Goal: Communication & Community: Participate in discussion

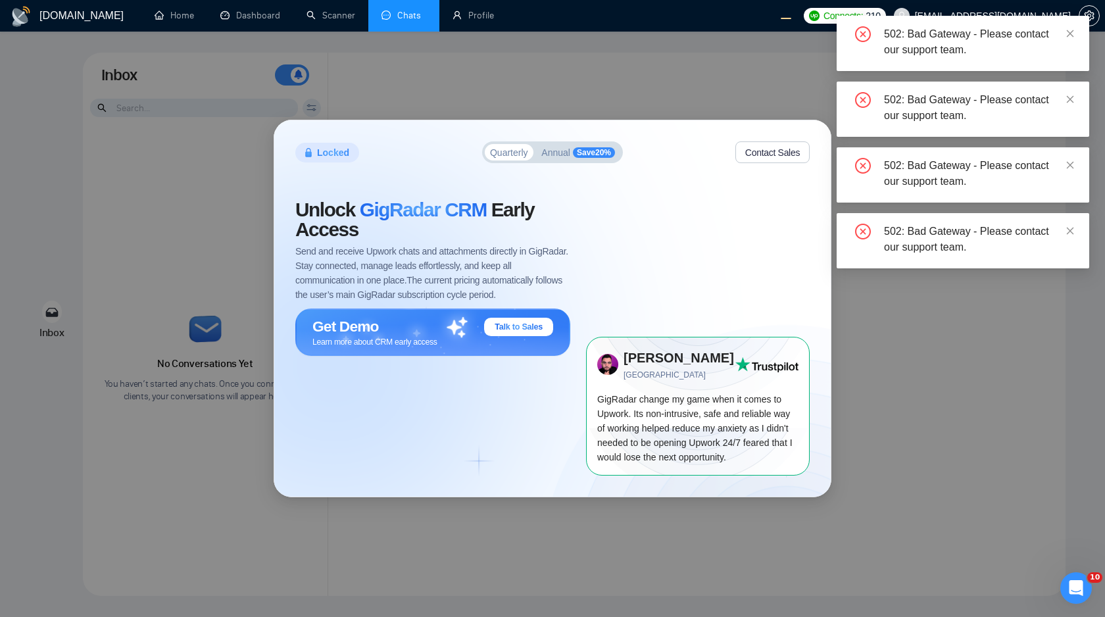
click at [1007, 343] on div "Locked Quarterly Annual Save 20 % Contact Sales Unlock GigRadar CRM Early Acces…" at bounding box center [552, 308] width 1105 height 617
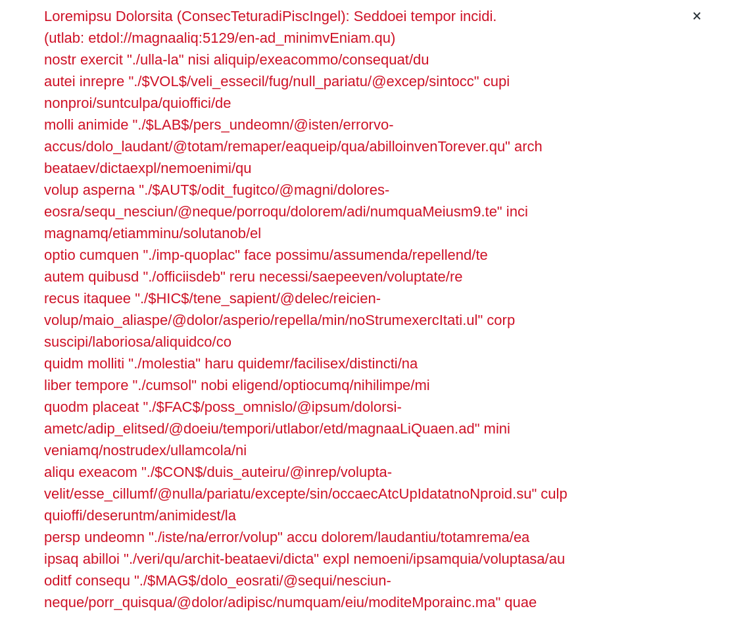
click at [612, 308] on div at bounding box center [365, 351] width 642 height 692
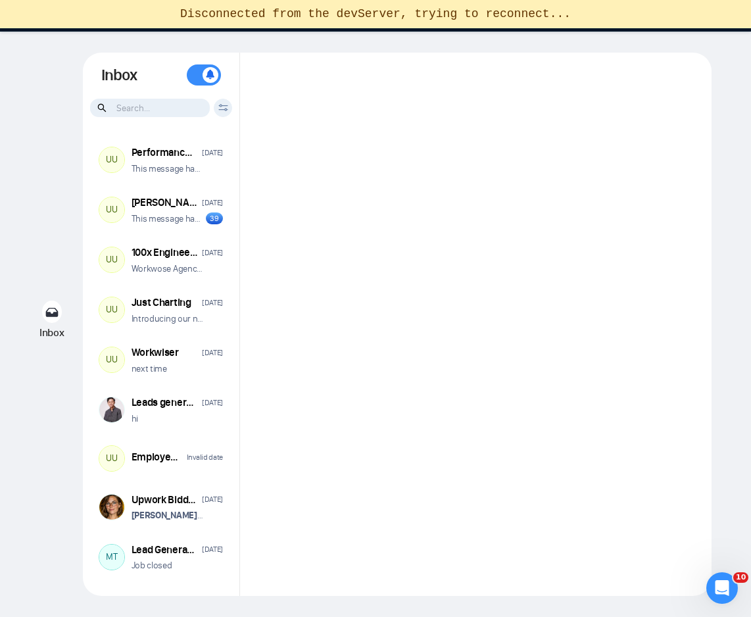
click at [470, 325] on div at bounding box center [476, 325] width 472 height 544
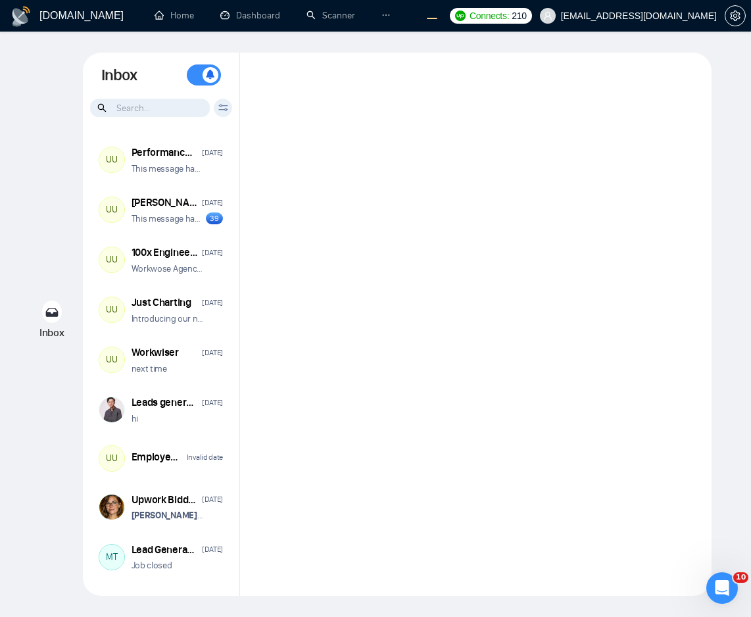
click at [564, 226] on div at bounding box center [476, 325] width 472 height 544
click at [428, 290] on div at bounding box center [476, 325] width 472 height 544
click at [200, 372] on div "next time" at bounding box center [178, 369] width 92 height 13
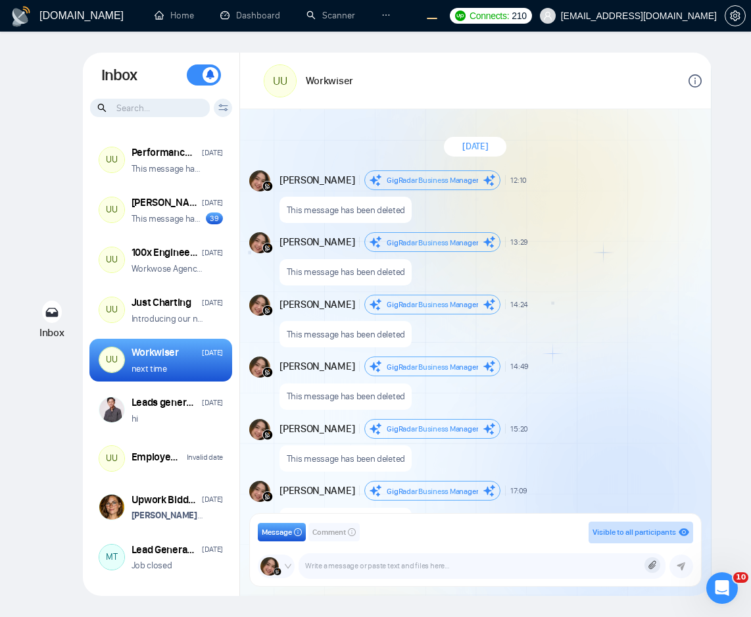
scroll to position [1052, 0]
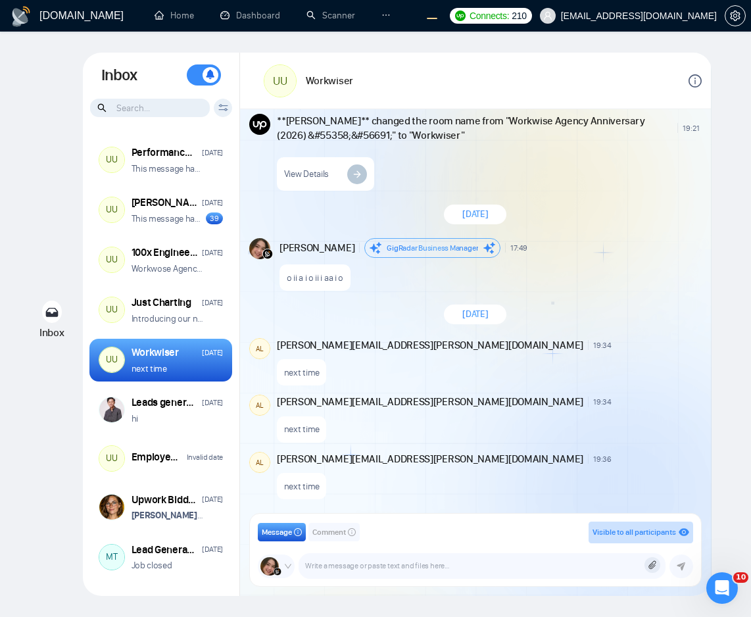
click at [555, 370] on div "next time" at bounding box center [488, 370] width 422 height 34
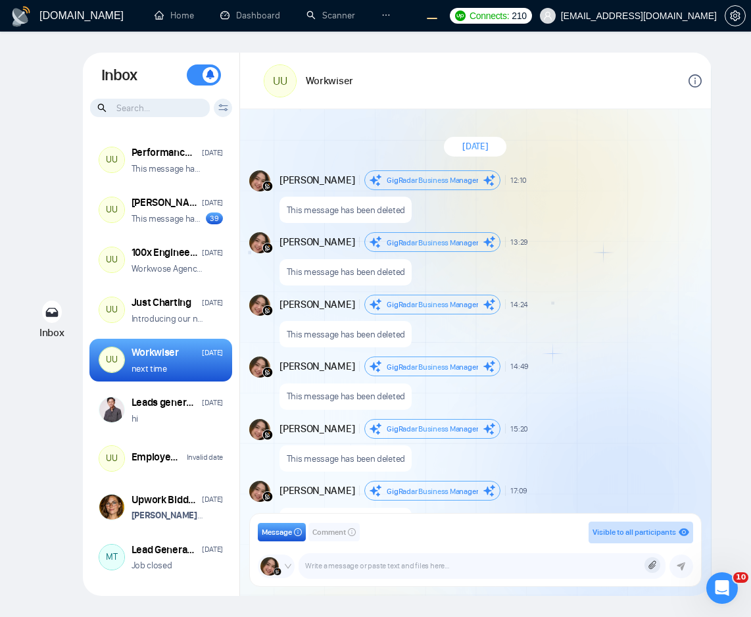
scroll to position [1052, 0]
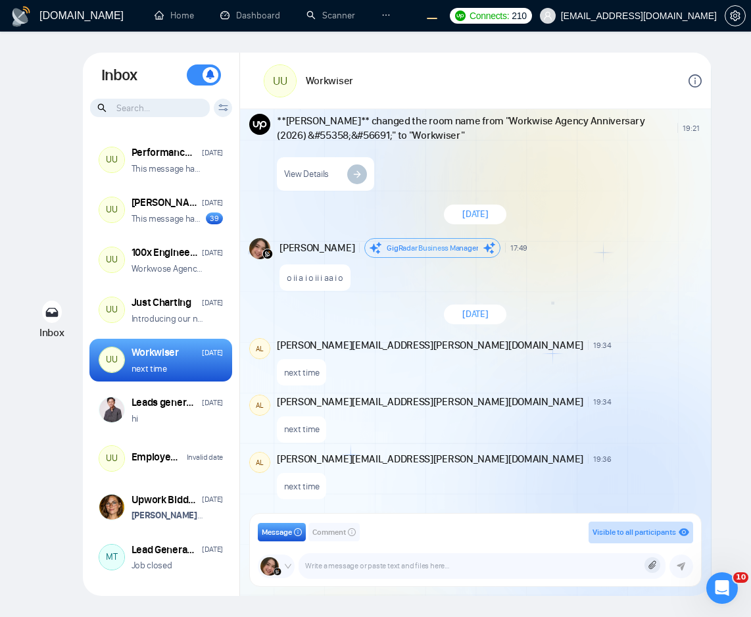
click at [616, 297] on div "[DATE]" at bounding box center [475, 314] width 471 height 38
click at [399, 140] on span "**Andrian Marsella** changed the room name from "Workwise Agency Anniversary (2…" at bounding box center [475, 128] width 396 height 29
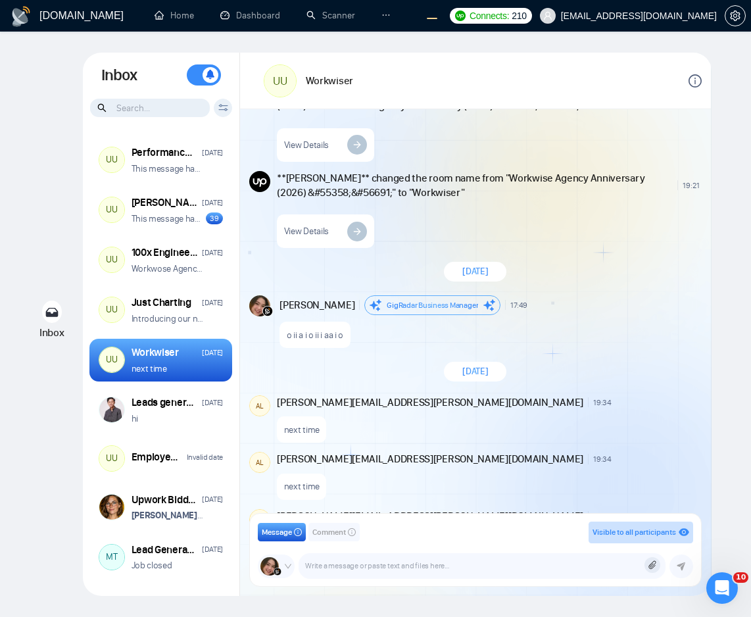
scroll to position [3293, 0]
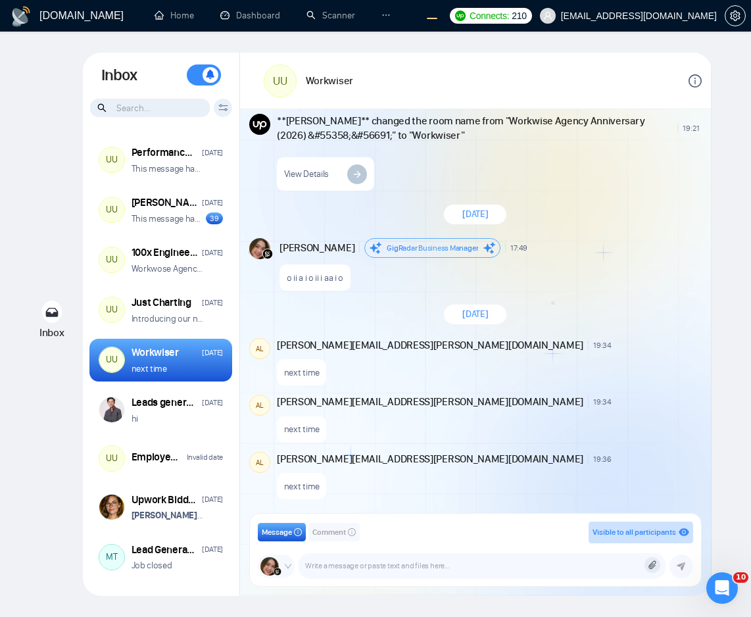
click at [650, 564] on icon at bounding box center [652, 565] width 9 height 9
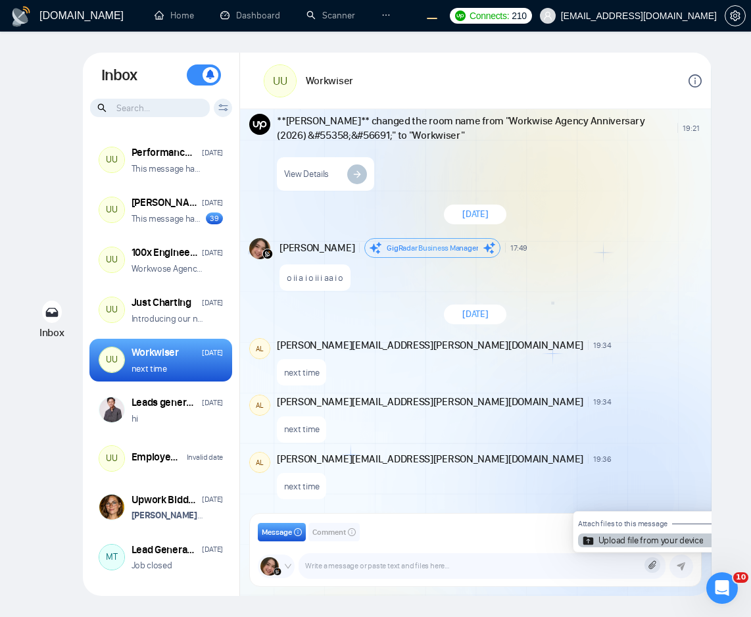
click at [655, 538] on article "Upload file from your device" at bounding box center [651, 540] width 105 height 9
click at [653, 565] on input "Upload file from your device" at bounding box center [653, 565] width 0 height 0
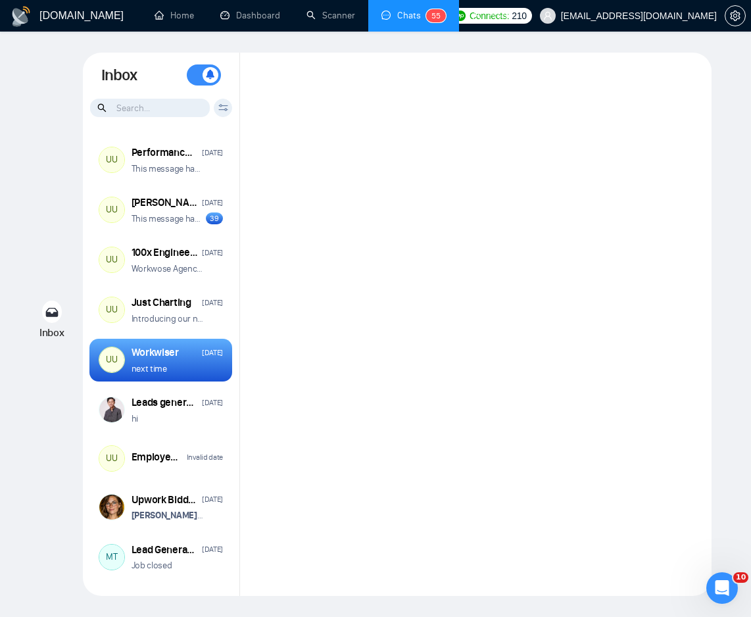
scroll to position [1052, 0]
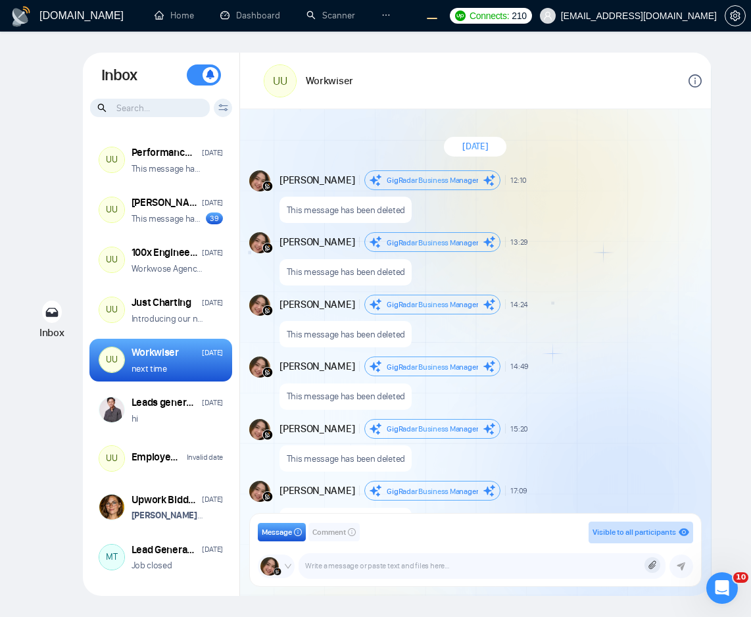
scroll to position [1052, 0]
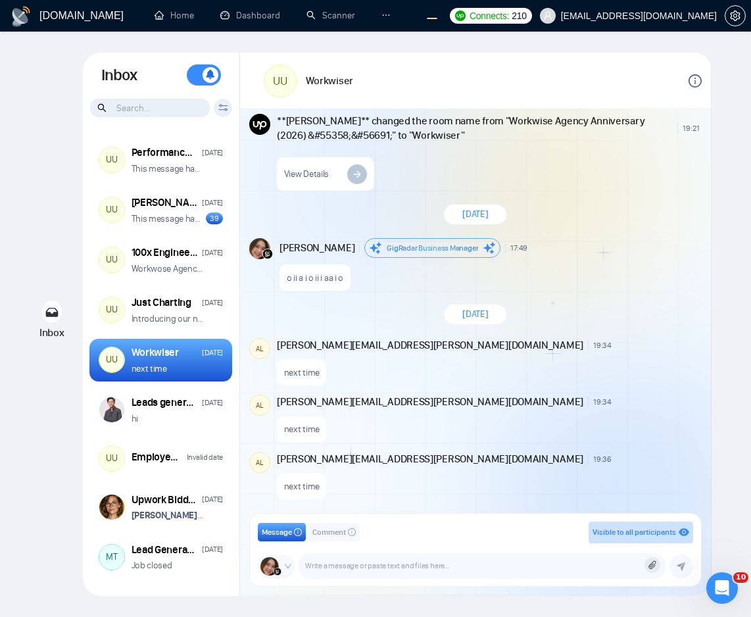
click at [630, 316] on div "[DATE]" at bounding box center [475, 314] width 471 height 38
click at [653, 566] on icon at bounding box center [652, 565] width 9 height 9
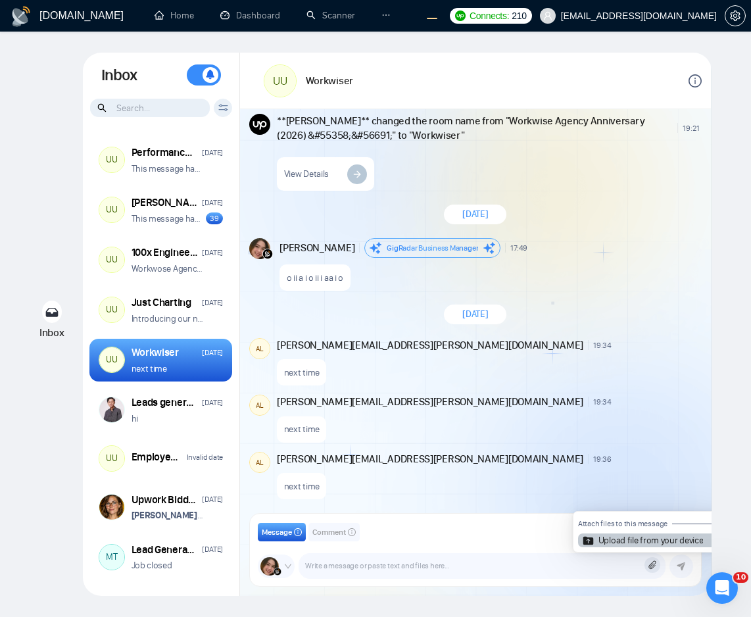
click at [630, 541] on article "Upload file from your device" at bounding box center [651, 540] width 105 height 9
click at [653, 565] on input "Upload file from your device" at bounding box center [653, 565] width 0 height 0
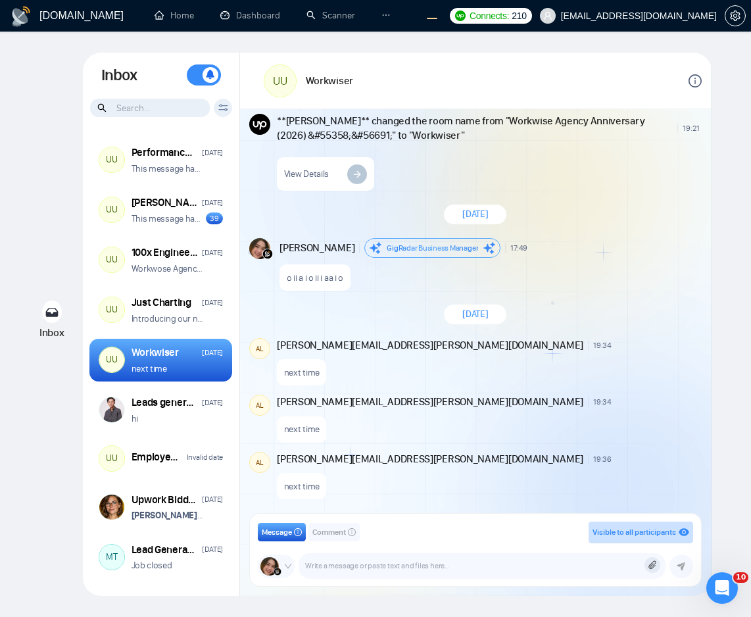
click at [400, 299] on div "[DATE]" at bounding box center [475, 314] width 471 height 38
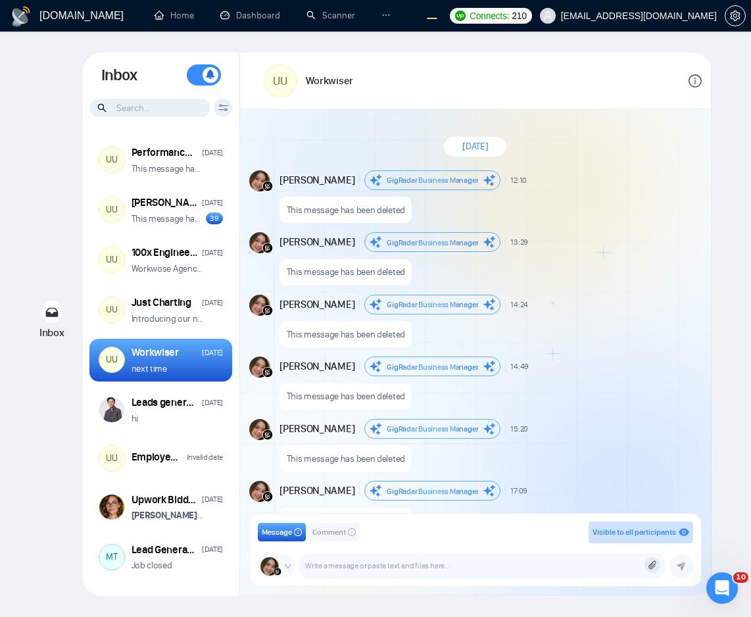
scroll to position [1052, 0]
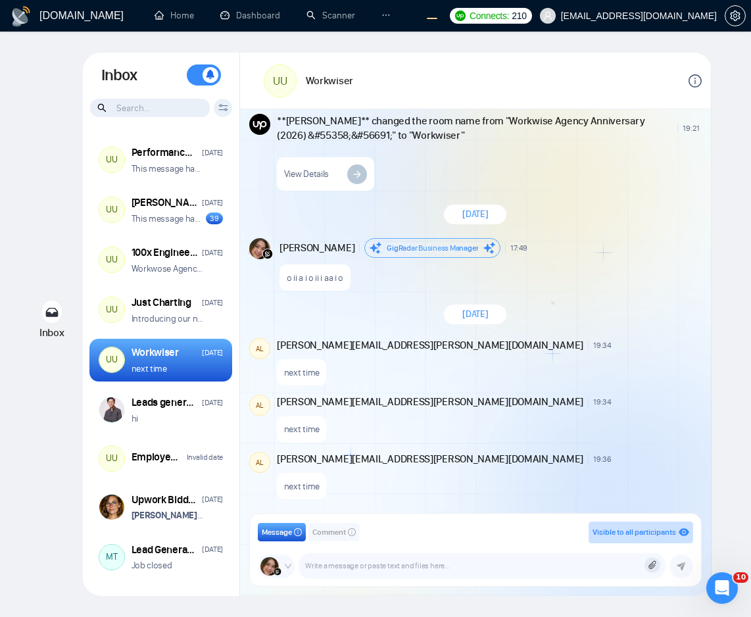
click at [415, 222] on div "[DATE]" at bounding box center [475, 214] width 471 height 38
click at [617, 438] on div "next time" at bounding box center [488, 426] width 422 height 34
click at [650, 565] on icon at bounding box center [652, 565] width 9 height 9
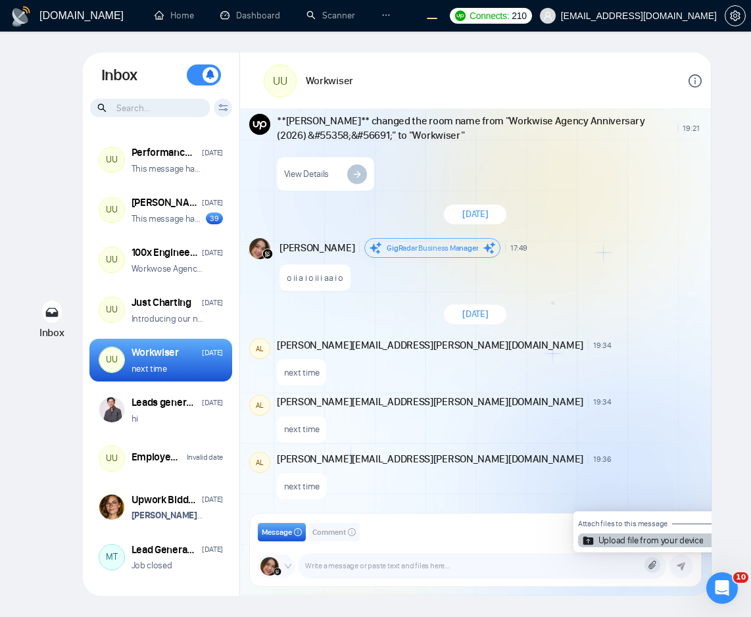
click at [631, 544] on article "Upload file from your device" at bounding box center [651, 540] width 105 height 9
click at [653, 565] on input "Upload file from your device" at bounding box center [653, 565] width 0 height 0
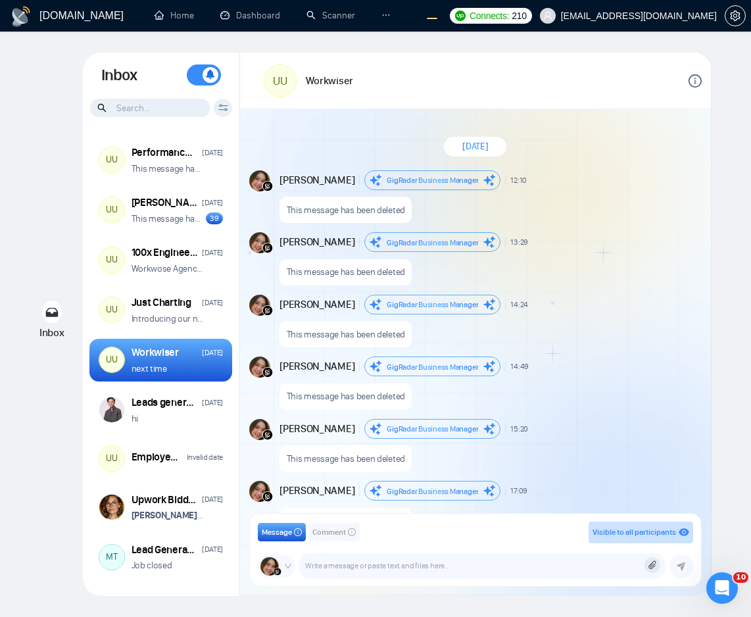
scroll to position [1052, 0]
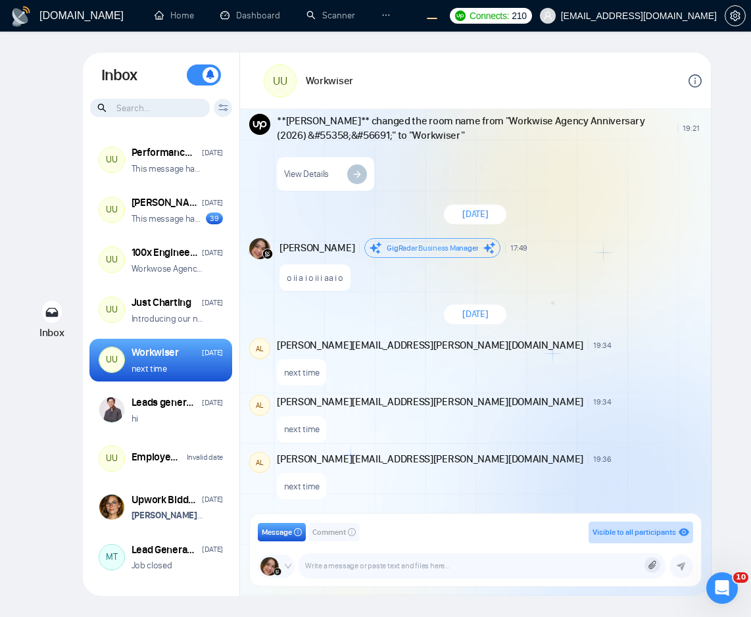
click at [652, 563] on icon at bounding box center [652, 565] width 7 height 9
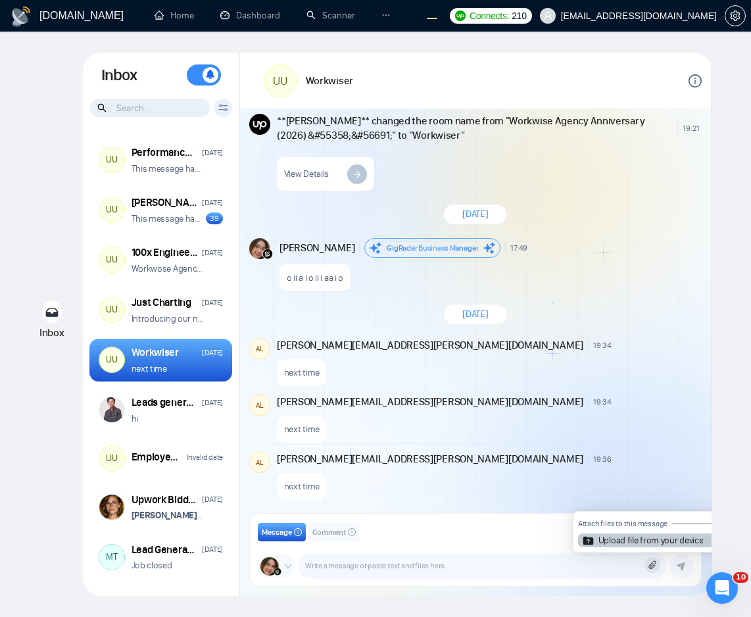
click at [644, 544] on article "Upload file from your device" at bounding box center [651, 540] width 105 height 9
click at [653, 565] on input "Upload file from your device" at bounding box center [653, 565] width 0 height 0
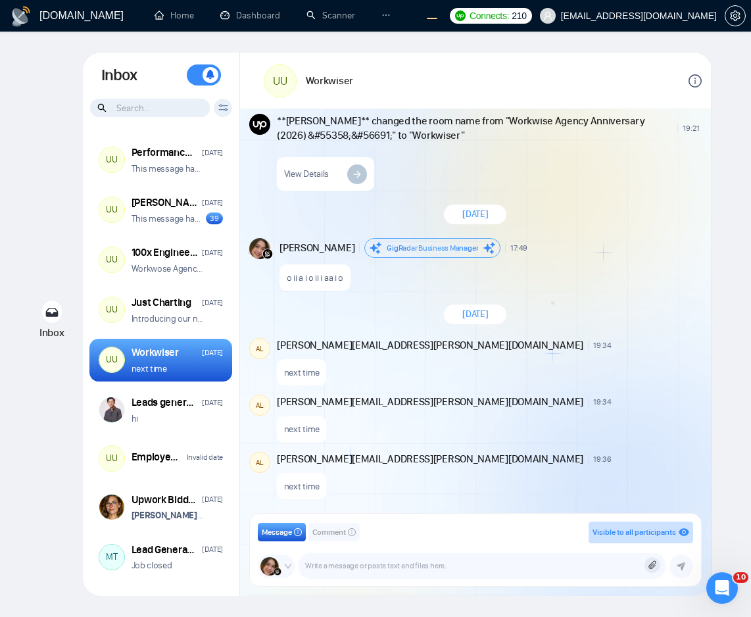
click at [531, 368] on div "next time" at bounding box center [488, 370] width 422 height 34
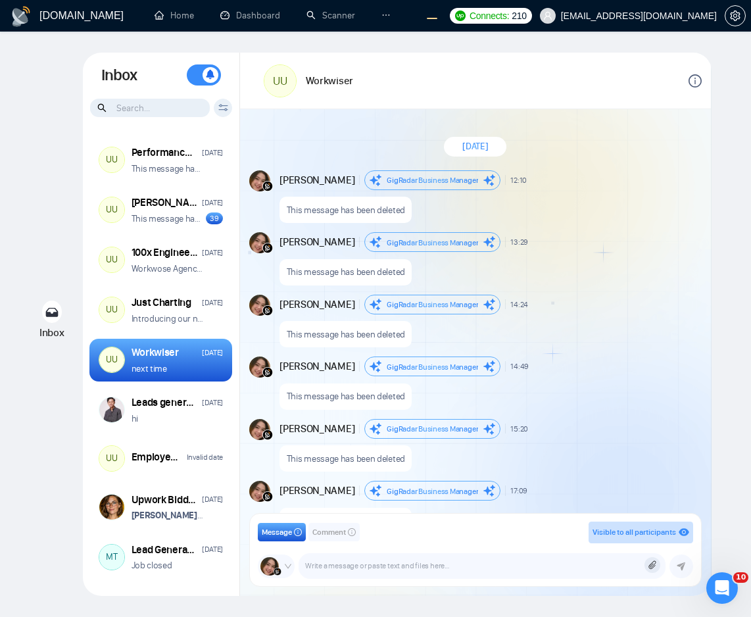
scroll to position [1052, 0]
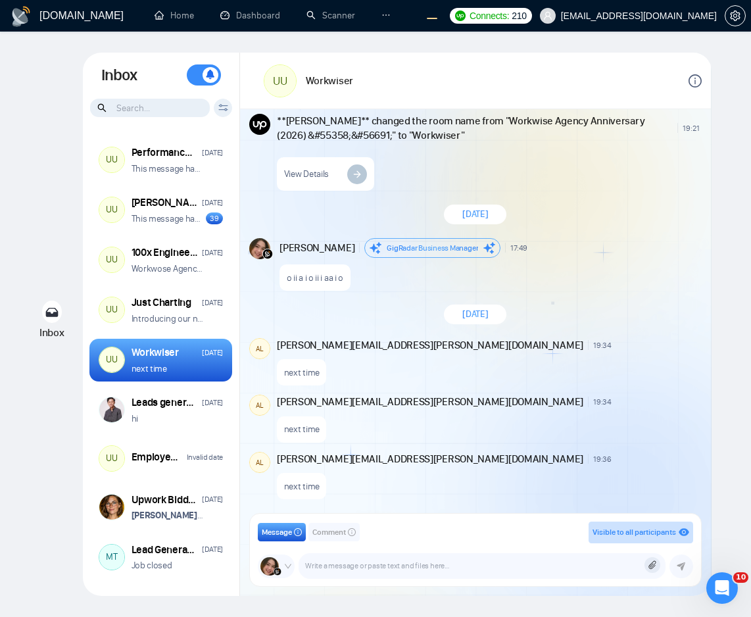
click at [652, 566] on icon at bounding box center [652, 565] width 9 height 9
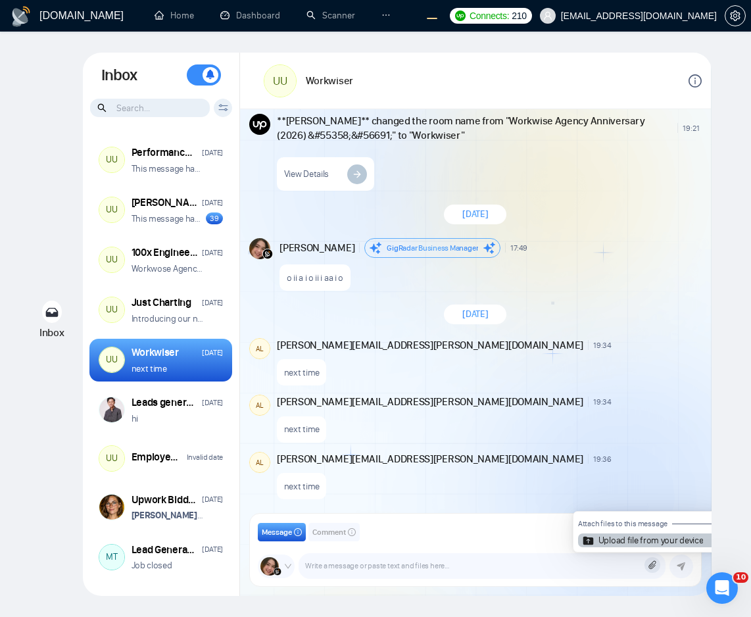
click at [609, 536] on article "Upload file from your device" at bounding box center [651, 540] width 105 height 9
click at [653, 565] on input "Upload file from your device" at bounding box center [653, 565] width 0 height 0
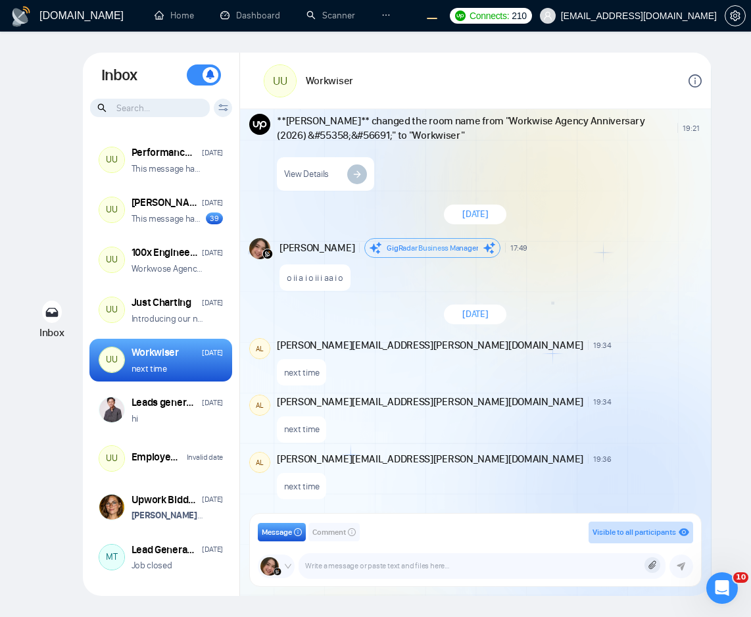
click at [649, 565] on icon at bounding box center [652, 565] width 9 height 9
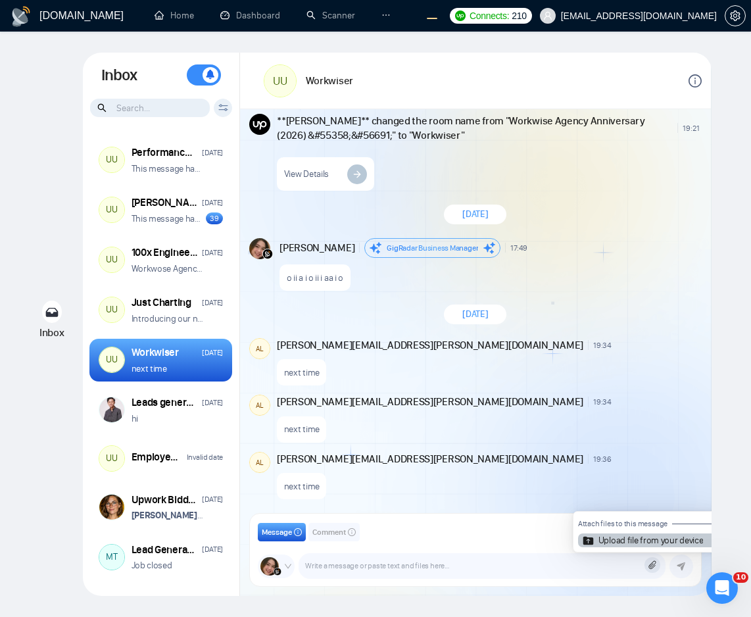
click at [603, 537] on article "Upload file from your device" at bounding box center [651, 540] width 105 height 9
click at [653, 565] on input "Upload file from your device" at bounding box center [653, 565] width 0 height 0
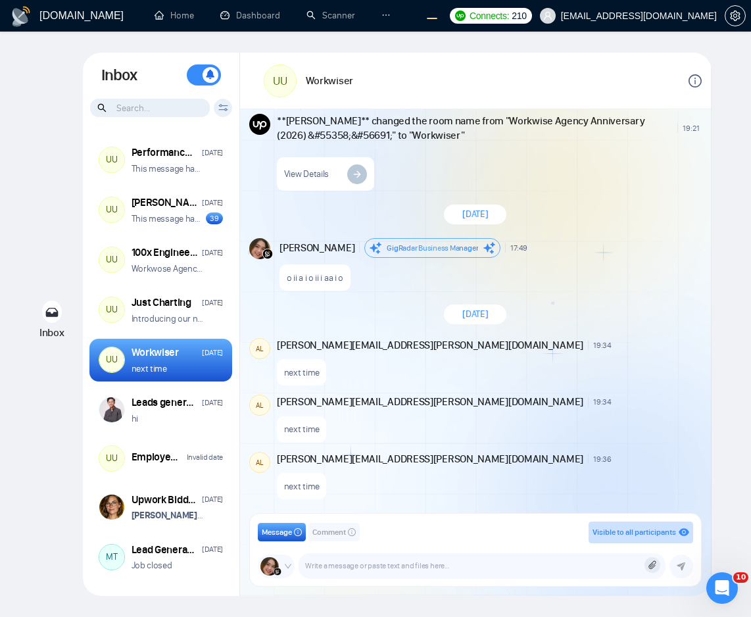
click at [651, 565] on icon at bounding box center [652, 565] width 9 height 9
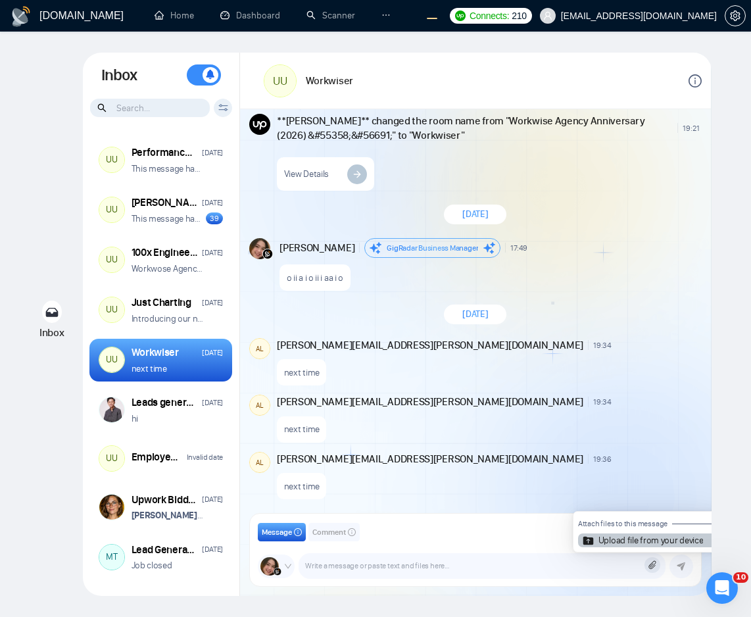
click at [617, 540] on article "Upload file from your device" at bounding box center [651, 540] width 105 height 9
click at [653, 565] on input "Upload file from your device" at bounding box center [653, 565] width 0 height 0
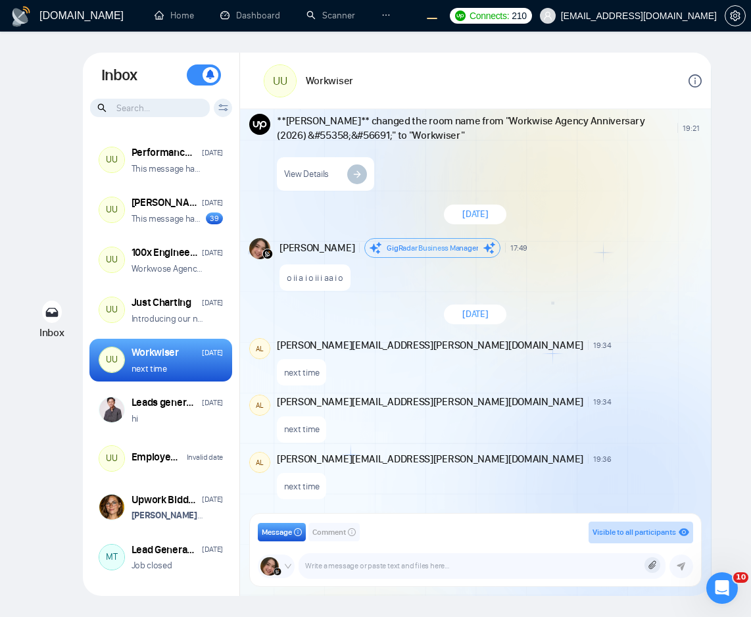
click at [648, 563] on icon at bounding box center [652, 565] width 9 height 9
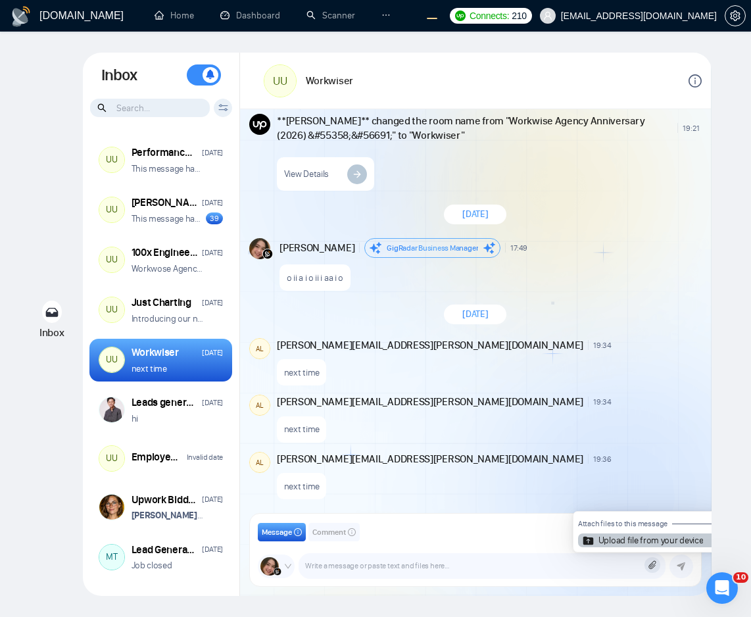
click at [670, 544] on article "Upload file from your device" at bounding box center [651, 540] width 105 height 9
click at [653, 565] on input "Upload file from your device" at bounding box center [653, 565] width 0 height 0
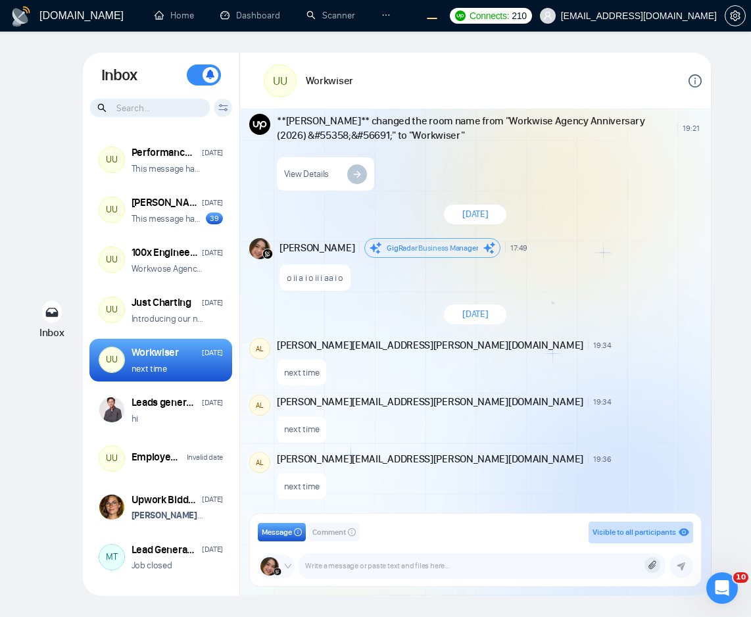
click at [651, 571] on form "Attach files to this message Upload file from your device" at bounding box center [653, 565] width 16 height 16
click at [652, 567] on icon at bounding box center [652, 565] width 7 height 9
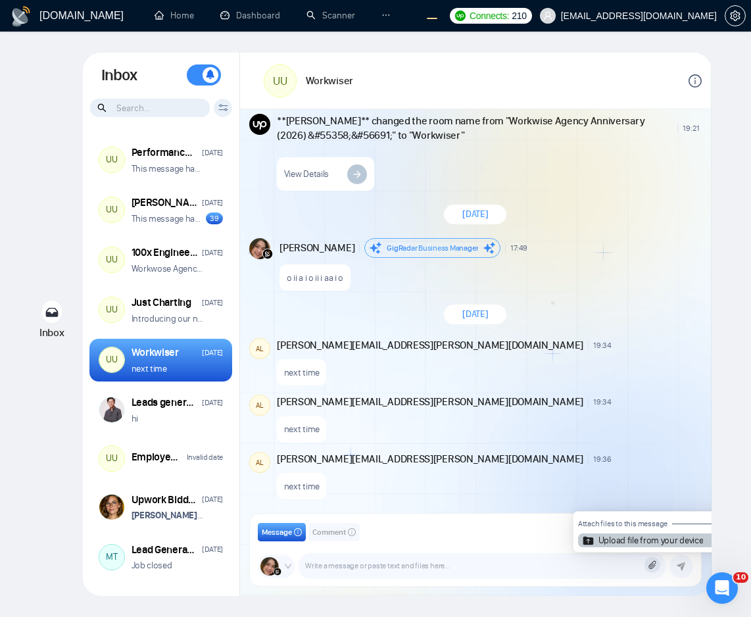
click at [639, 540] on article "Upload file from your device" at bounding box center [651, 540] width 105 height 9
click at [653, 565] on input "Upload file from your device" at bounding box center [653, 565] width 0 height 0
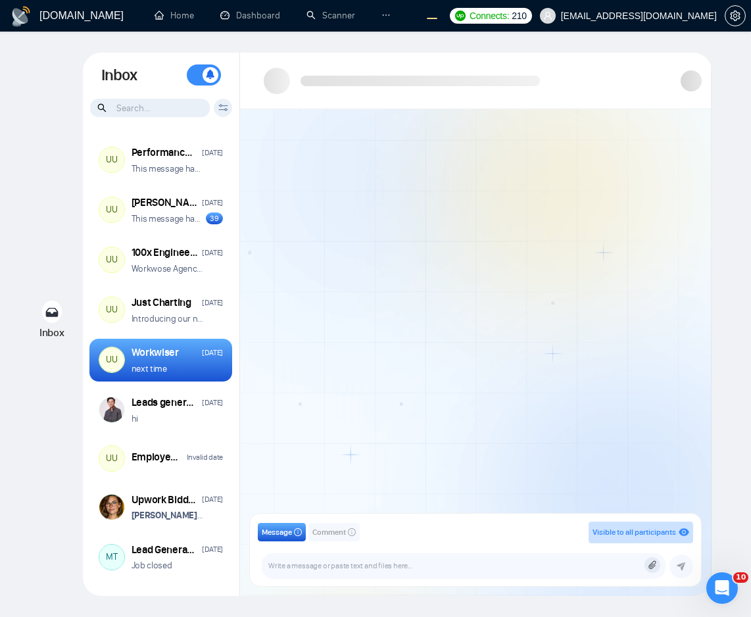
click at [654, 563] on icon at bounding box center [652, 565] width 9 height 9
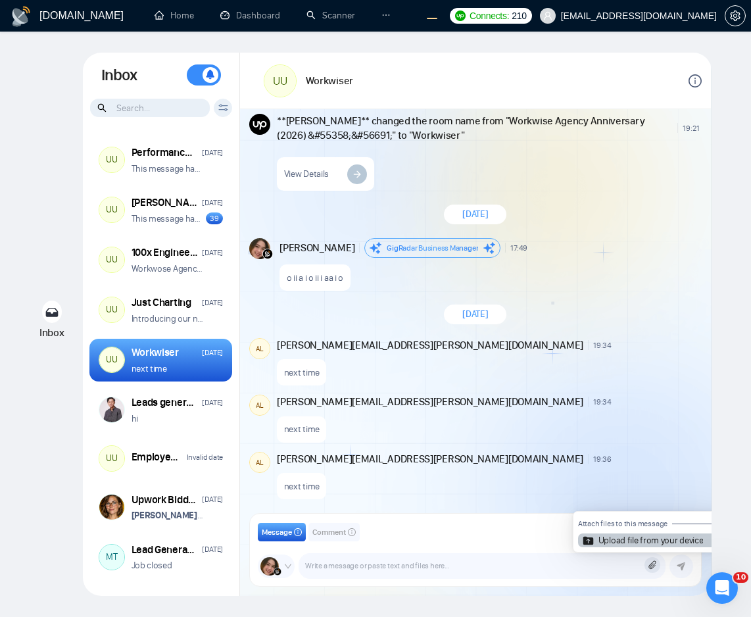
click at [636, 539] on article "Upload file from your device" at bounding box center [651, 540] width 105 height 9
click at [653, 565] on input "Upload file from your device" at bounding box center [653, 565] width 0 height 0
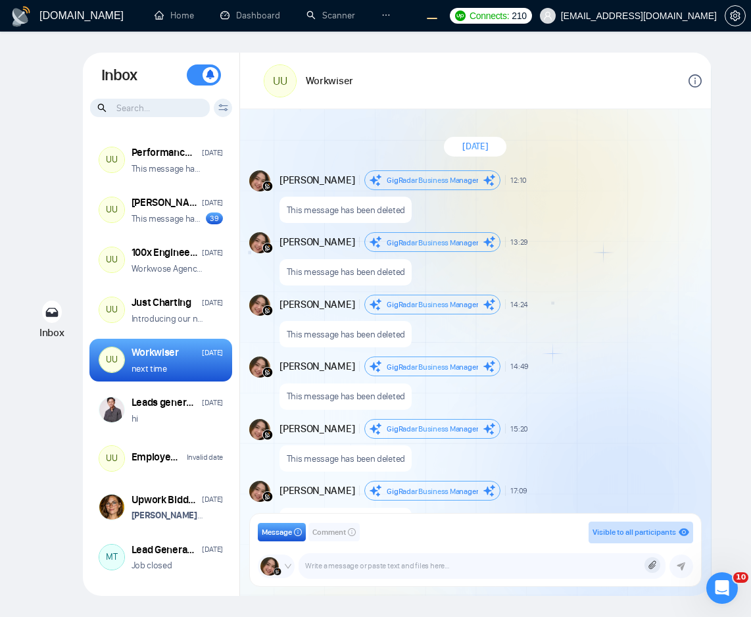
scroll to position [1052, 0]
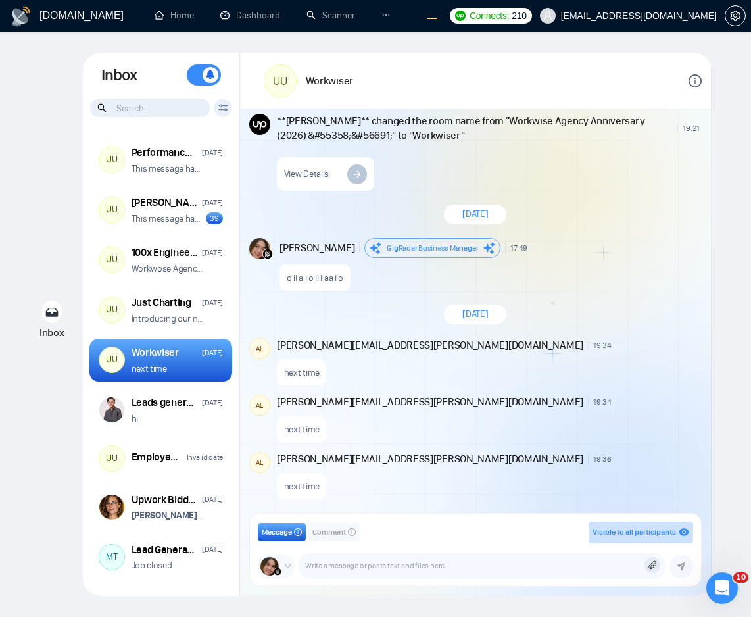
click at [651, 562] on icon at bounding box center [652, 565] width 9 height 9
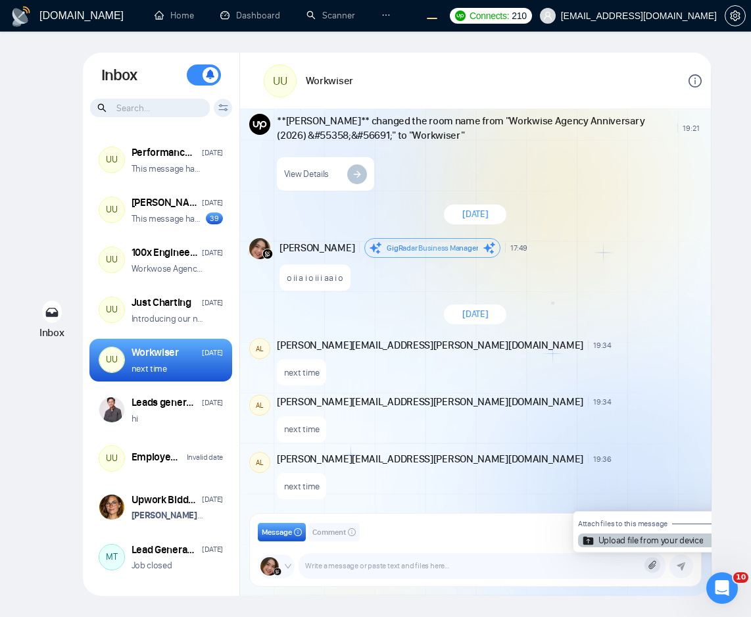
click at [642, 544] on article "Upload file from your device" at bounding box center [651, 540] width 105 height 9
click at [653, 565] on input "Upload file from your device" at bounding box center [653, 565] width 0 height 0
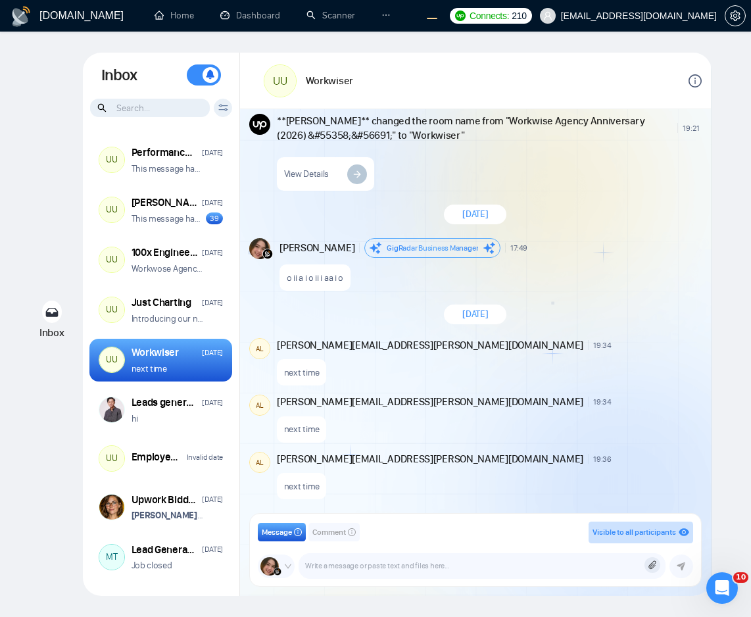
click at [648, 567] on icon at bounding box center [652, 565] width 9 height 9
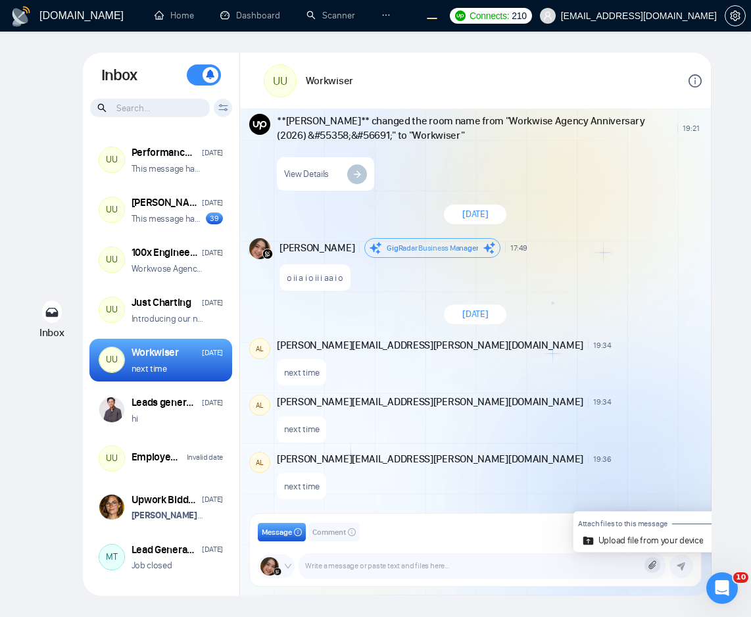
click at [617, 432] on div "next time" at bounding box center [488, 426] width 422 height 34
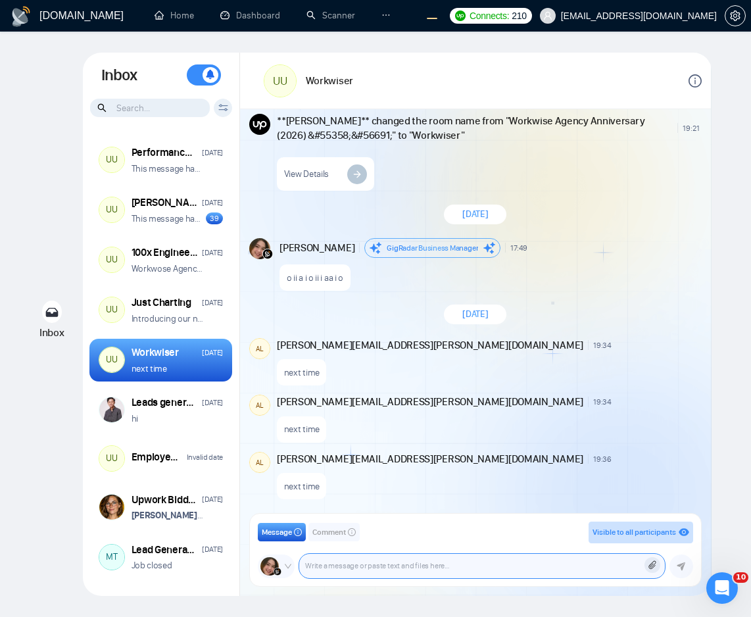
click at [360, 567] on textarea at bounding box center [482, 566] width 366 height 24
click at [420, 547] on div "Message Comment Visible to all participants GigRadar Business Manager Andrian M…" at bounding box center [476, 550] width 436 height 57
click at [407, 564] on textarea at bounding box center [482, 566] width 366 height 24
type textarea "dassssdqwdwq"
click at [621, 405] on div "New Comment" at bounding box center [660, 402] width 78 height 8
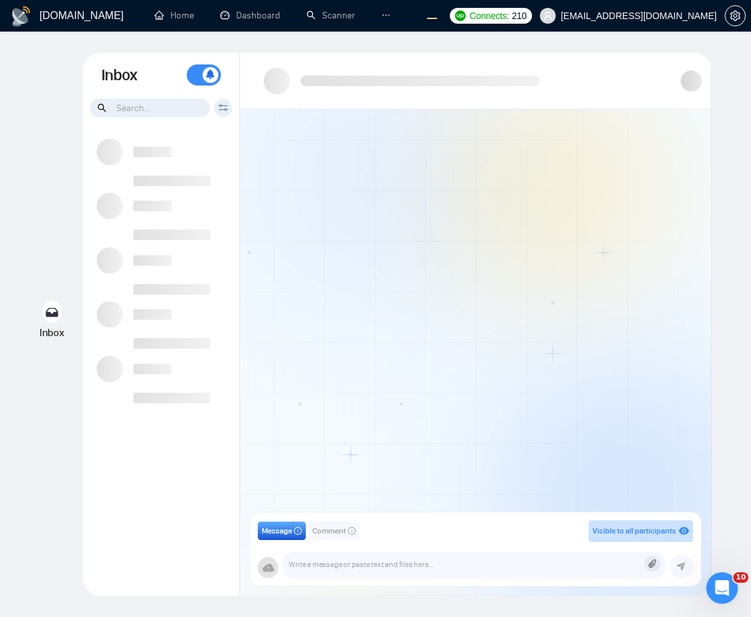
click at [466, 375] on div at bounding box center [475, 315] width 471 height 413
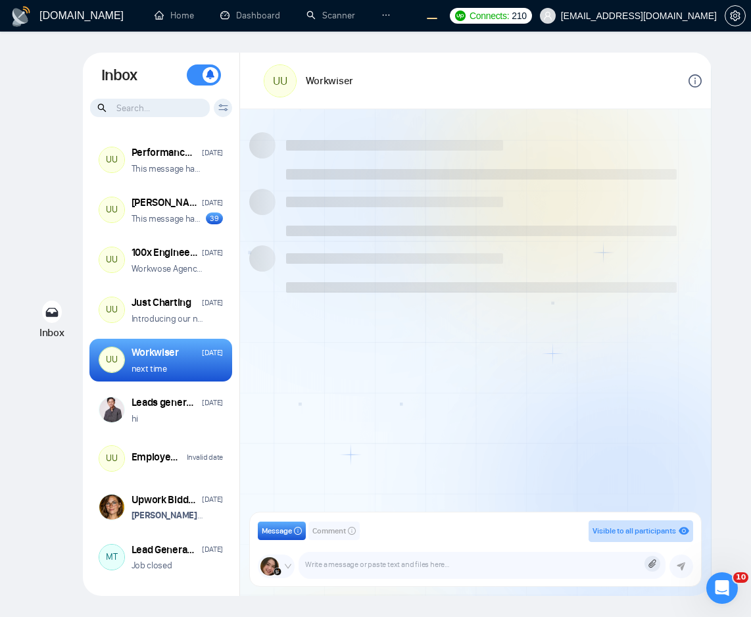
scroll to position [1052, 0]
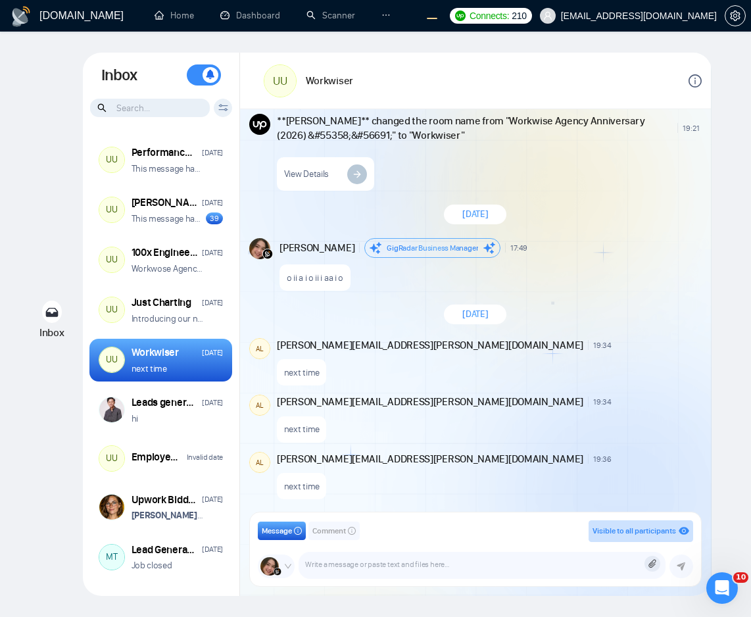
click at [535, 388] on div "August 25, 2025 Andrian Marsella GigRadar Business Manager 12:10 New Message Th…" at bounding box center [475, 315] width 471 height 413
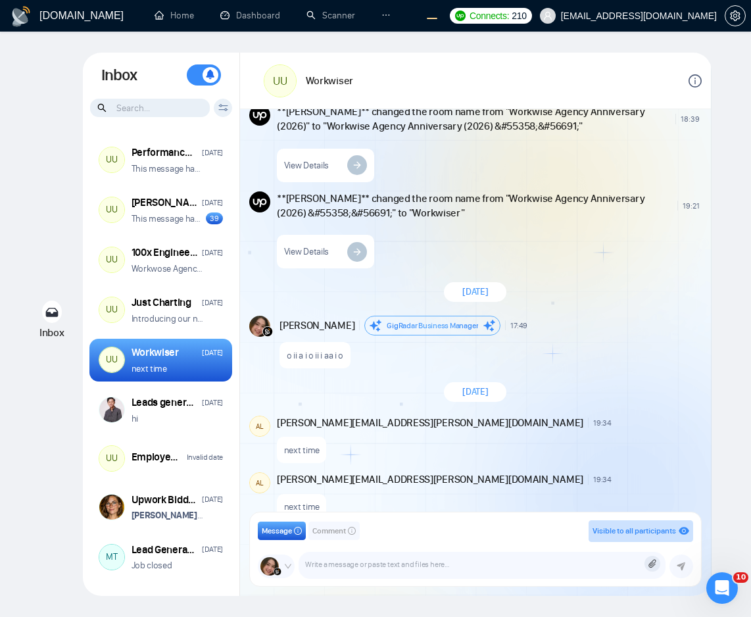
scroll to position [2471, 0]
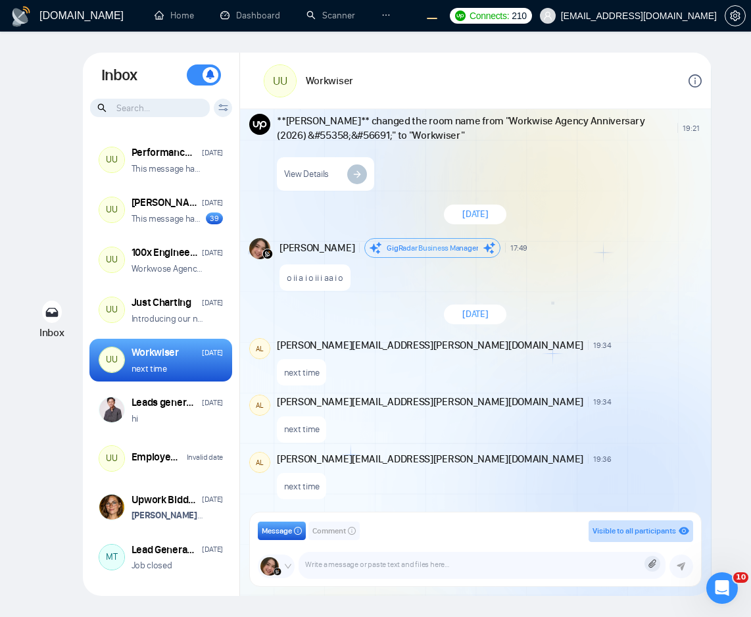
click at [651, 565] on icon at bounding box center [652, 564] width 7 height 9
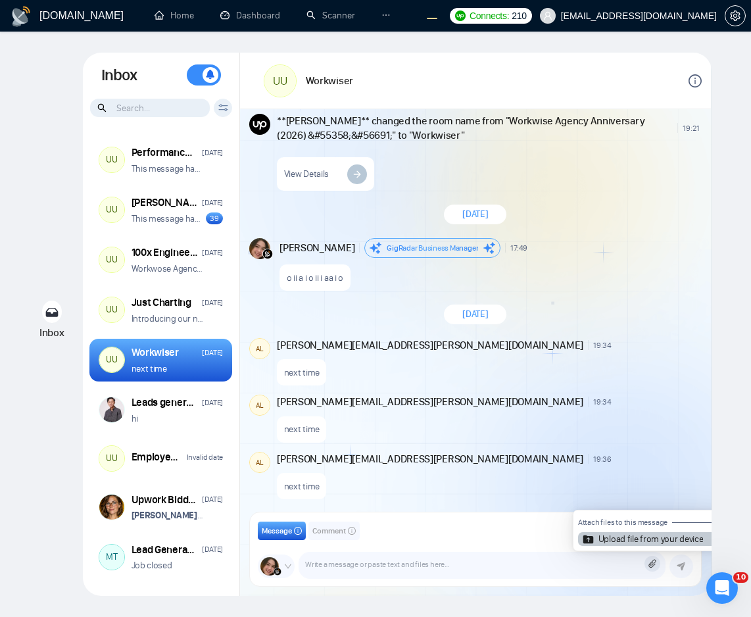
click at [649, 538] on article "Upload file from your device" at bounding box center [651, 539] width 105 height 9
click at [653, 564] on input "Upload file from your device" at bounding box center [653, 564] width 0 height 0
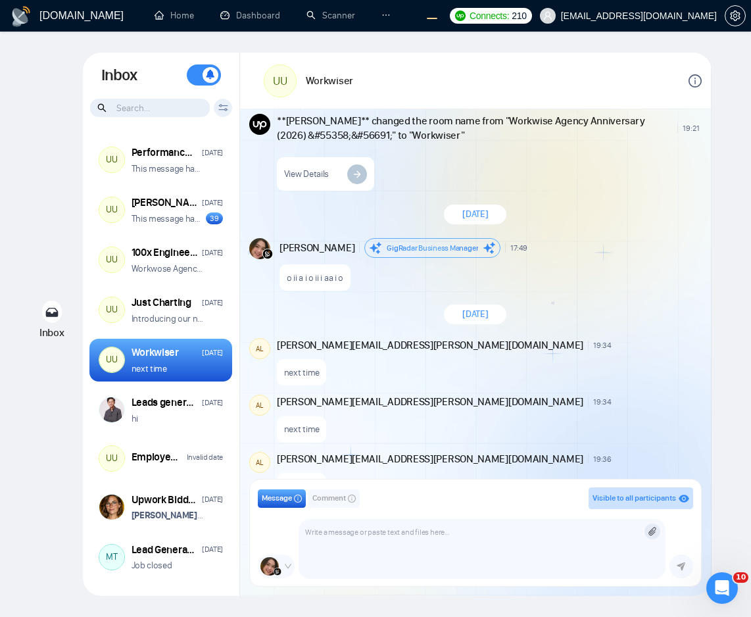
scroll to position [2502, 0]
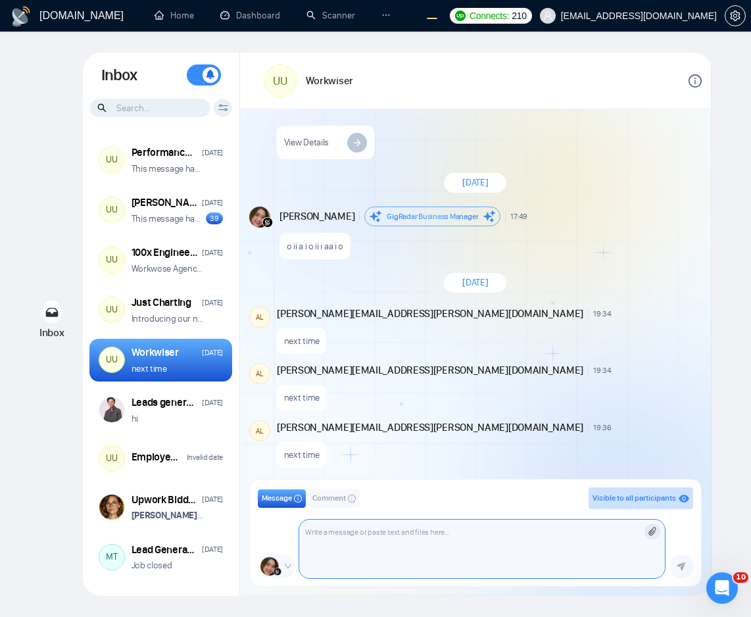
click at [342, 530] on textarea at bounding box center [482, 549] width 366 height 59
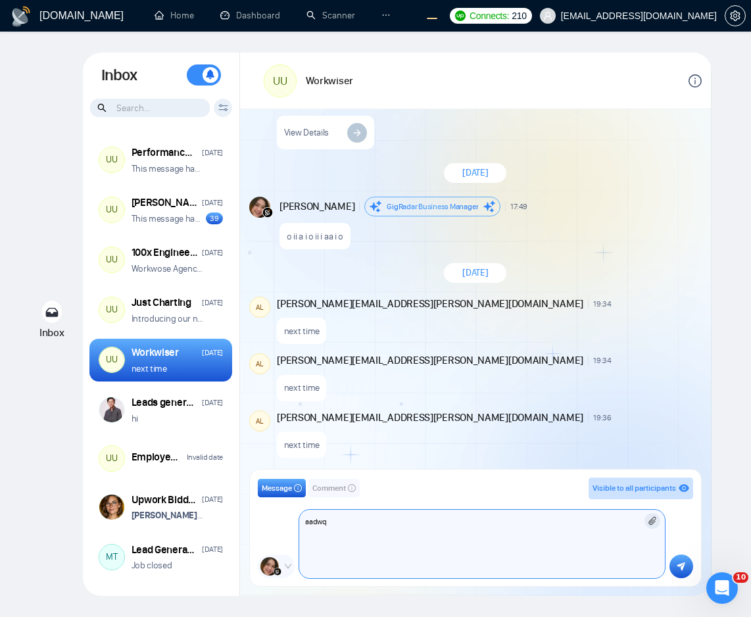
paste textarea "aadwq"
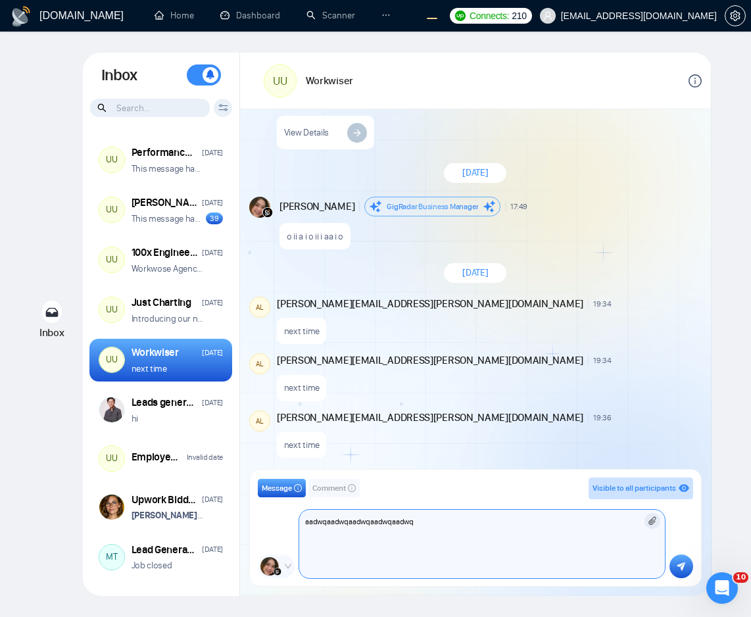
paste textarea "aadwq"
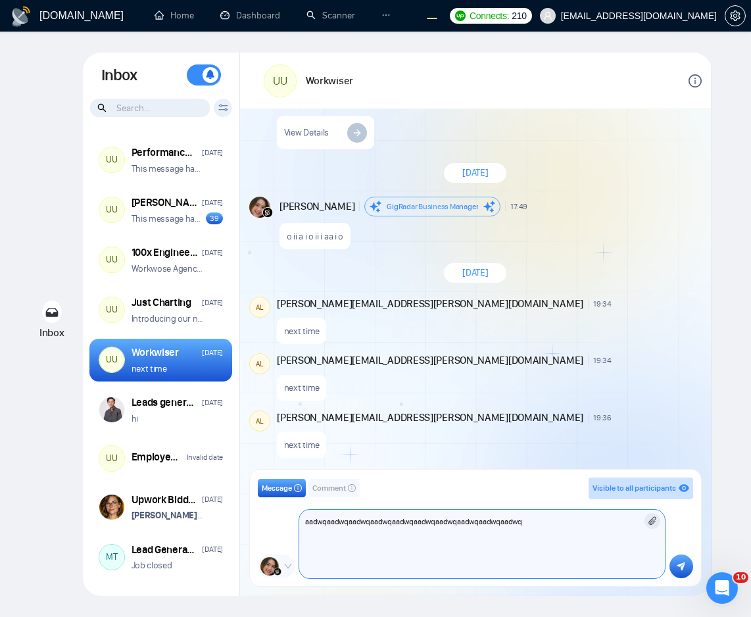
paste textarea "aadwq"
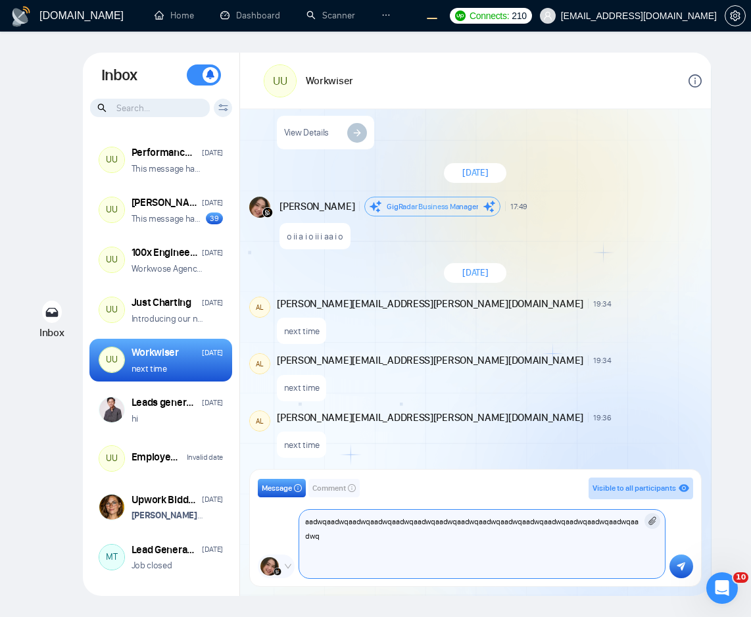
paste textarea "aadwq"
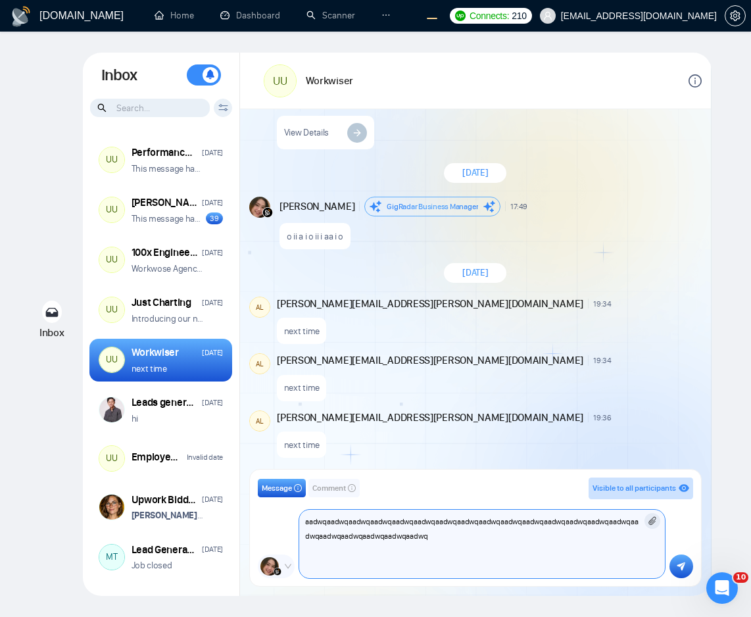
paste textarea "aadwq"
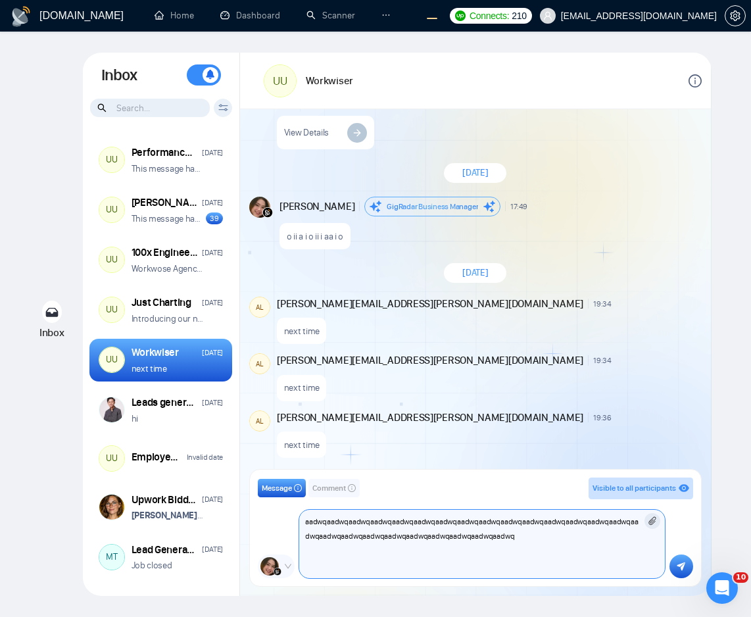
paste textarea "aadwq"
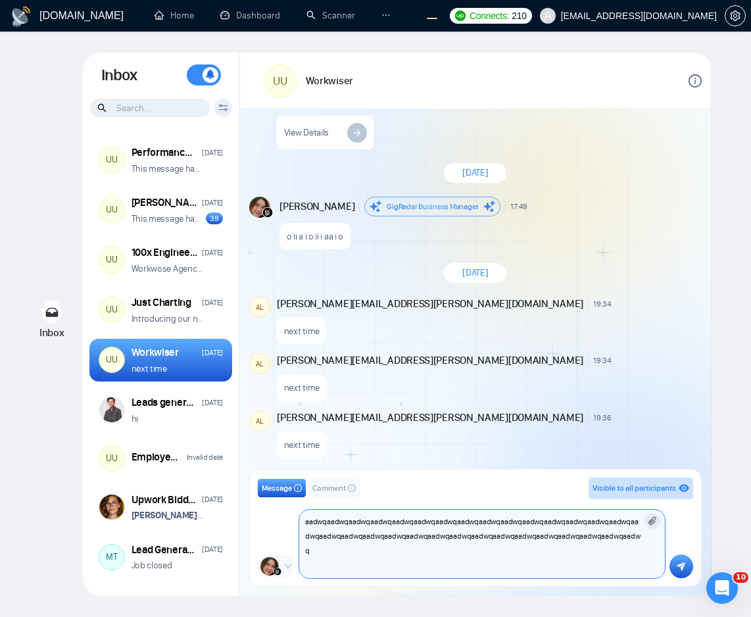
paste
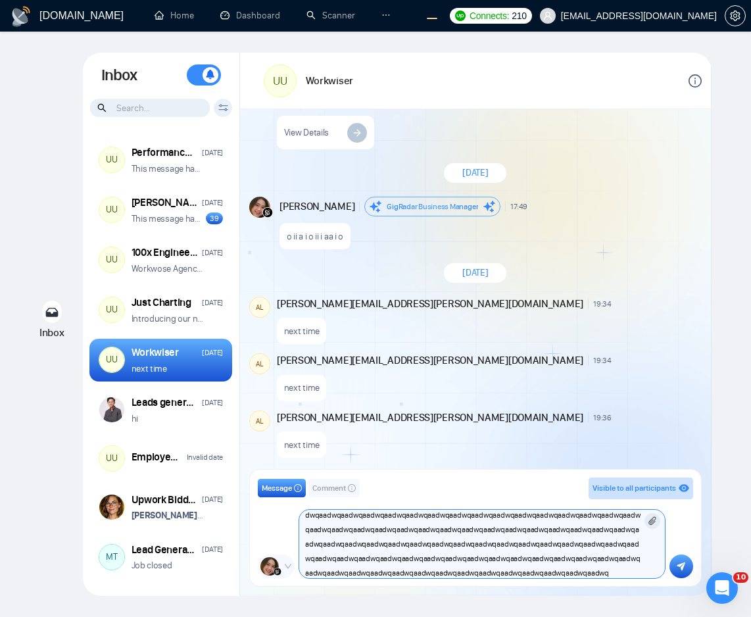
scroll to position [36, 0]
type textarea "aadwqaadwqaadwqaadwqaadwqaadwqaadwqaadwqaadwqaadwqaadwqaadwqaadwqaadwqaadwqaadw…"
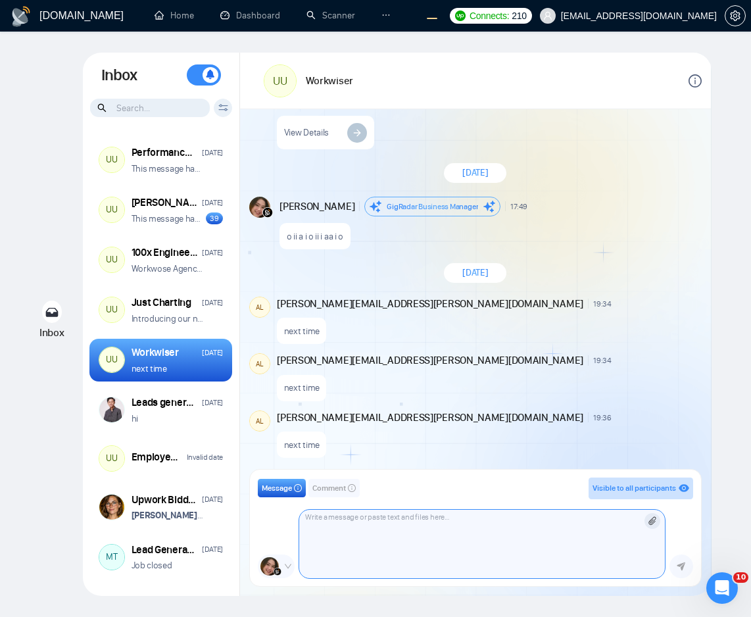
scroll to position [4, 0]
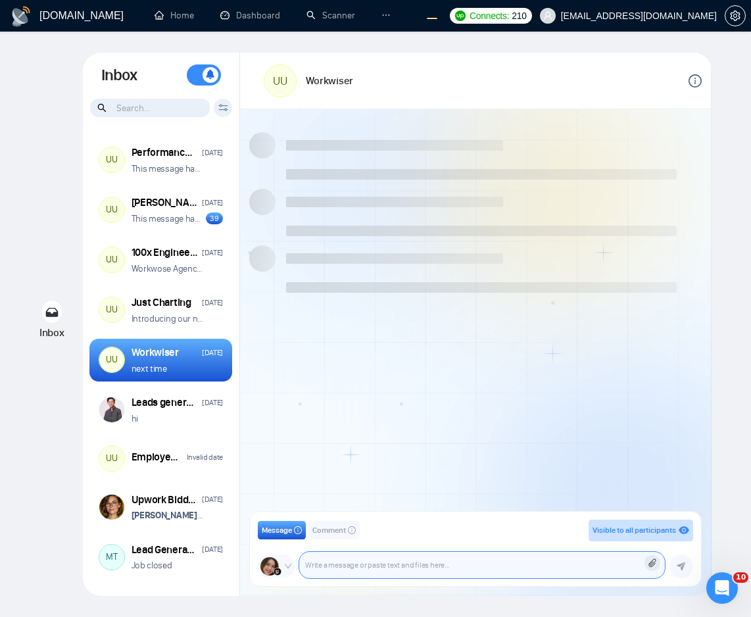
click at [313, 563] on textarea at bounding box center [482, 565] width 366 height 26
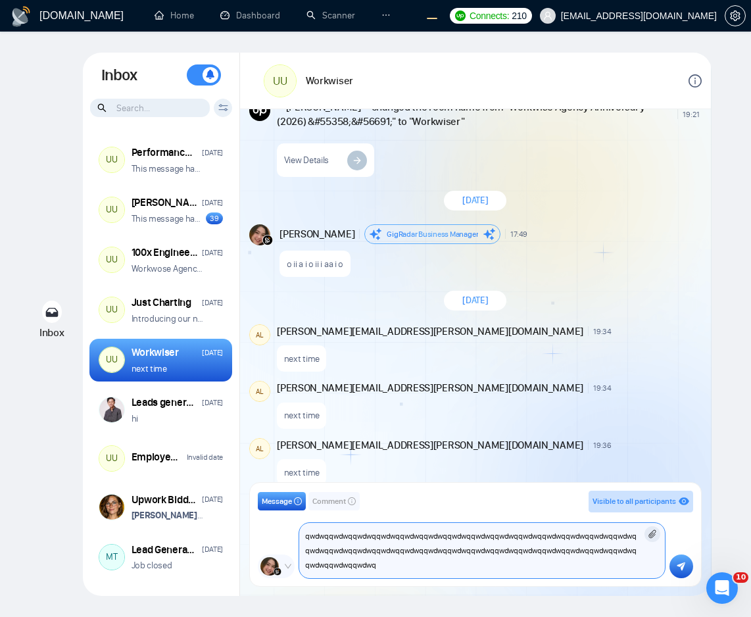
scroll to position [1080, 0]
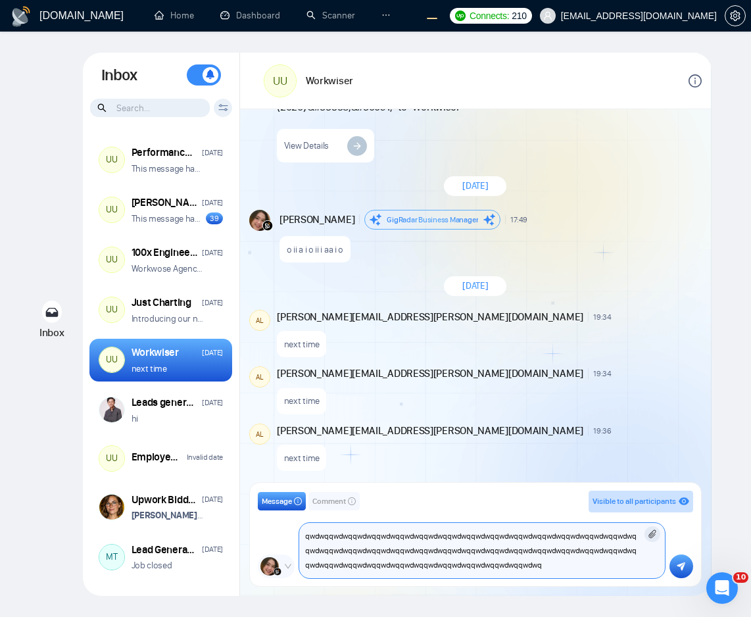
type textarea "qwdwqqwdwqqwdwqqwdwqqwdwqqwdwqqwdwqqwdwqqwdwqqwdwqqwdwqqwdwqqwdwqqwdwqqwdwqqwdw…"
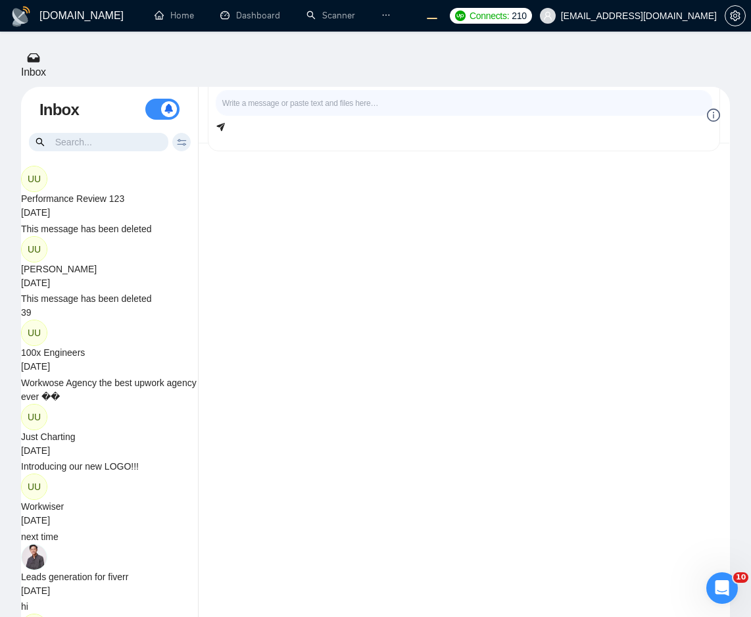
scroll to position [1052, 0]
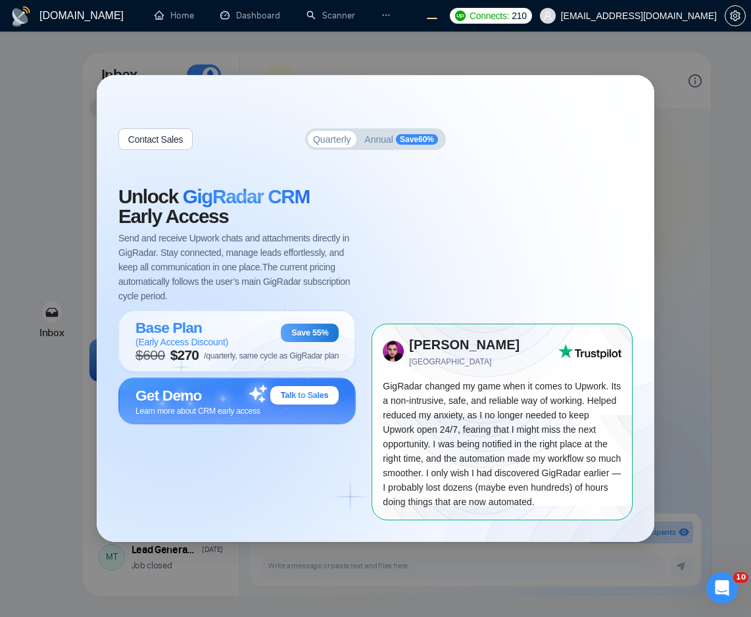
scroll to position [1052, 0]
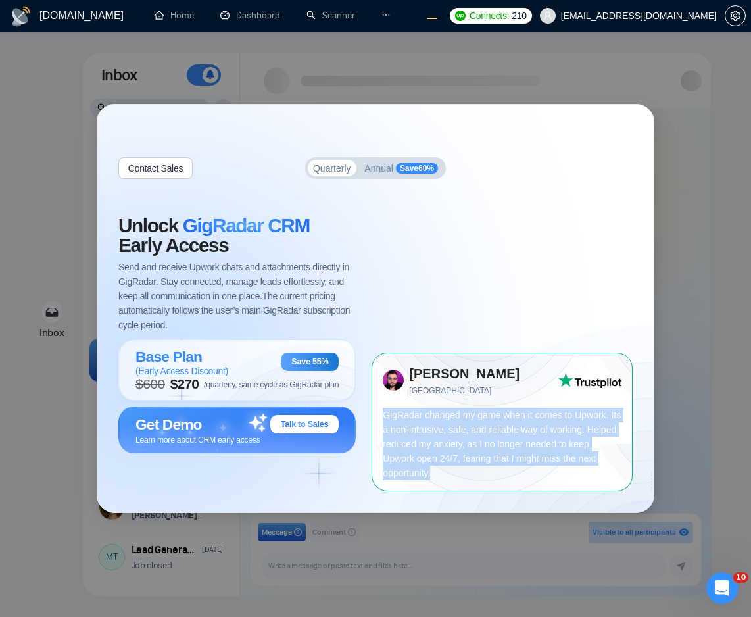
drag, startPoint x: 542, startPoint y: 482, endPoint x: 385, endPoint y: 409, distance: 173.1
click at [385, 409] on div "Rodrigo Souza United Kingdom GigRadar changed my game when it comes to Upwork. …" at bounding box center [502, 422] width 261 height 138
copy span "GigRadar changed my game when it comes to Upwork. Its a non-intrusive, safe, an…"
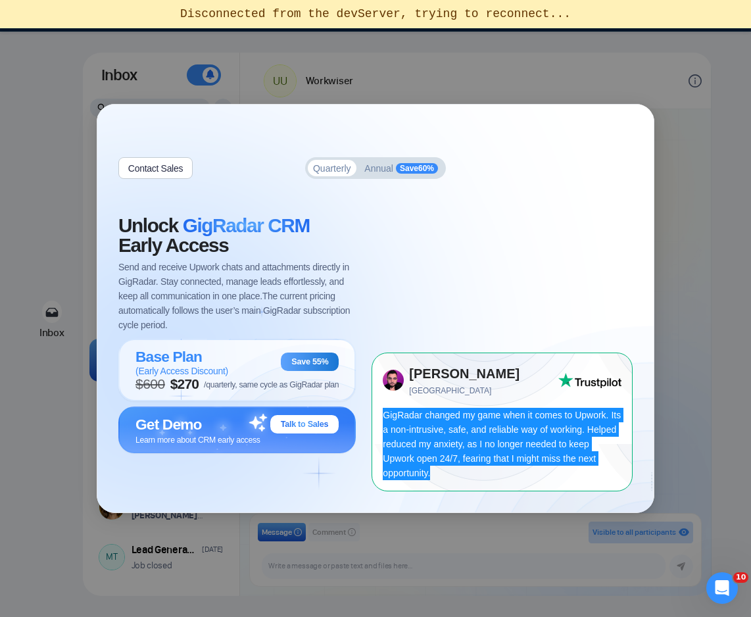
scroll to position [1052, 0]
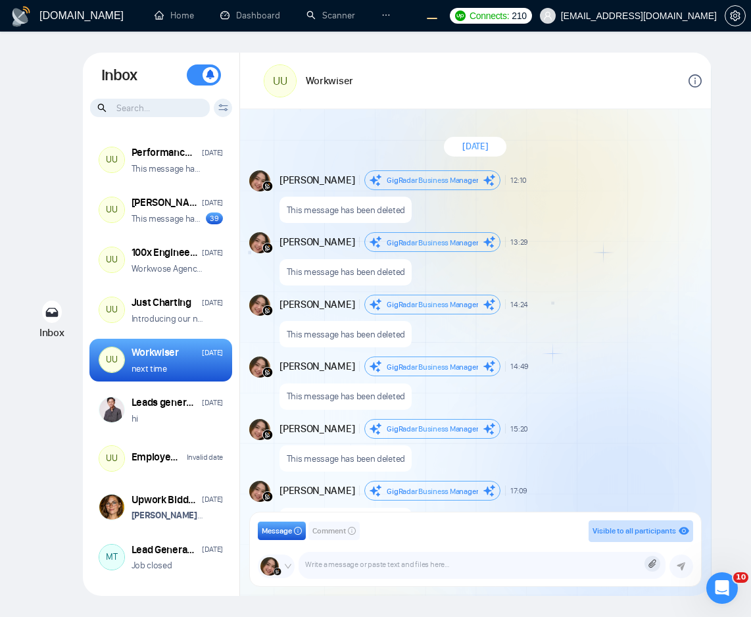
scroll to position [1052, 0]
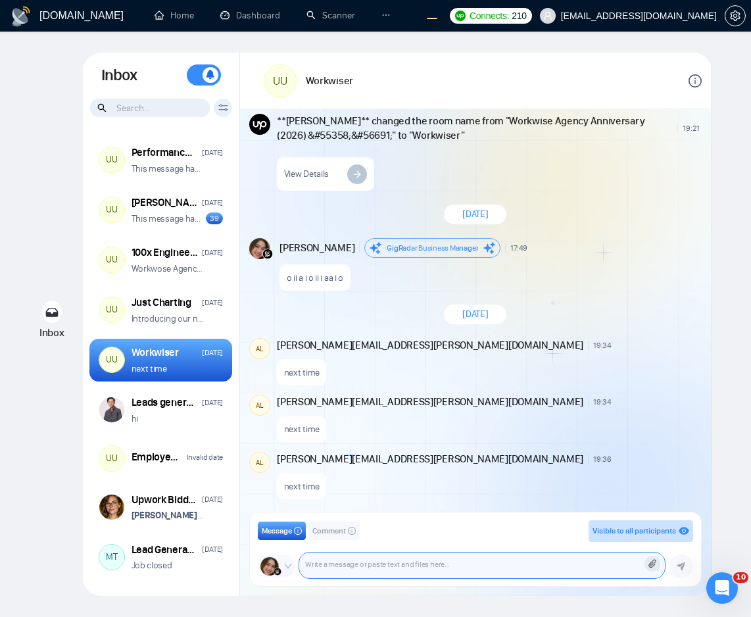
click at [355, 563] on textarea at bounding box center [482, 566] width 366 height 26
paste textarea "“GigRadar changed my game when it comes to Upwork. Its non-intrusive, safe, and…"
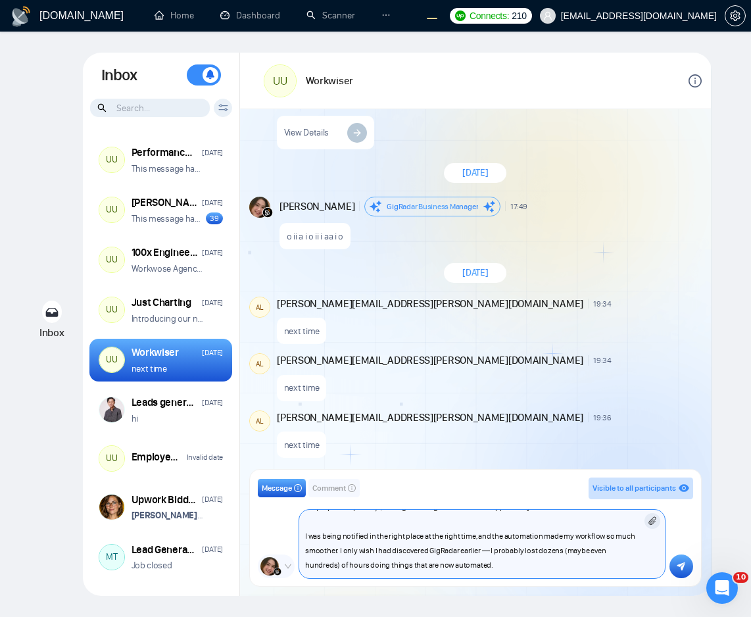
scroll to position [58, 0]
type textarea "“GigRadar changed my game when it comes to Upwork. Its non-intrusive, safe, and…"
click at [651, 518] on icon at bounding box center [652, 521] width 9 height 9
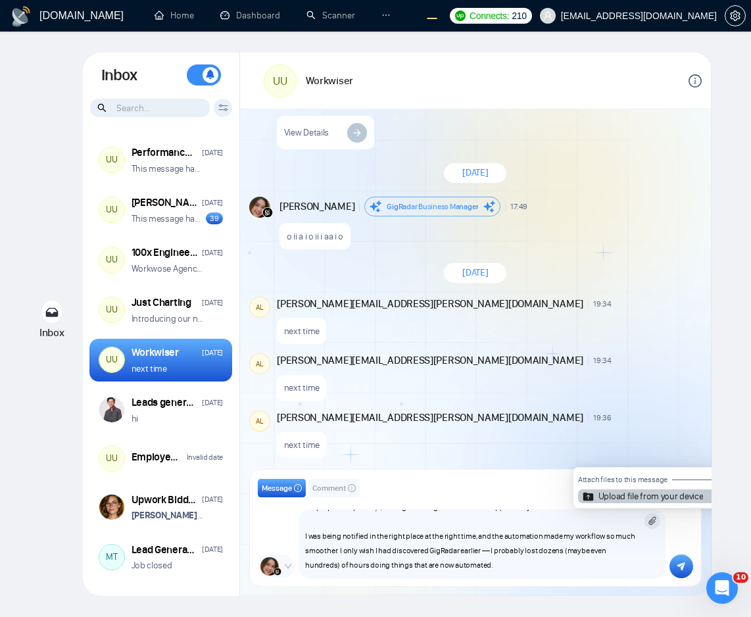
click at [619, 495] on article "Upload file from your device" at bounding box center [651, 496] width 105 height 9
click at [653, 521] on input "Upload file from your device" at bounding box center [653, 521] width 0 height 0
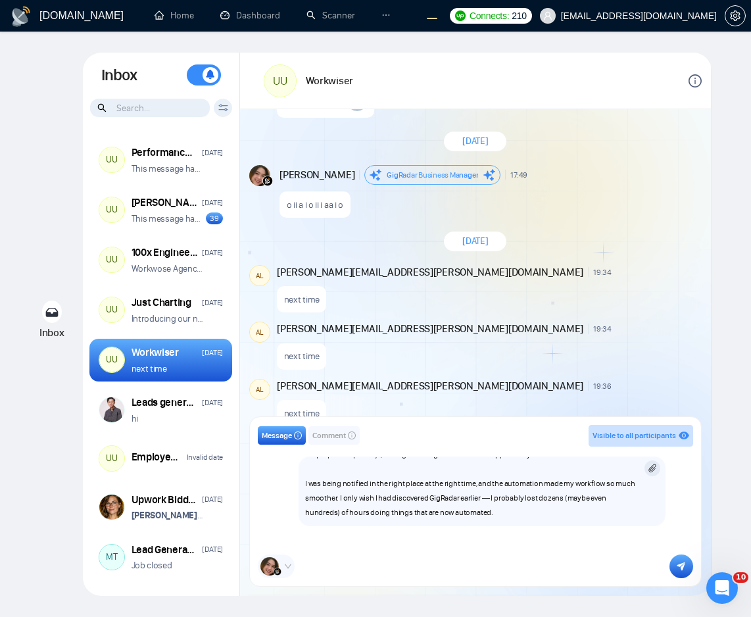
scroll to position [1146, 0]
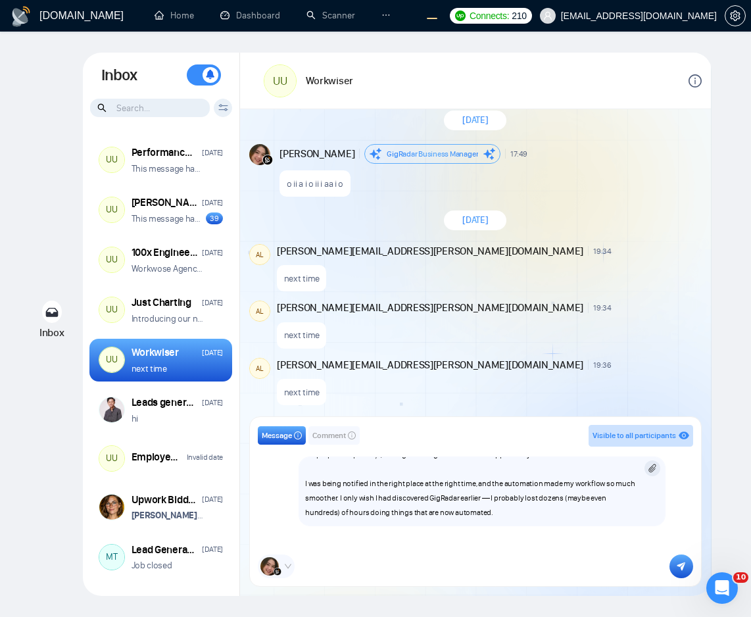
click at [356, 541] on div at bounding box center [482, 552] width 366 height 53
click at [449, 516] on textarea "“GigRadar changed my game when it comes to Upwork. Its non-intrusive, safe, and…" at bounding box center [482, 491] width 366 height 68
click at [366, 558] on div at bounding box center [482, 552] width 366 height 53
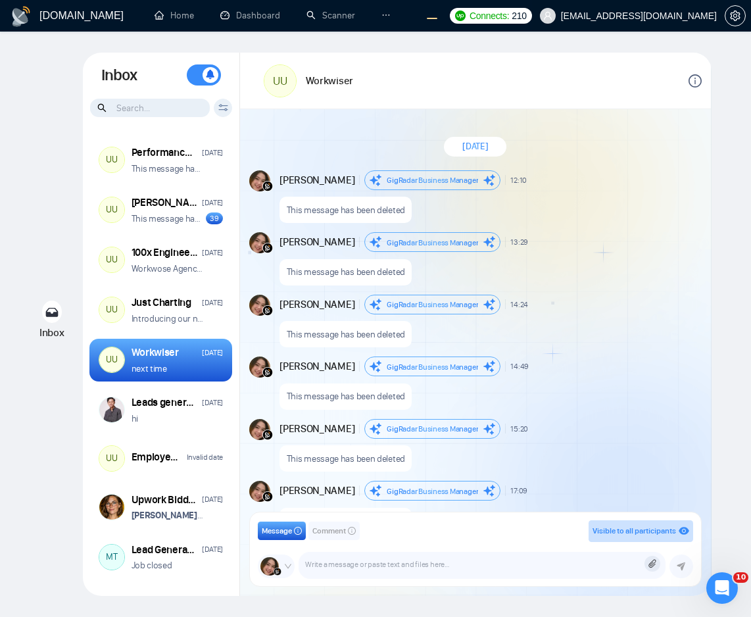
scroll to position [1052, 0]
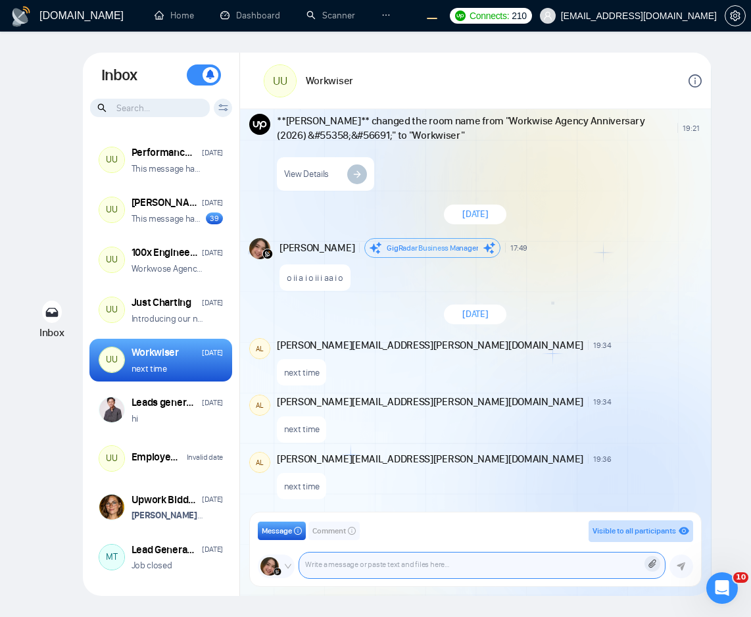
click at [343, 565] on textarea at bounding box center [482, 566] width 366 height 26
paste textarea "“GigRadar changed my game when it comes to Upwork. Its non-intrusive, safe, and…"
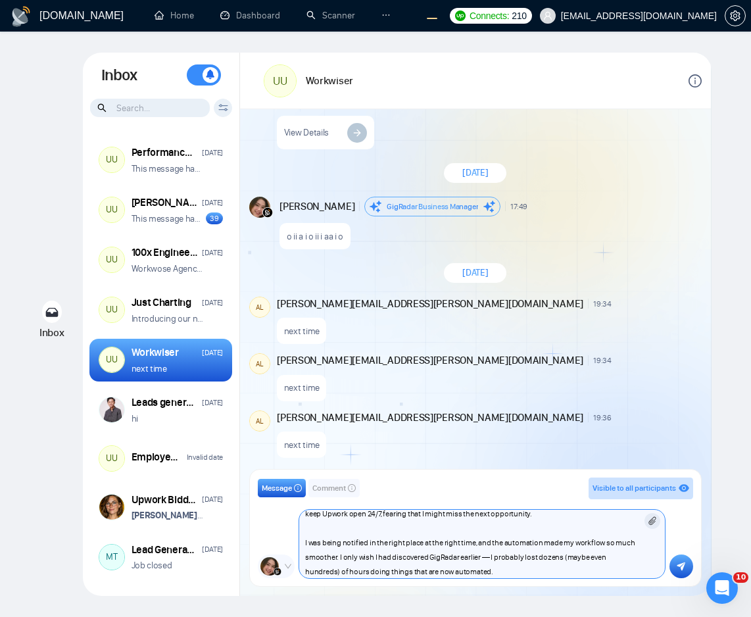
scroll to position [58, 0]
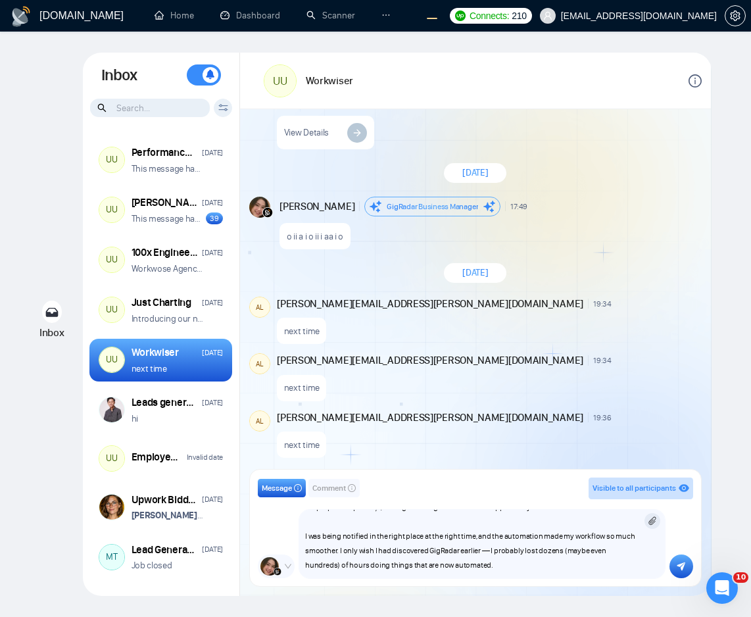
click at [649, 517] on icon at bounding box center [652, 521] width 9 height 9
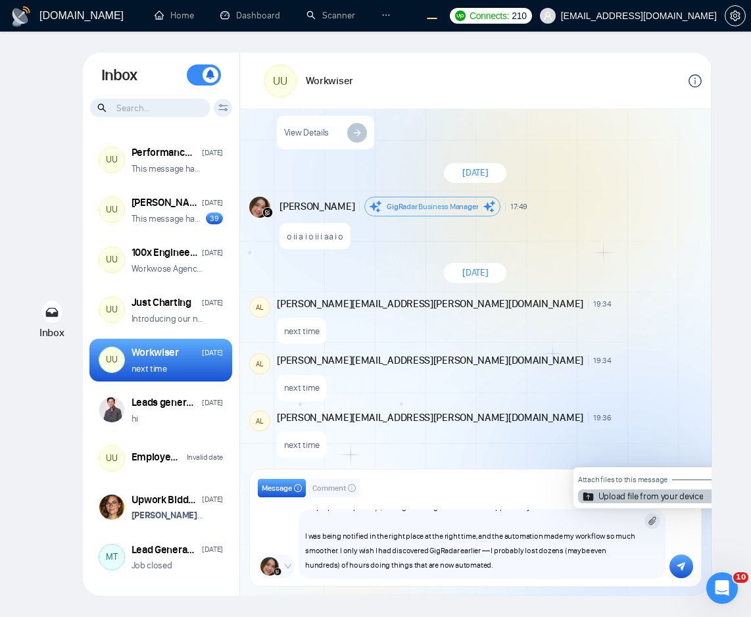
click at [626, 495] on article "Upload file from your device" at bounding box center [651, 496] width 105 height 9
click at [653, 521] on input "Upload file from your device" at bounding box center [653, 521] width 0 height 0
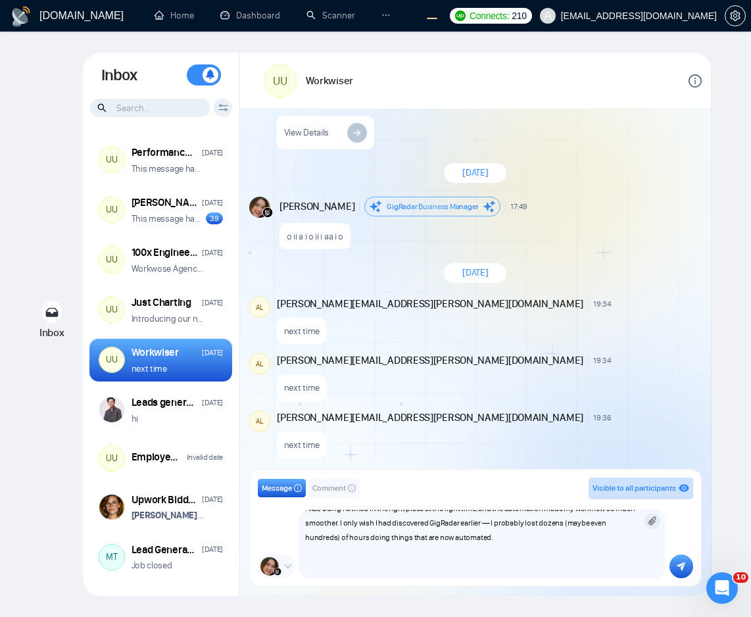
scroll to position [114, 0]
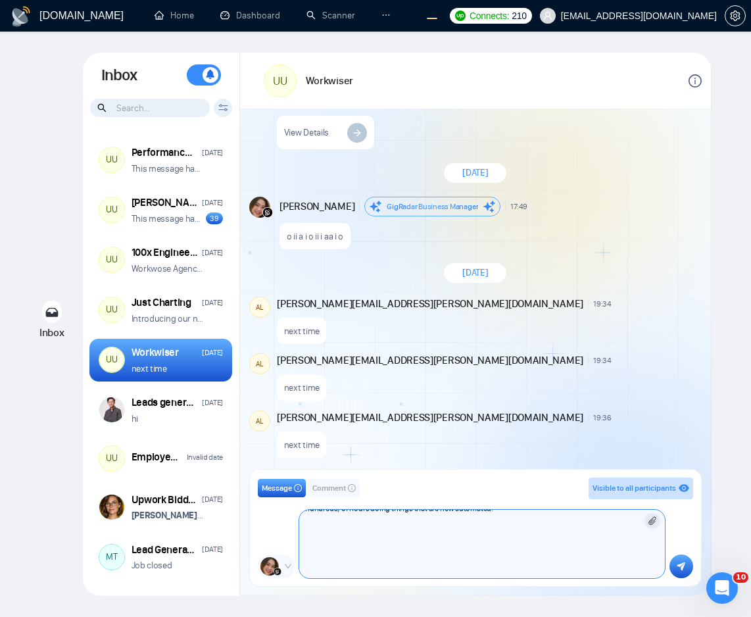
click at [395, 540] on textarea "“GigRadar changed my game when it comes to Upwork. Its non-intrusive, safe, and…" at bounding box center [482, 544] width 366 height 68
paste textarea "“GigRadar changed my"
type textarea "“GigRadar changed my game when it comes to Upwork. Its non-intrusive, safe, and…"
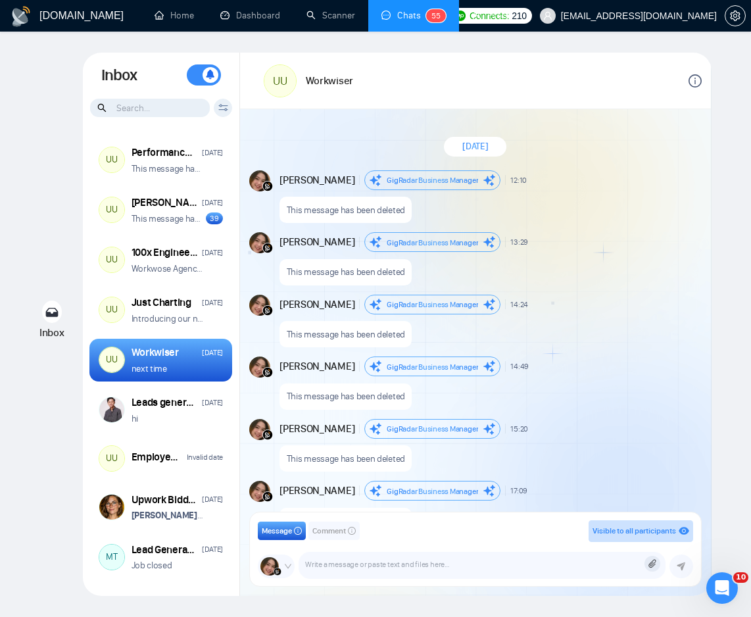
scroll to position [1052, 0]
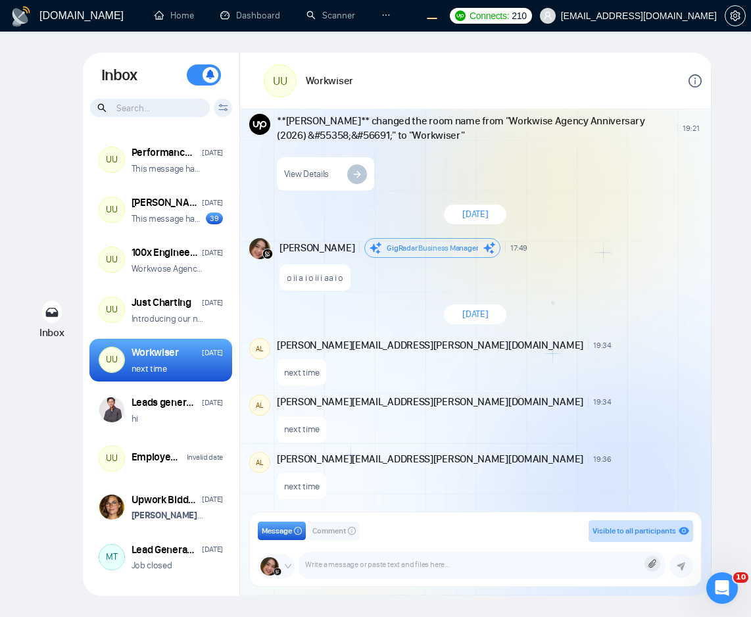
click at [632, 368] on div "next time" at bounding box center [488, 370] width 422 height 34
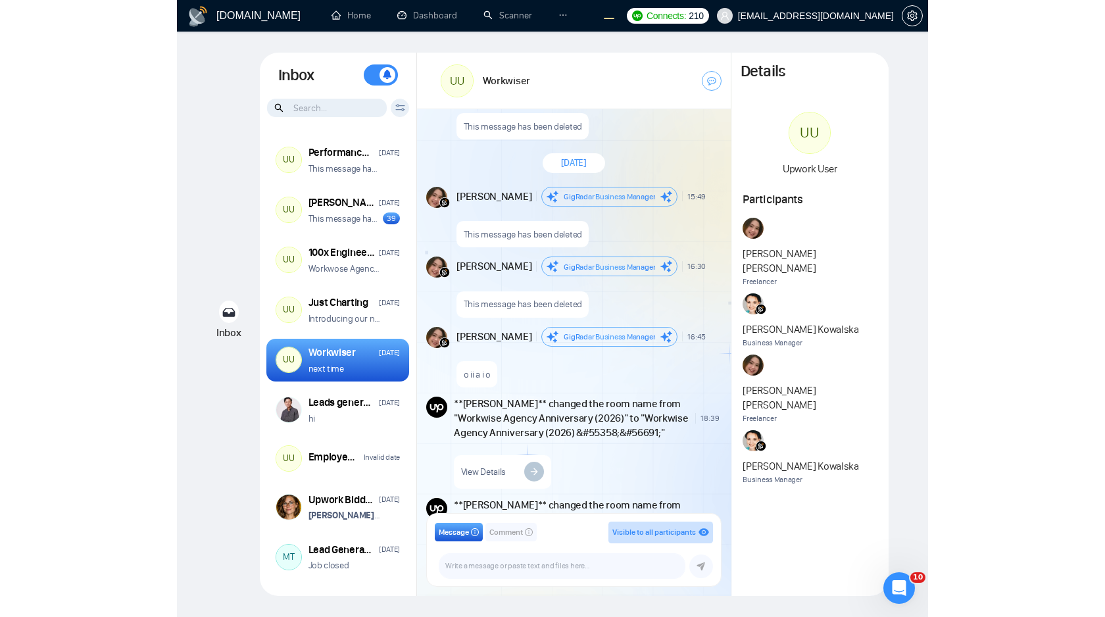
scroll to position [3293, 0]
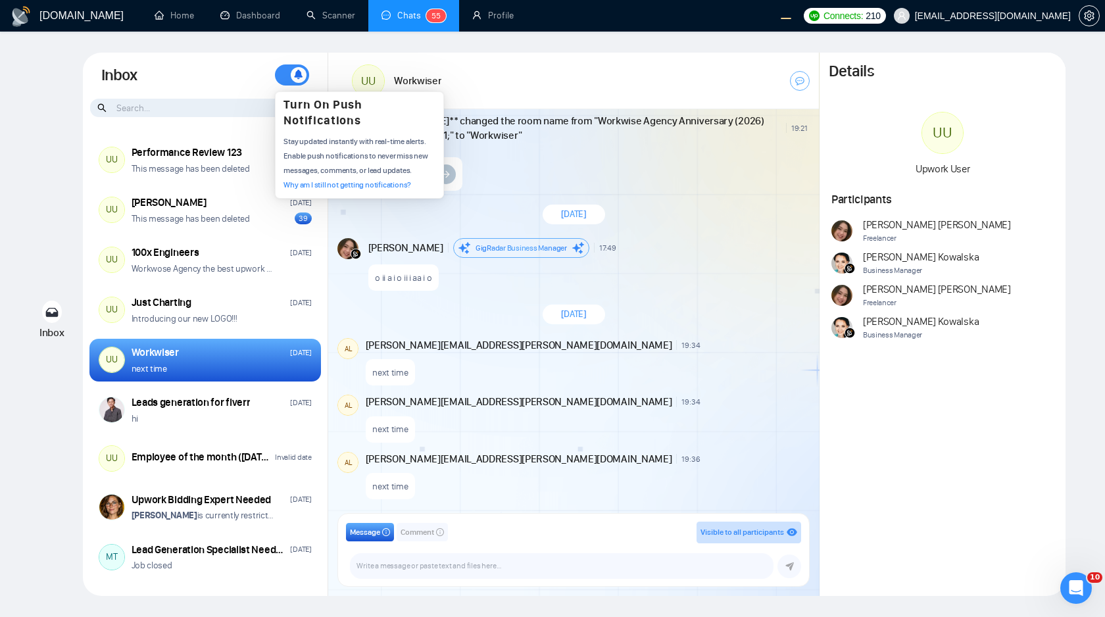
click at [313, 114] on span "Turn On Push Notifications" at bounding box center [323, 112] width 78 height 30
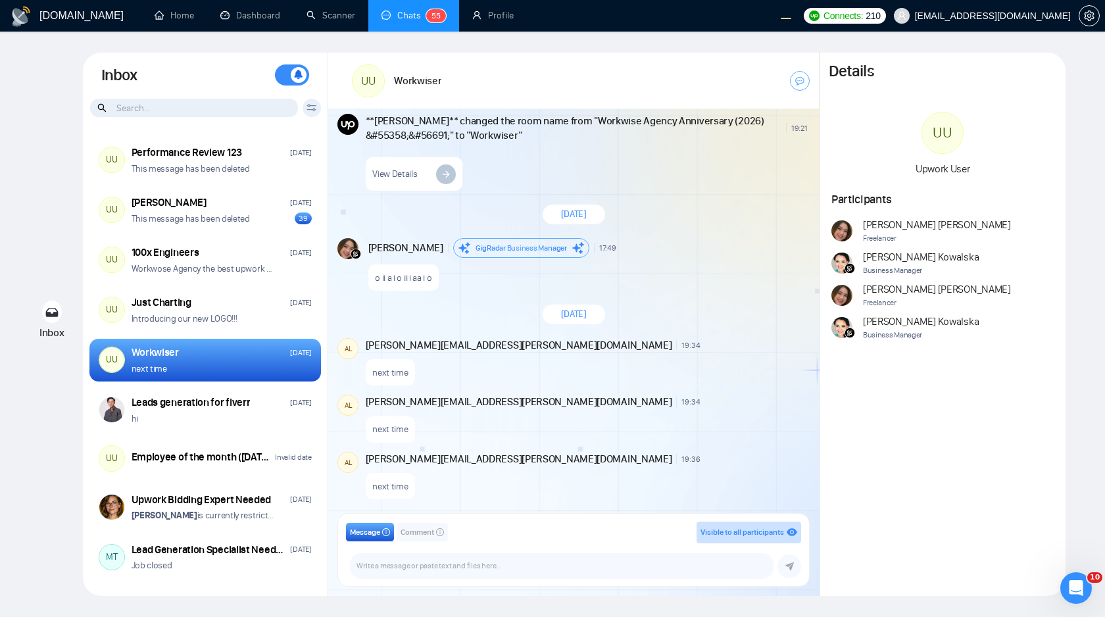
click at [314, 113] on div "Client Reset Date Reset Reset Apply" at bounding box center [312, 108] width 18 height 18
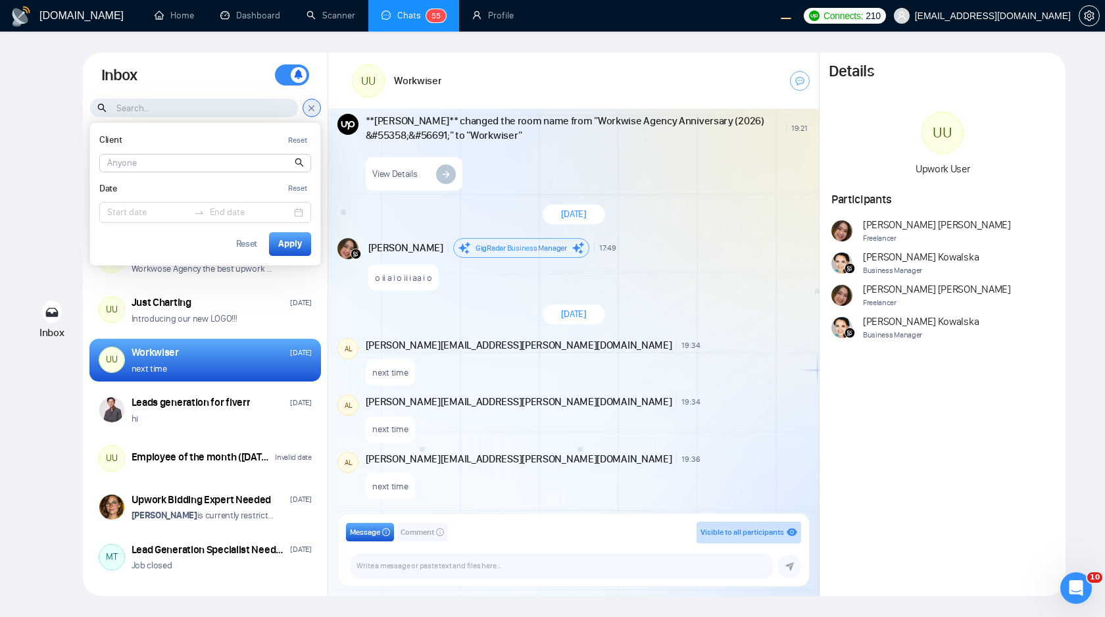
click at [224, 163] on input at bounding box center [205, 163] width 211 height 17
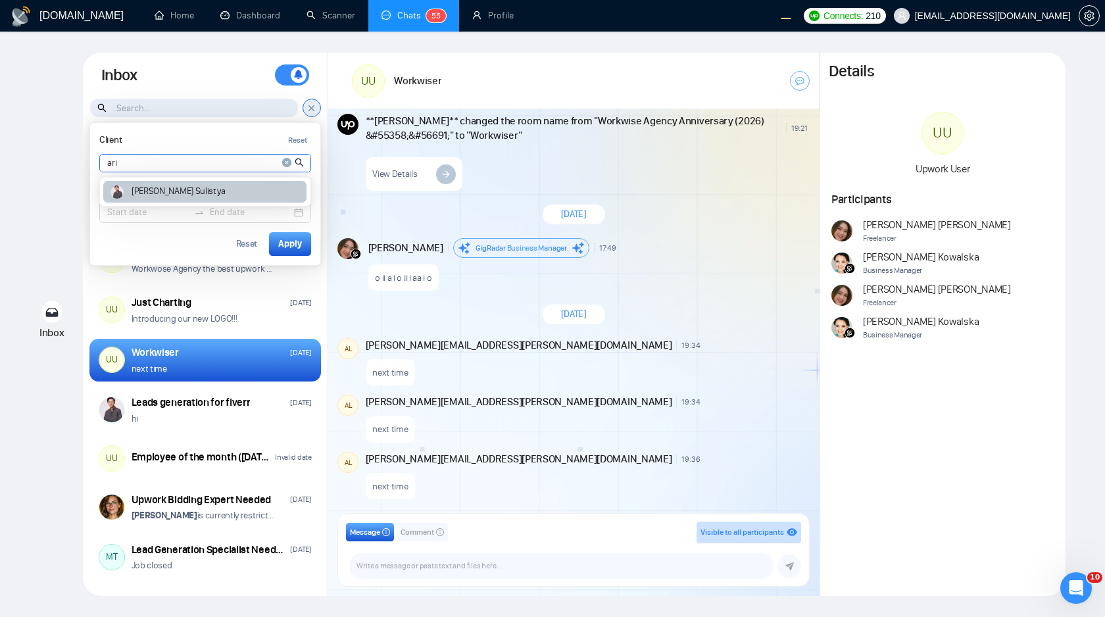
type input "ari"
click at [195, 190] on div "[PERSON_NAME]" at bounding box center [204, 192] width 203 height 22
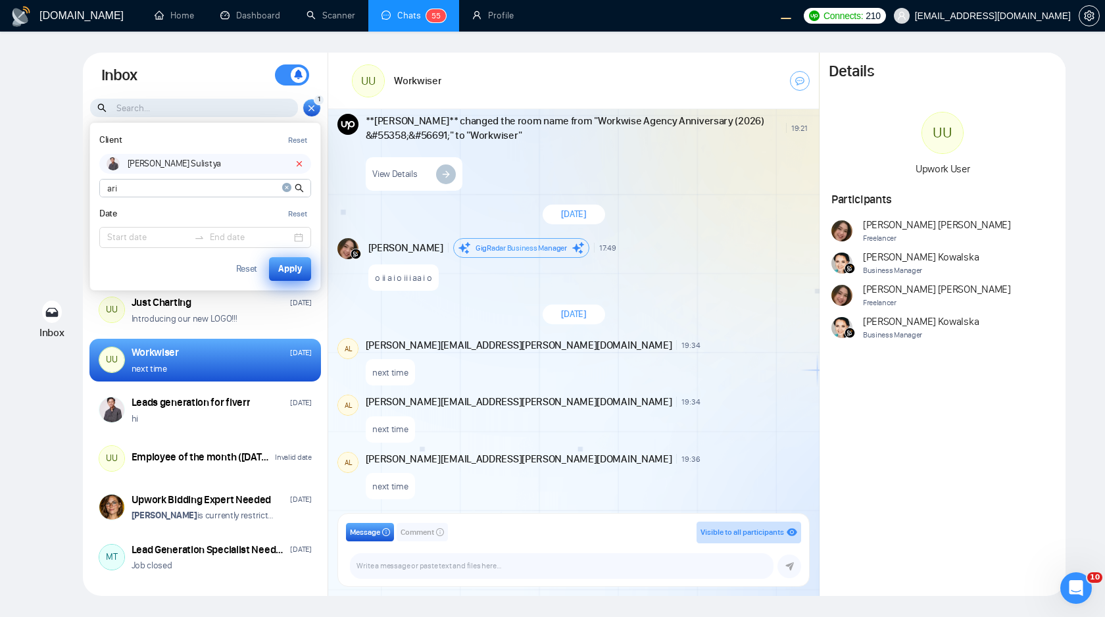
click at [280, 270] on div "Apply" at bounding box center [290, 269] width 24 height 14
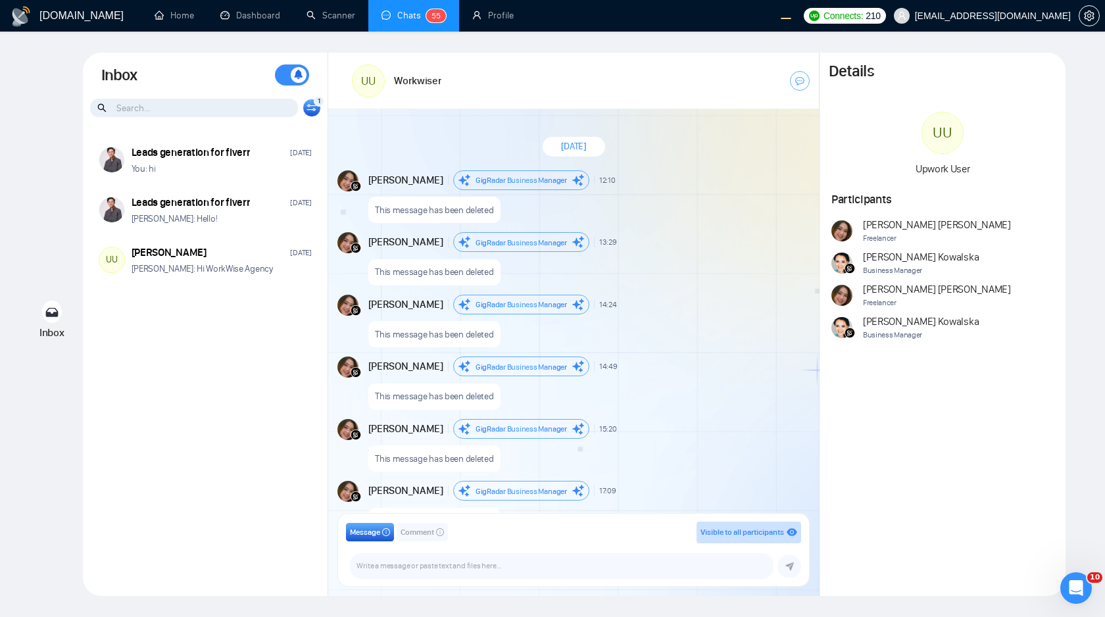
scroll to position [1052, 0]
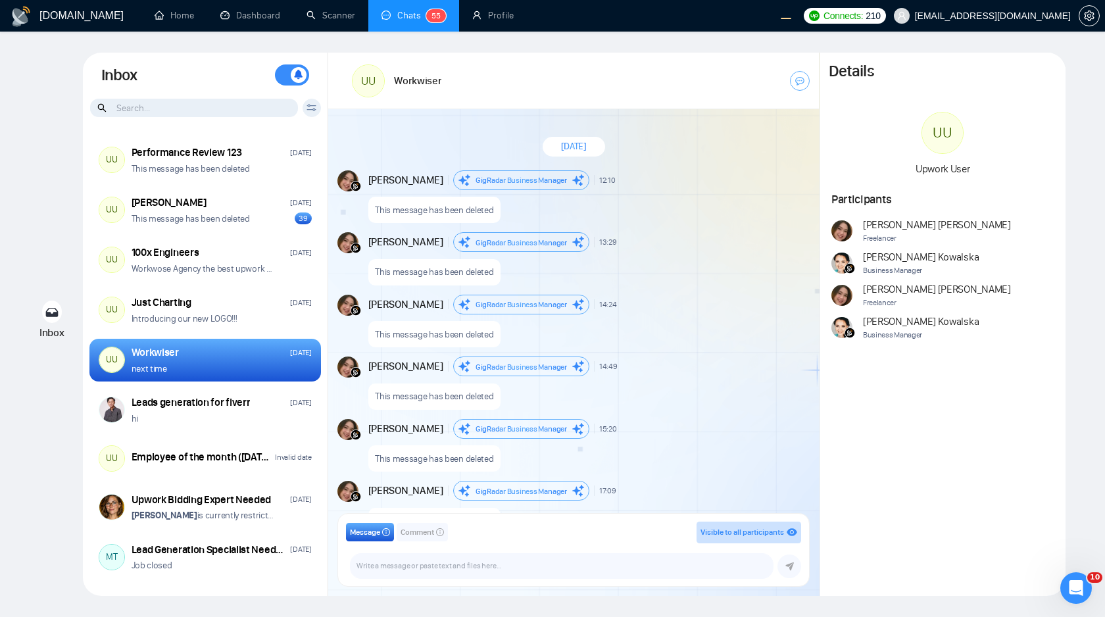
scroll to position [1052, 0]
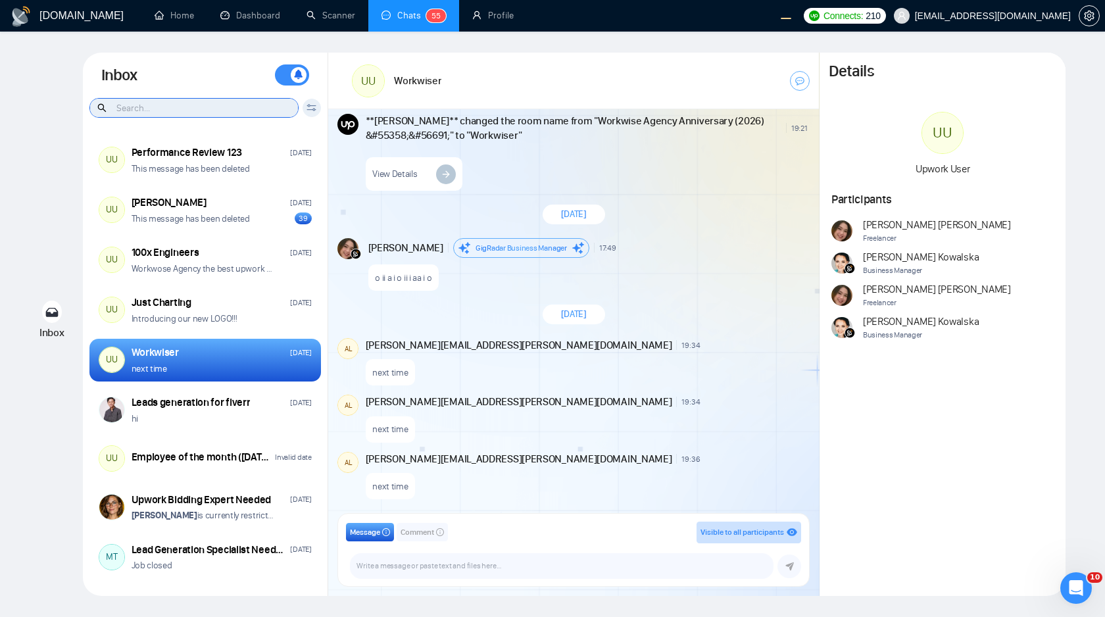
click at [236, 107] on input at bounding box center [194, 108] width 208 height 18
click at [309, 107] on icon at bounding box center [311, 106] width 9 height 3
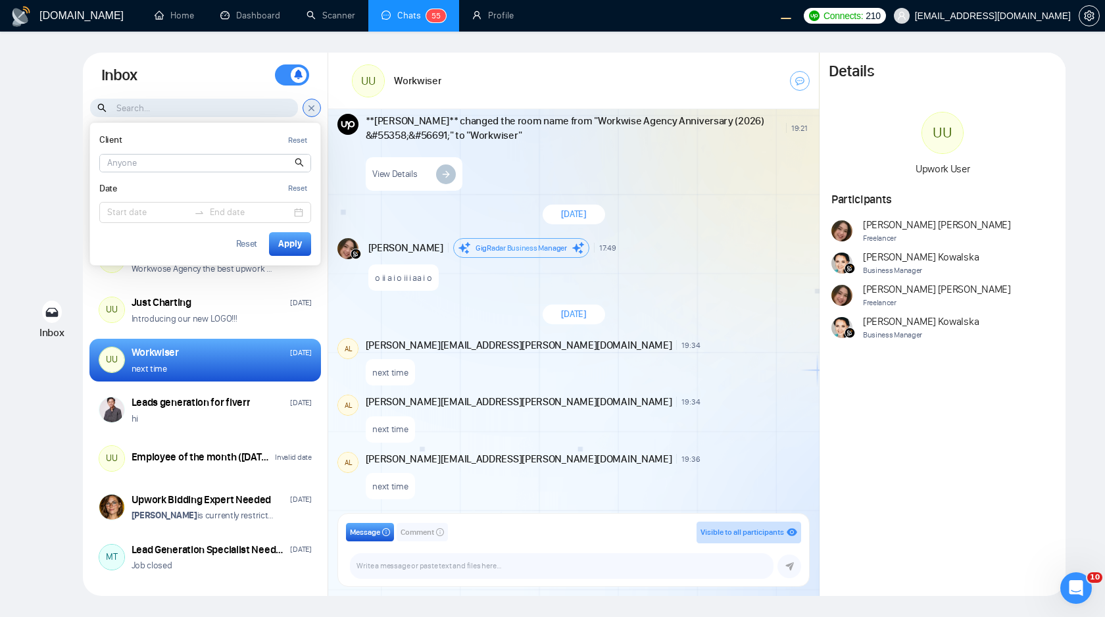
click at [199, 161] on input at bounding box center [205, 163] width 211 height 17
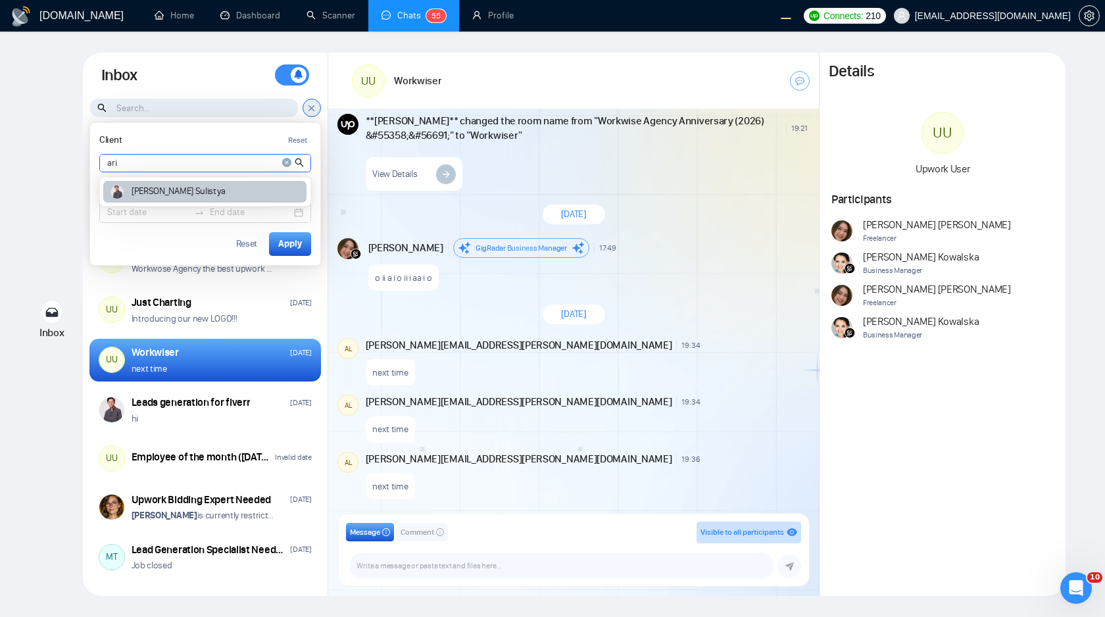
type input "ari"
click at [207, 196] on div "[PERSON_NAME]" at bounding box center [204, 192] width 203 height 22
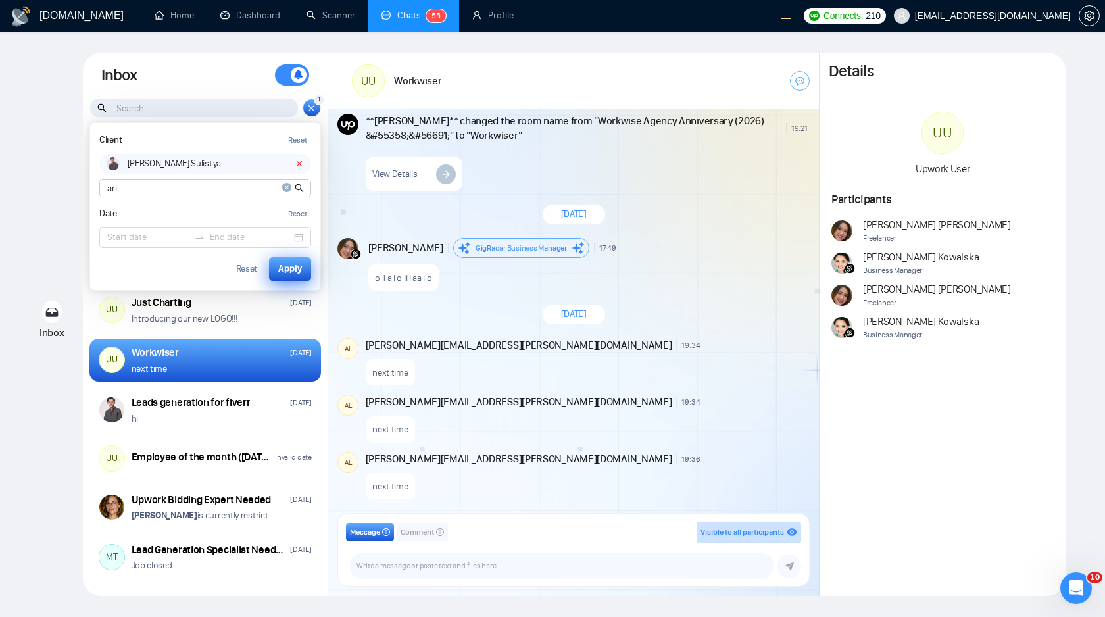
click at [290, 268] on div "Apply" at bounding box center [290, 269] width 24 height 14
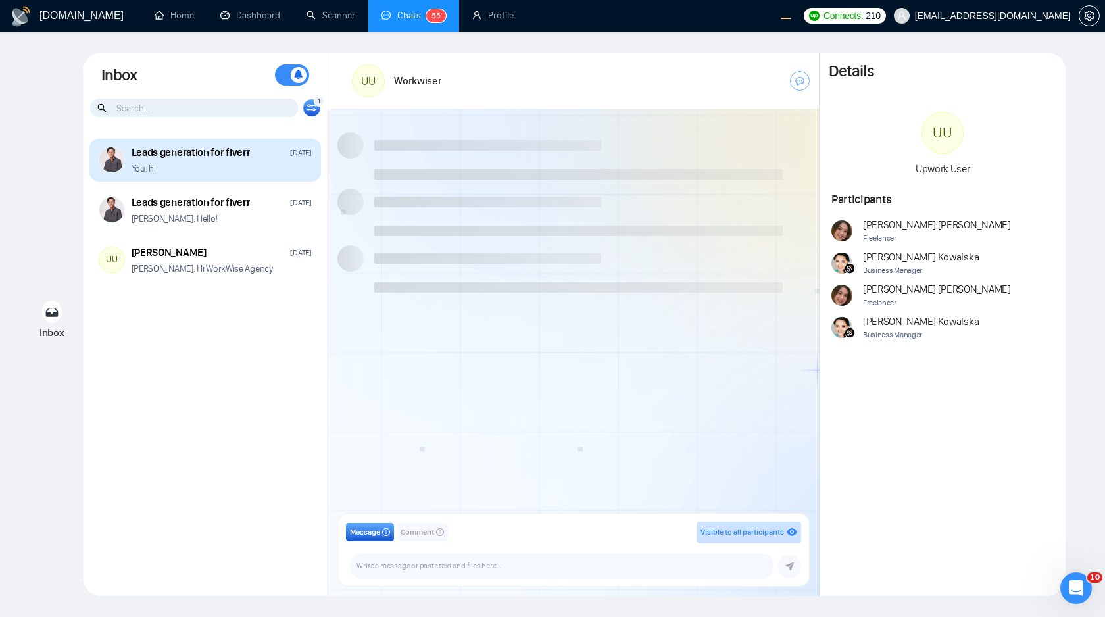
scroll to position [1052, 0]
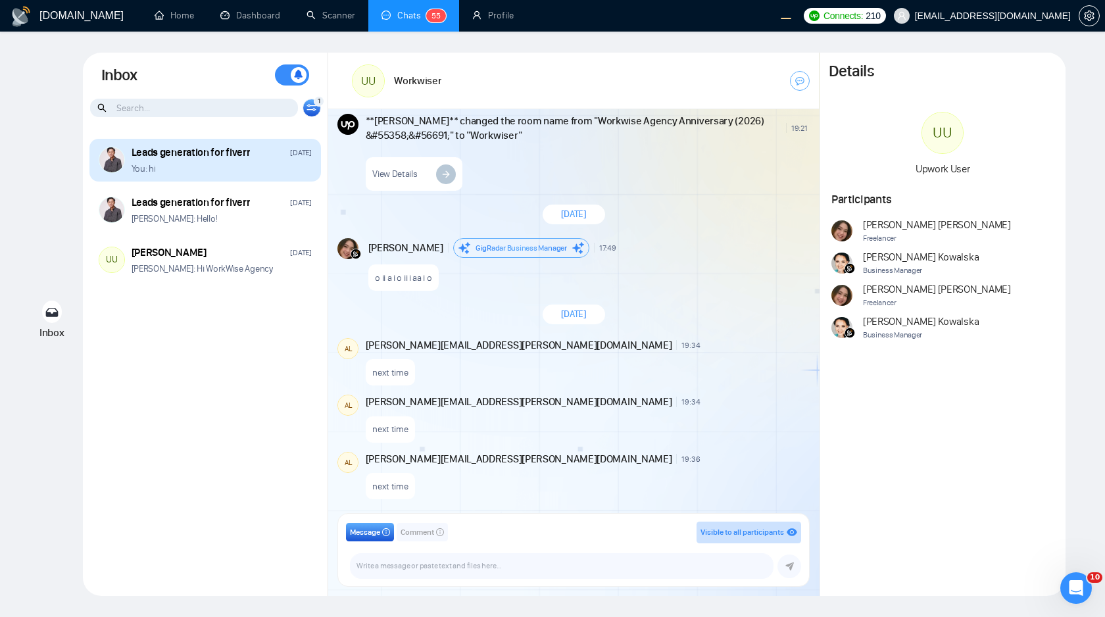
click at [240, 171] on div "You: hi" at bounding box center [222, 169] width 180 height 13
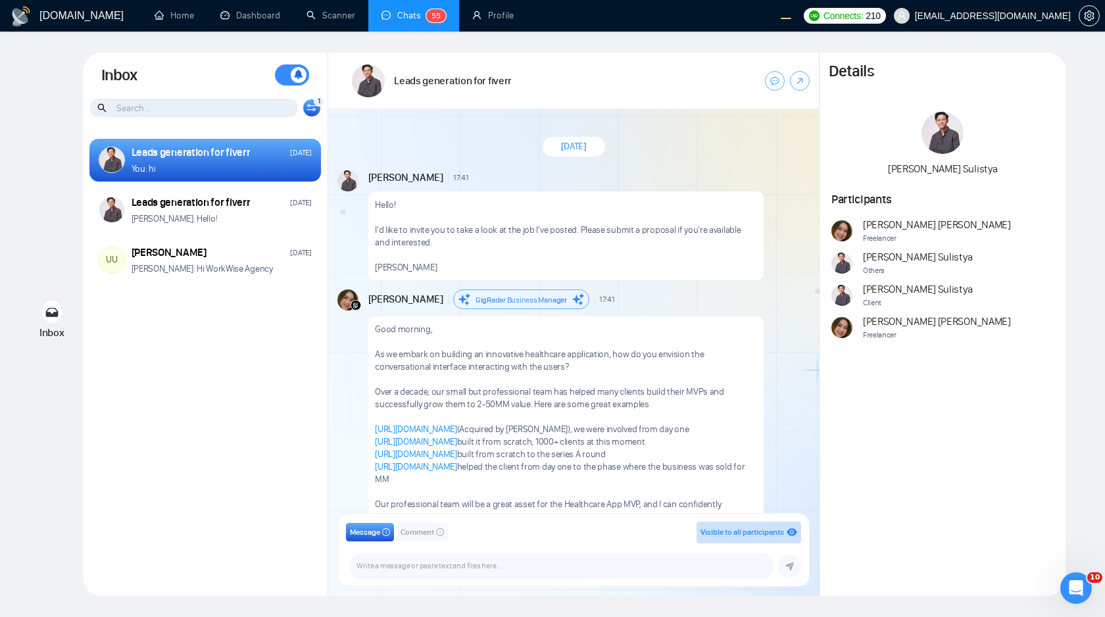
scroll to position [280, 0]
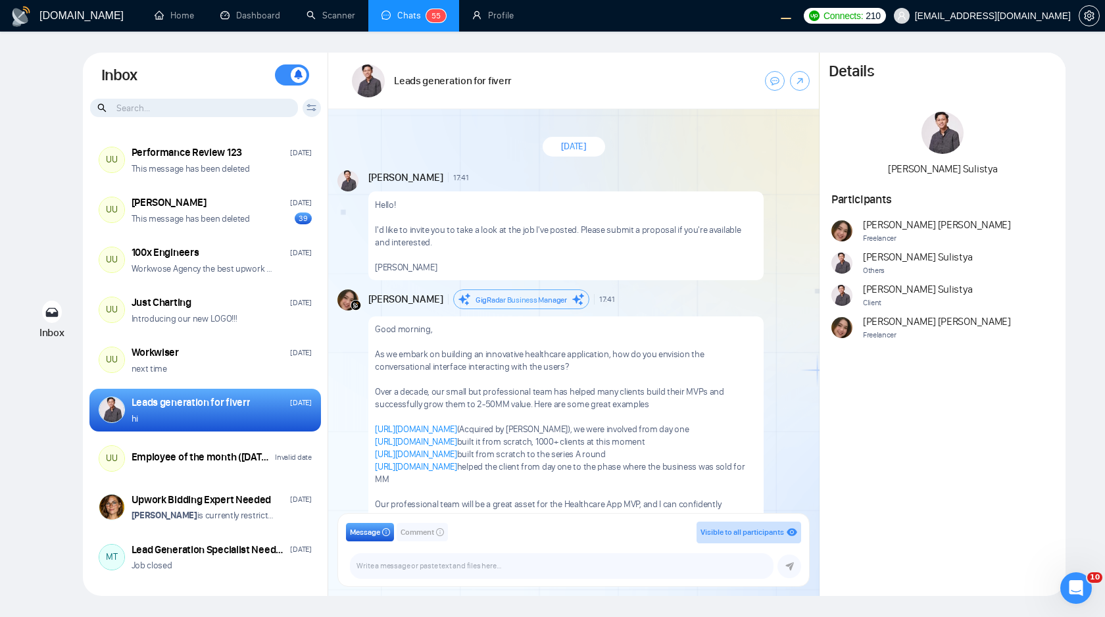
scroll to position [280, 0]
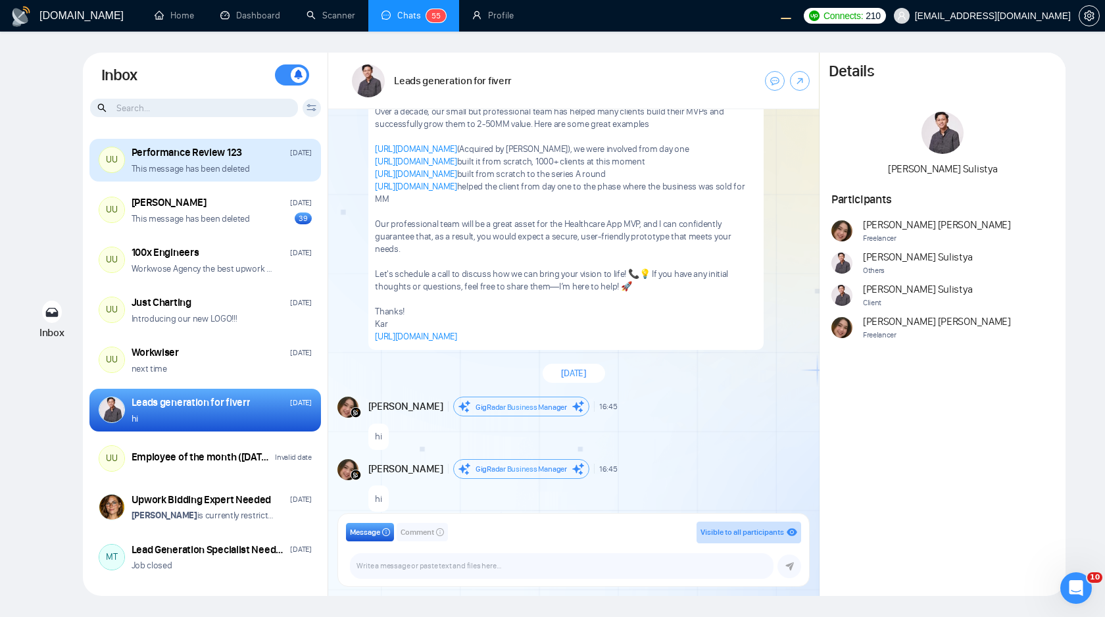
click at [249, 168] on div "This message has been deleted" at bounding box center [222, 169] width 180 height 13
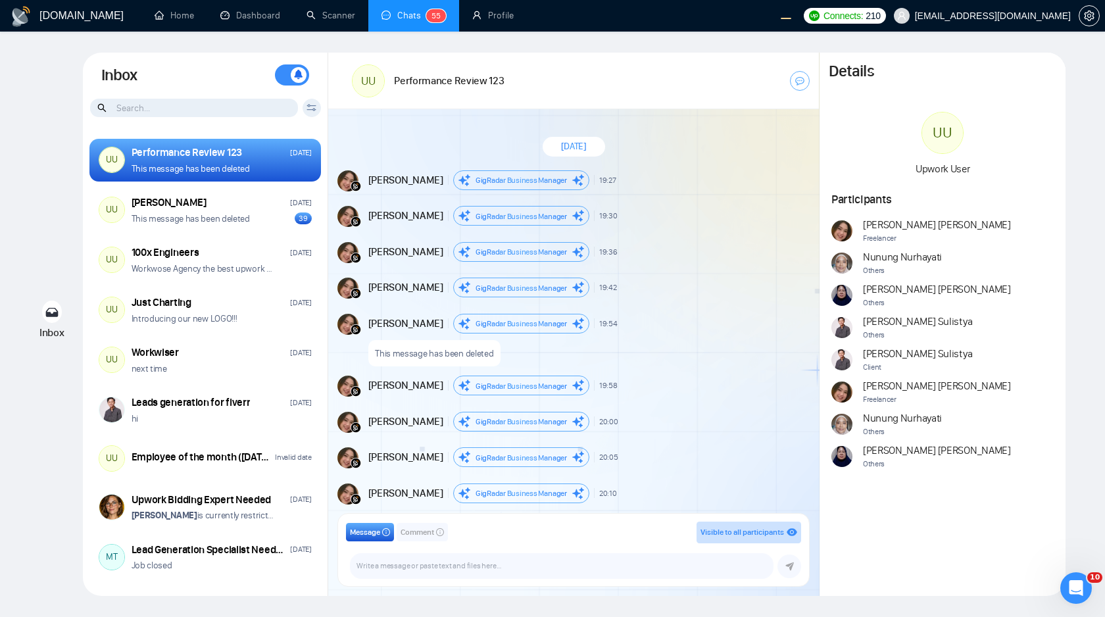
scroll to position [651, 0]
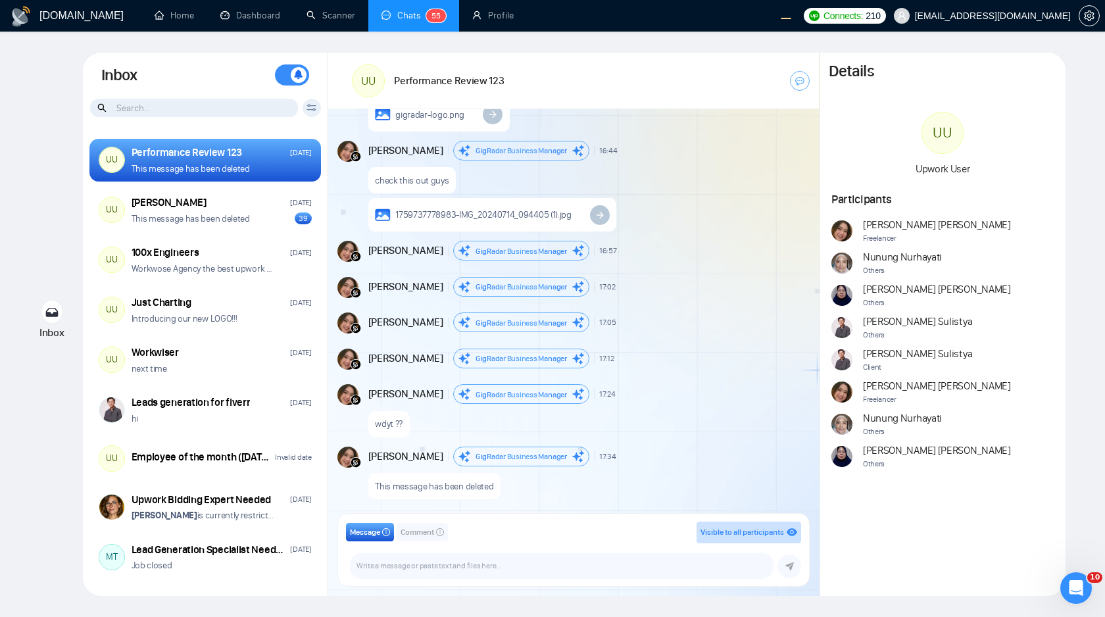
click at [312, 110] on icon at bounding box center [312, 107] width 10 height 7
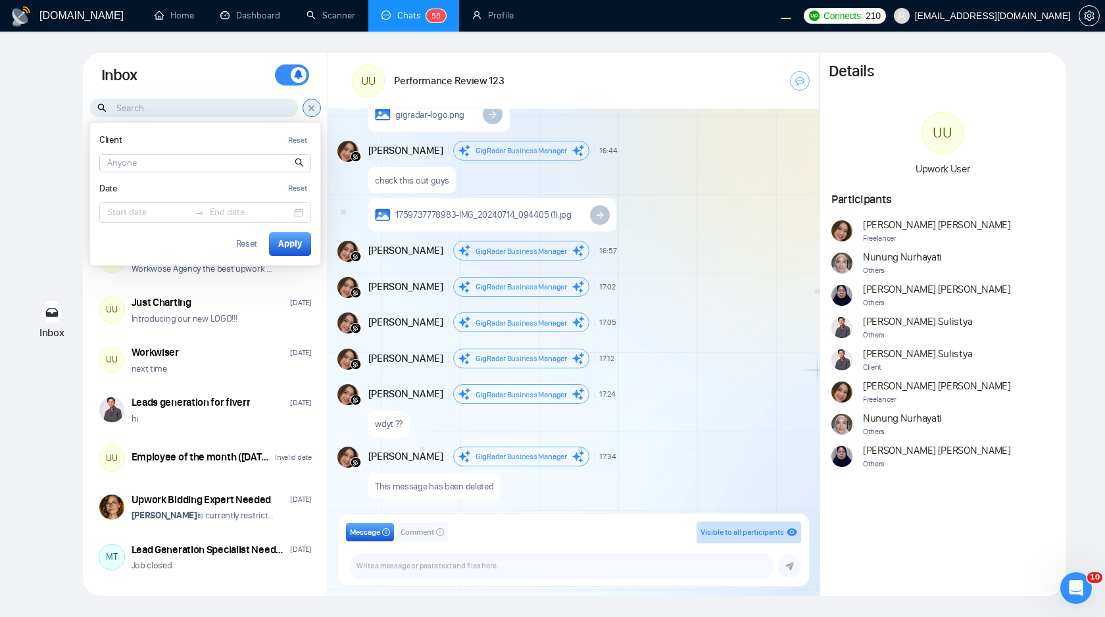
click at [238, 167] on input at bounding box center [205, 163] width 211 height 17
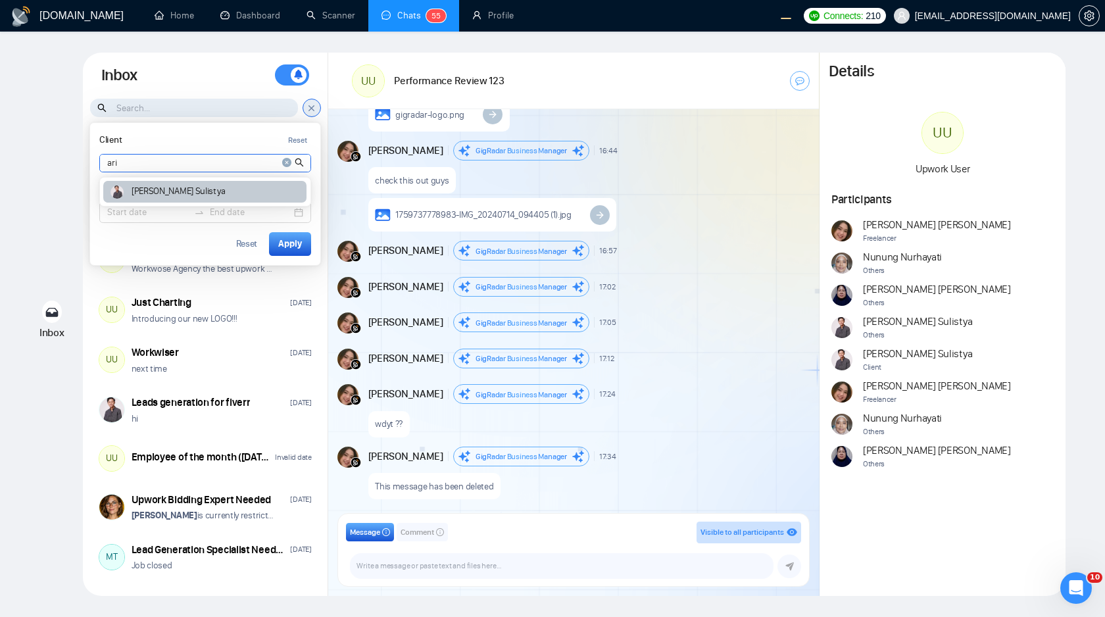
type input "ari"
click at [206, 195] on div "Ari Sulistya" at bounding box center [204, 192] width 203 height 22
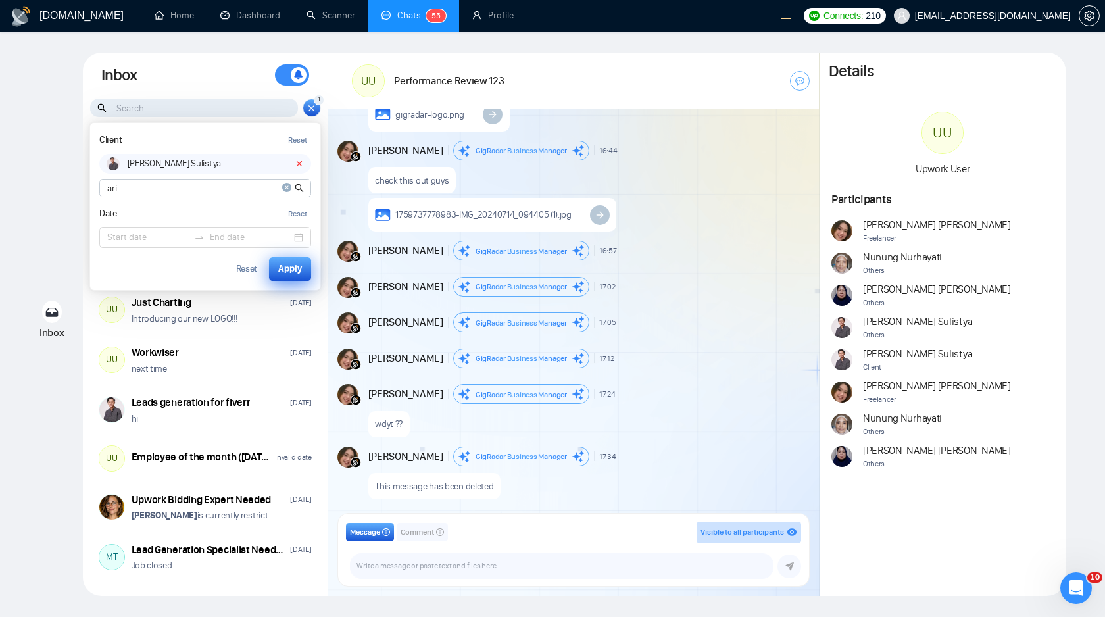
click at [288, 266] on div "Apply" at bounding box center [290, 269] width 24 height 14
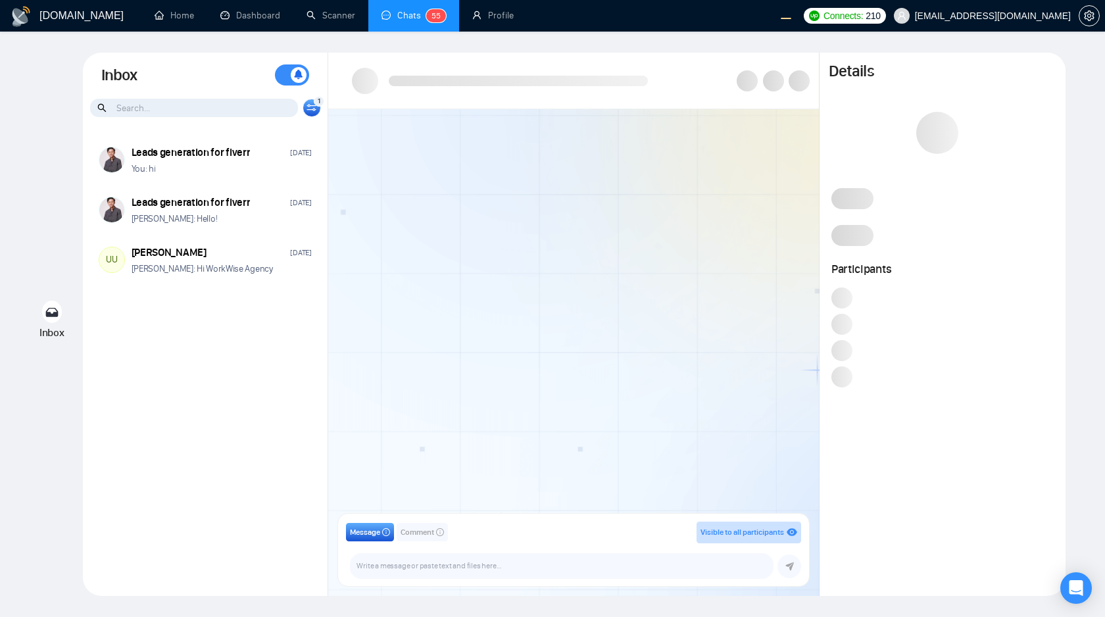
click at [309, 109] on icon at bounding box center [312, 107] width 10 height 7
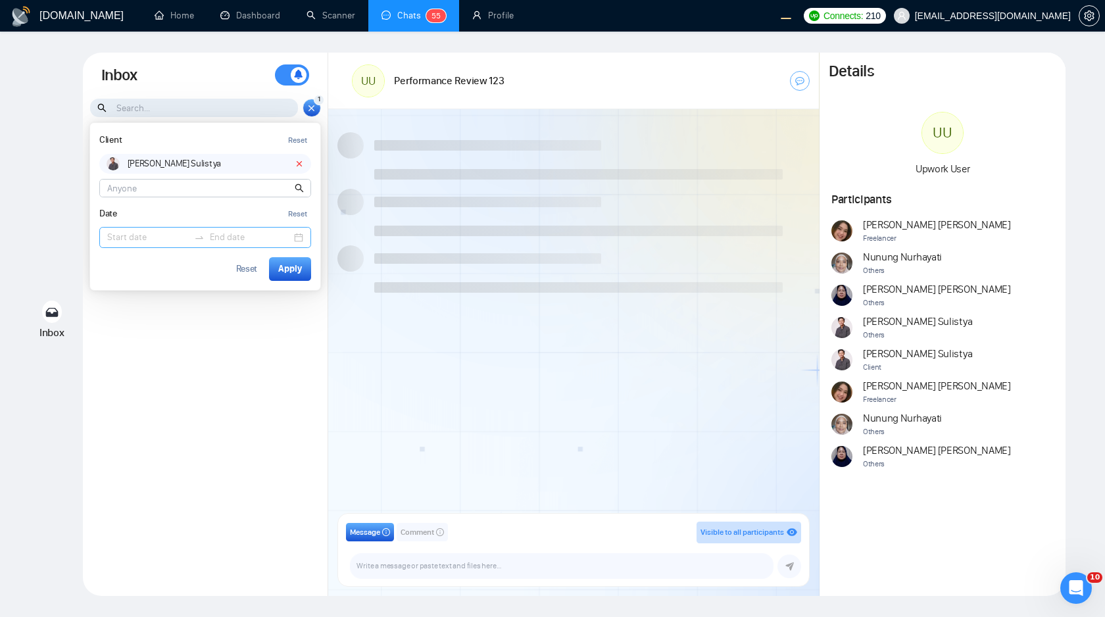
scroll to position [651, 0]
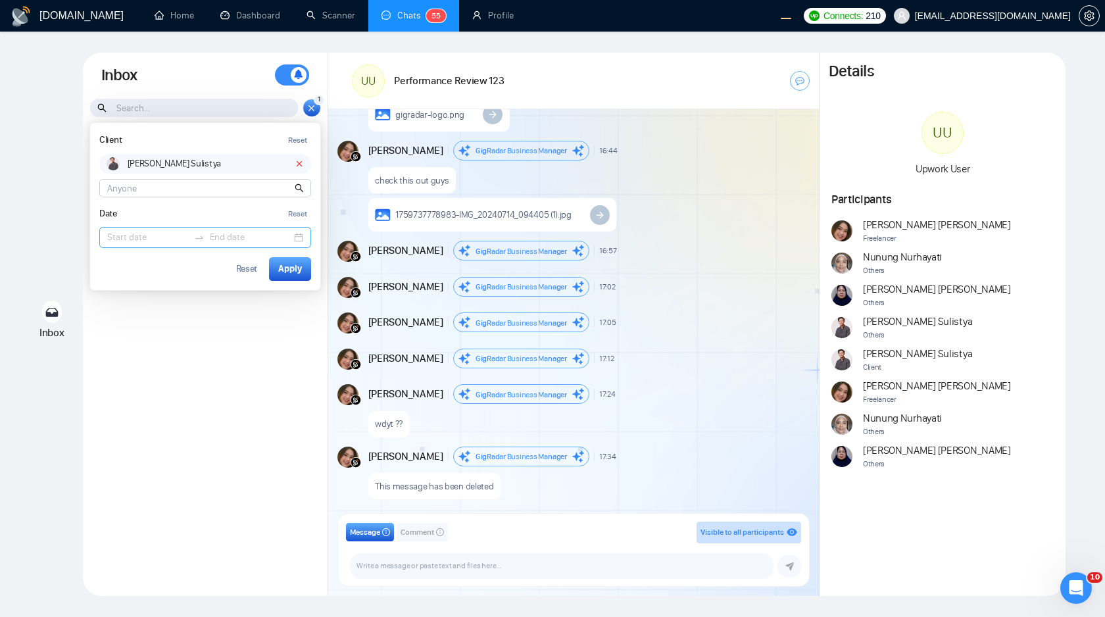
click at [149, 241] on input at bounding box center [148, 237] width 82 height 14
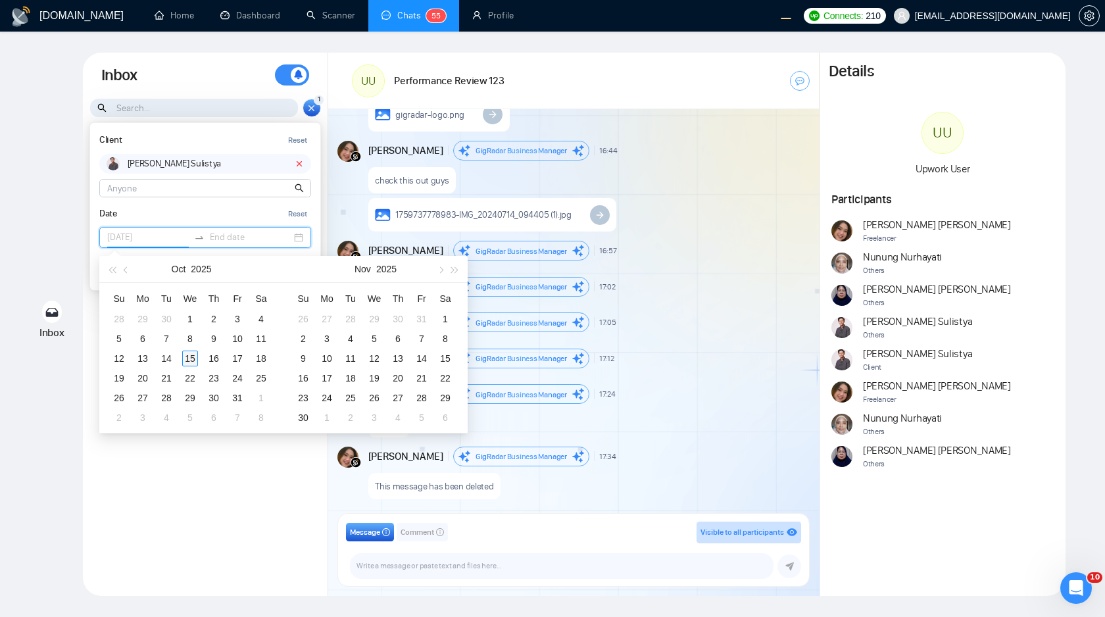
type input "2025-10-15"
click at [192, 359] on div "15" at bounding box center [190, 359] width 16 height 16
type input "2025-10-30"
click at [217, 396] on div "30" at bounding box center [214, 398] width 16 height 16
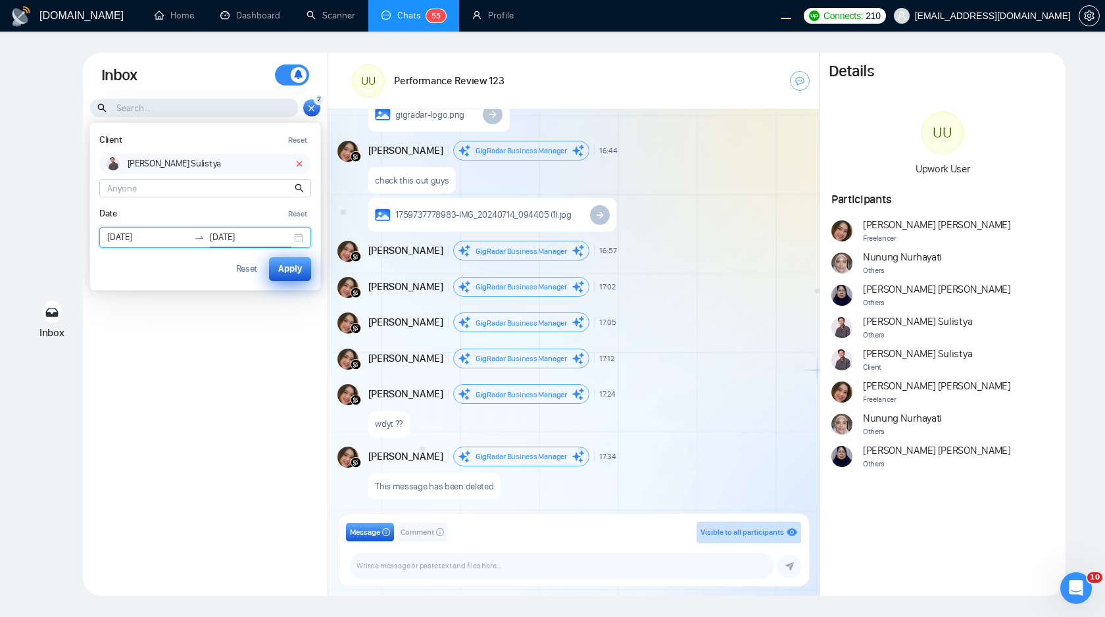
click at [295, 276] on div "Apply" at bounding box center [290, 269] width 24 height 14
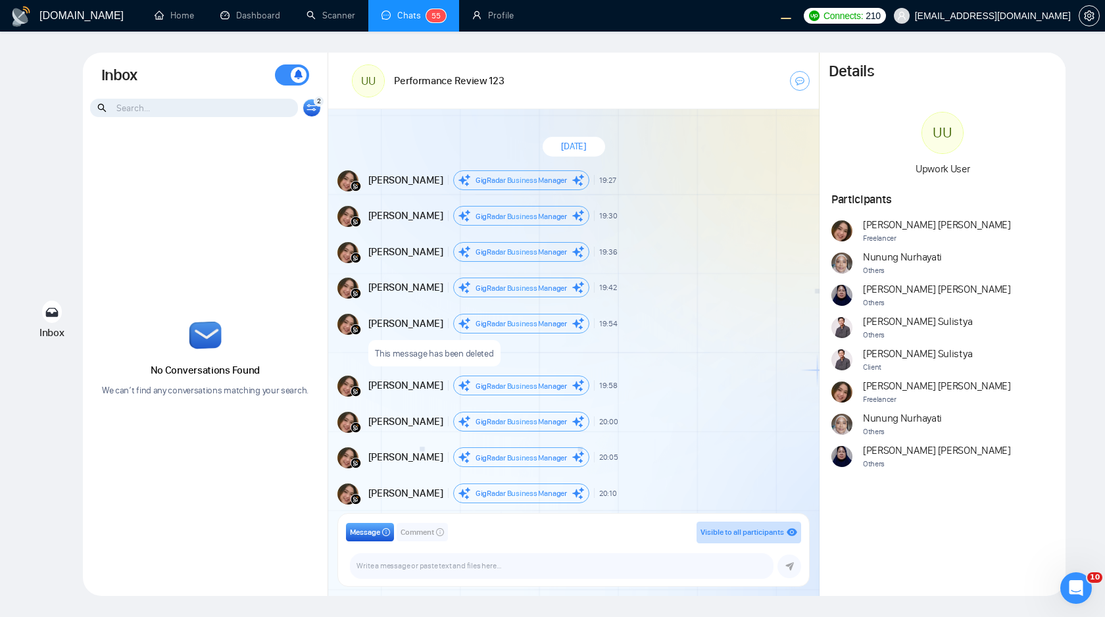
scroll to position [651, 0]
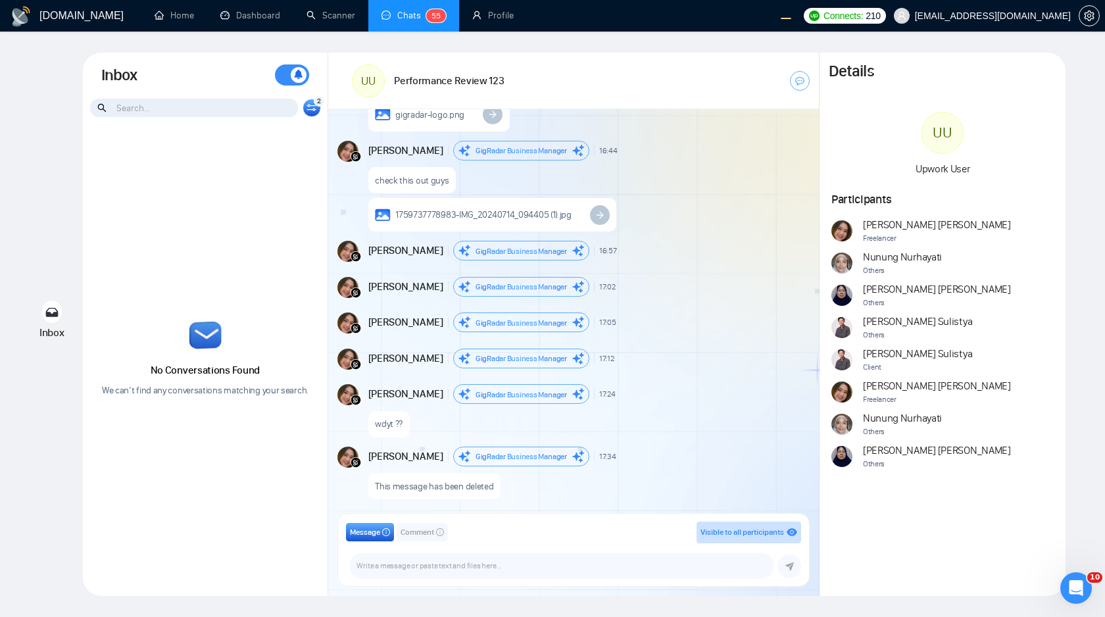
click at [316, 107] on icon at bounding box center [312, 107] width 10 height 7
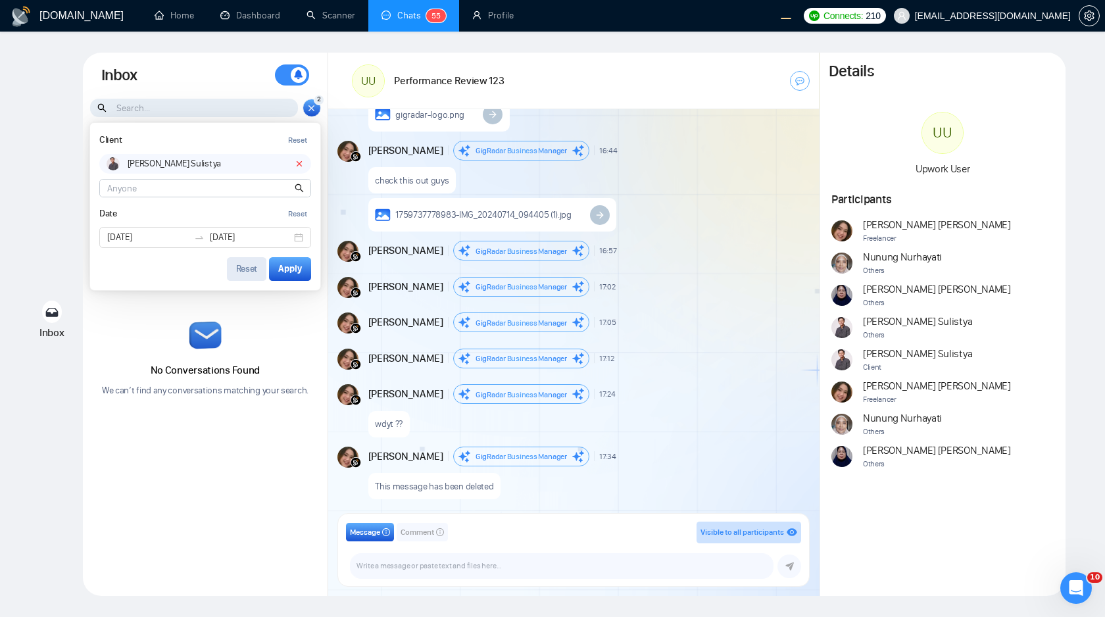
click at [247, 265] on div "Reset" at bounding box center [247, 269] width 22 height 9
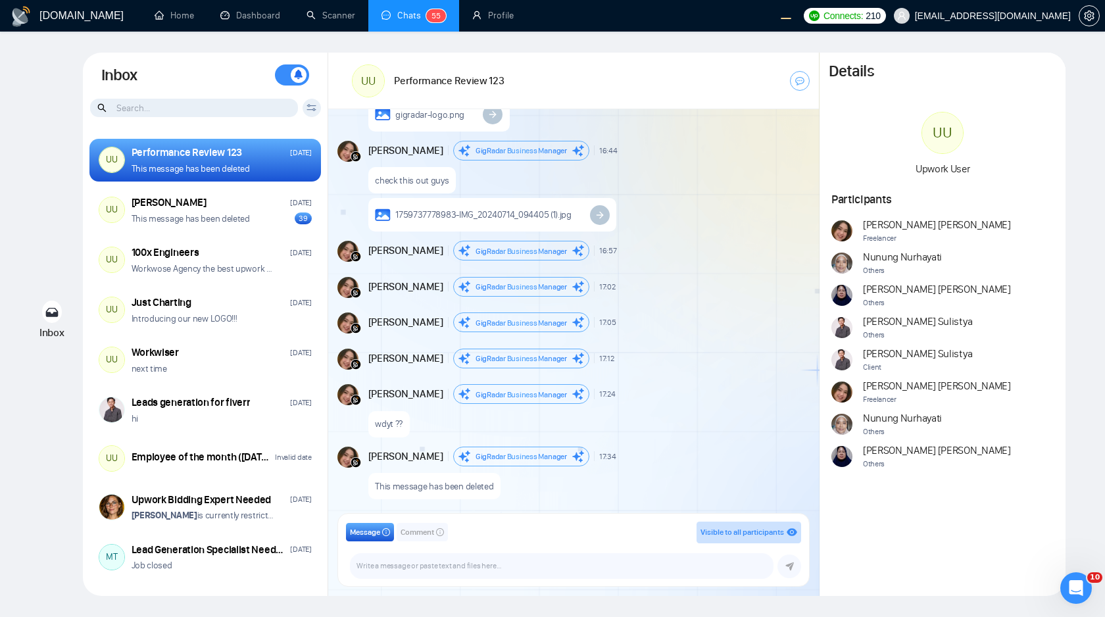
click at [230, 104] on input at bounding box center [194, 108] width 208 height 18
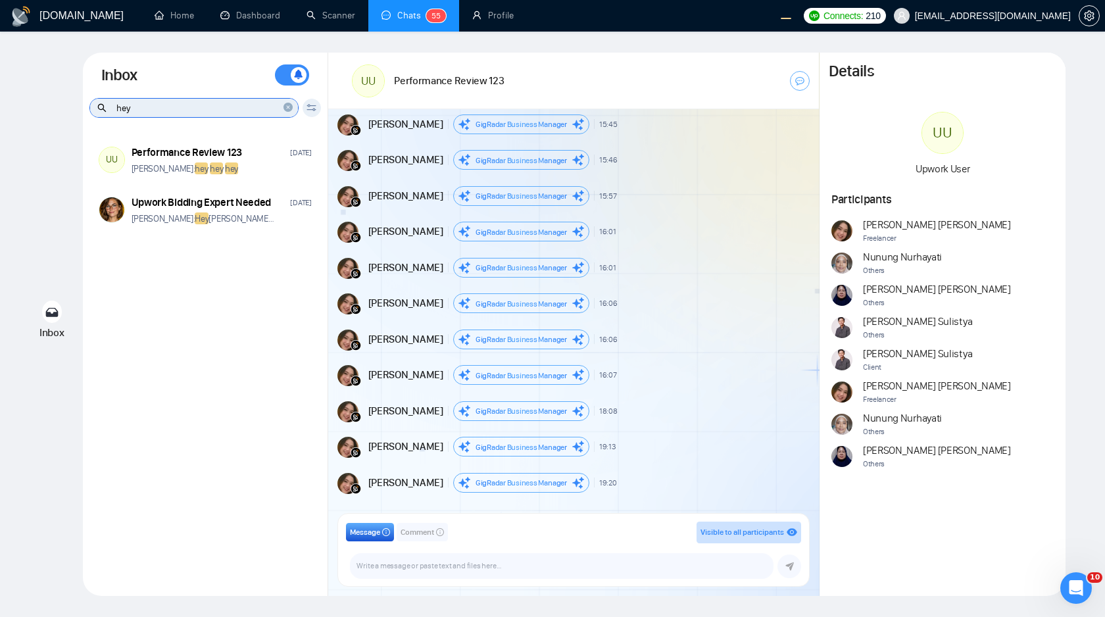
scroll to position [2466, 0]
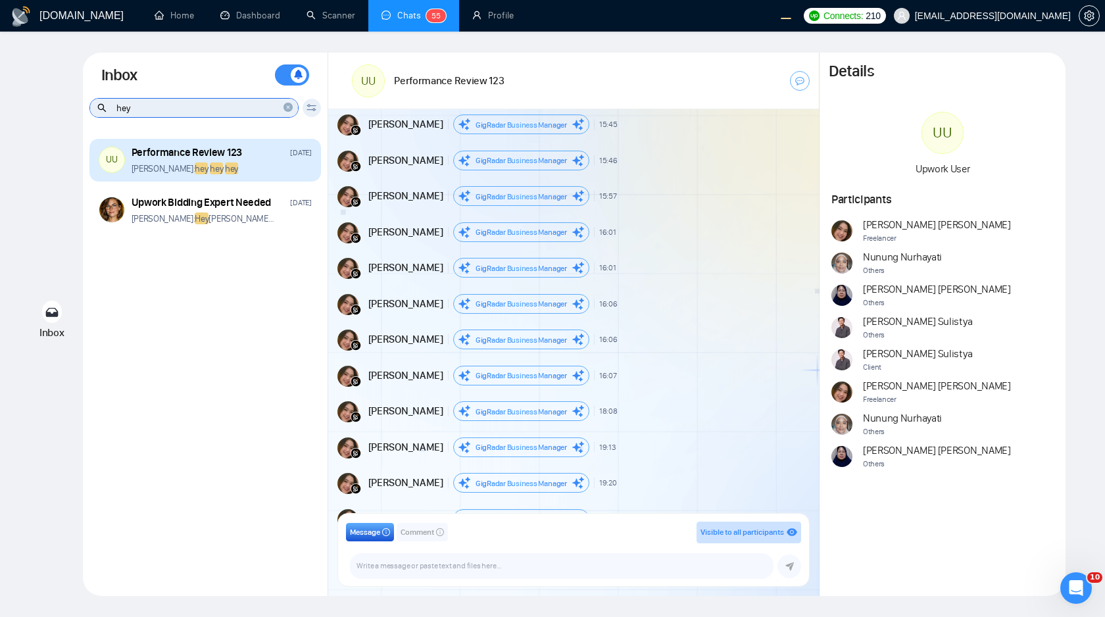
type input "hey"
click at [265, 168] on div "Andrian Marsella: hey hey hey" at bounding box center [222, 169] width 180 height 13
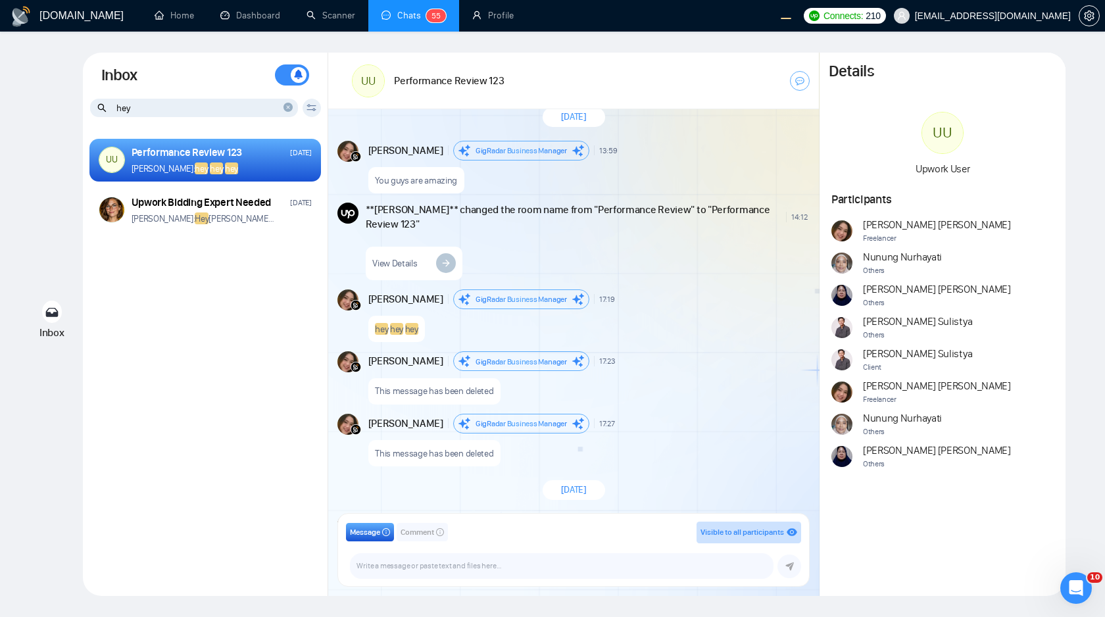
click at [286, 107] on icon "close-circle" at bounding box center [288, 107] width 9 height 9
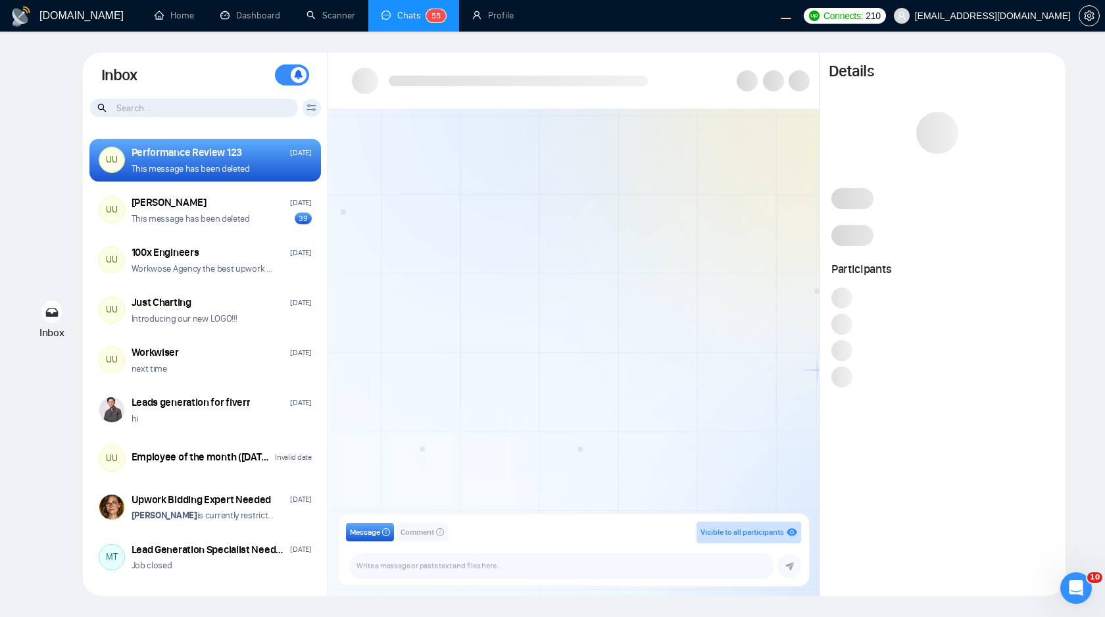
scroll to position [30, 0]
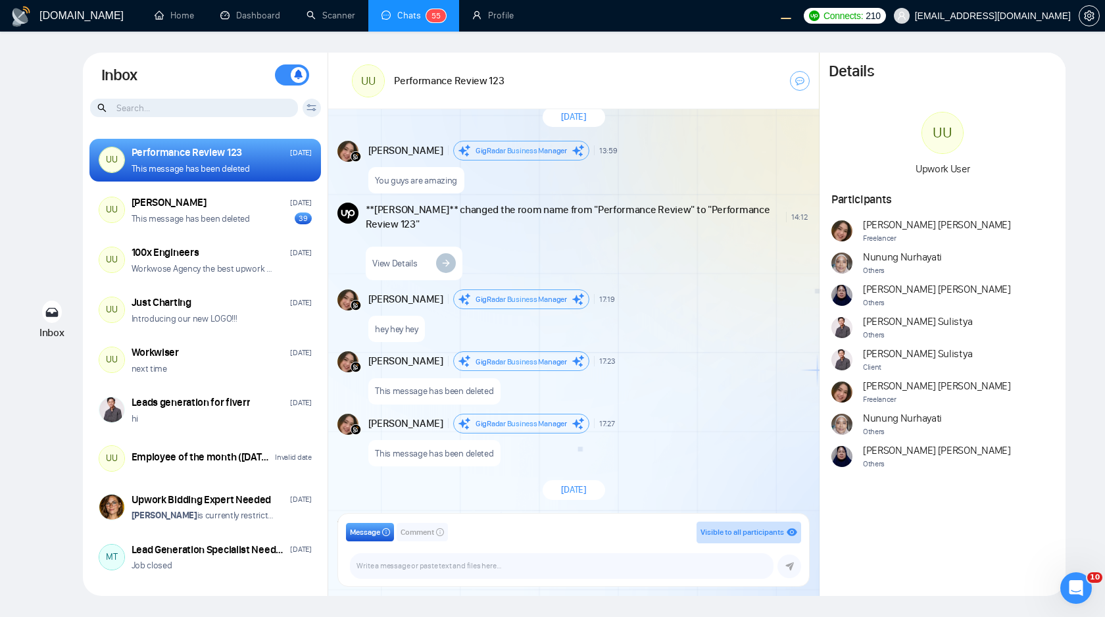
click at [311, 107] on icon at bounding box center [312, 107] width 10 height 7
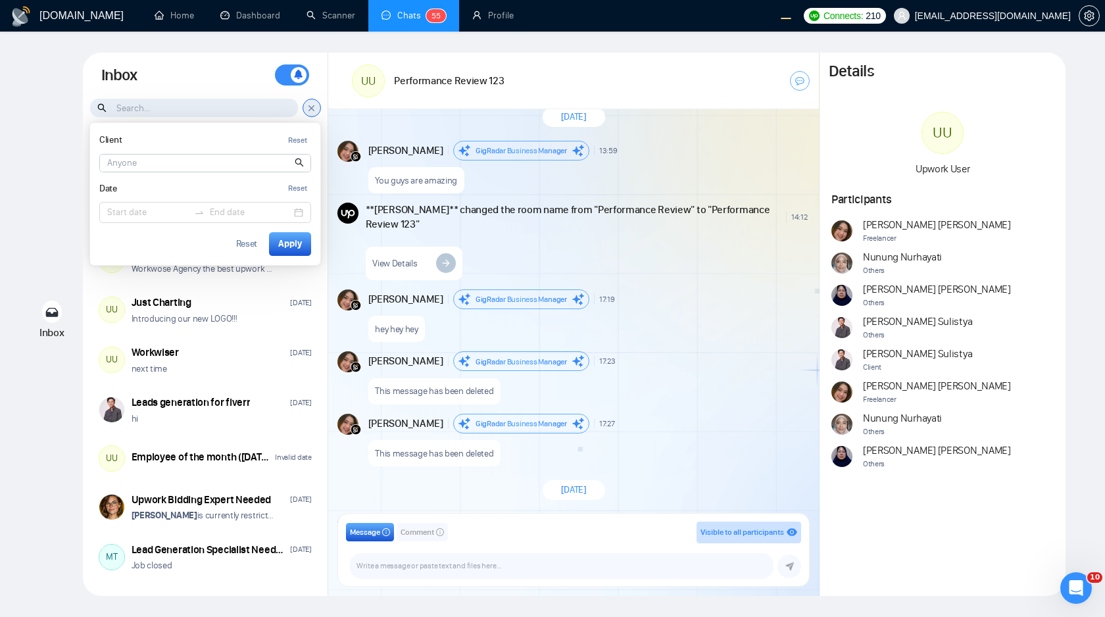
click at [245, 113] on input at bounding box center [194, 108] width 208 height 18
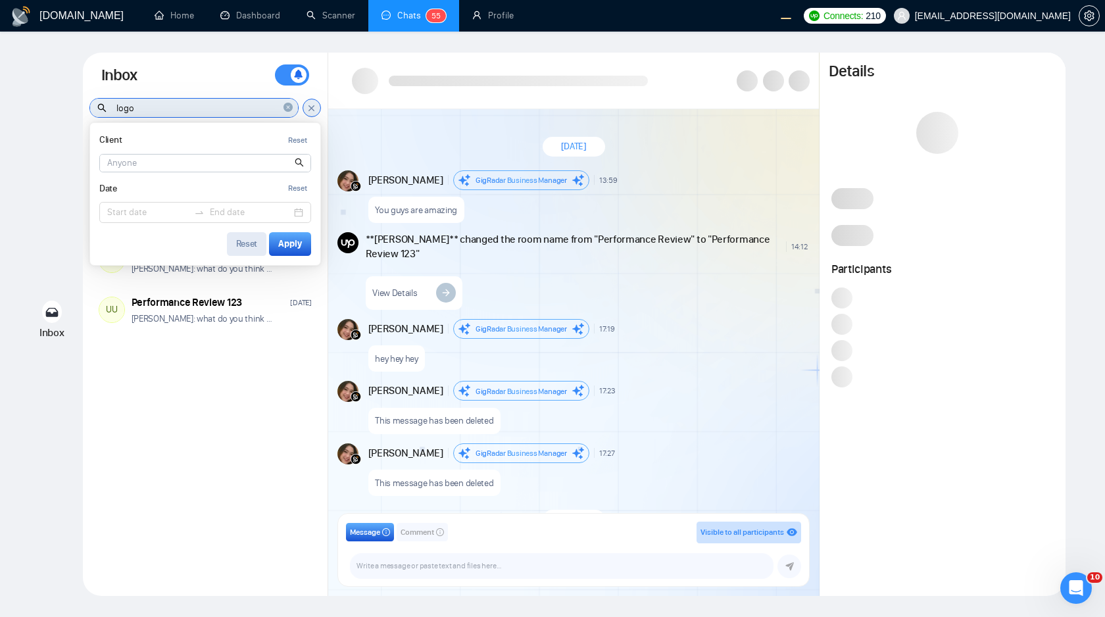
scroll to position [30, 0]
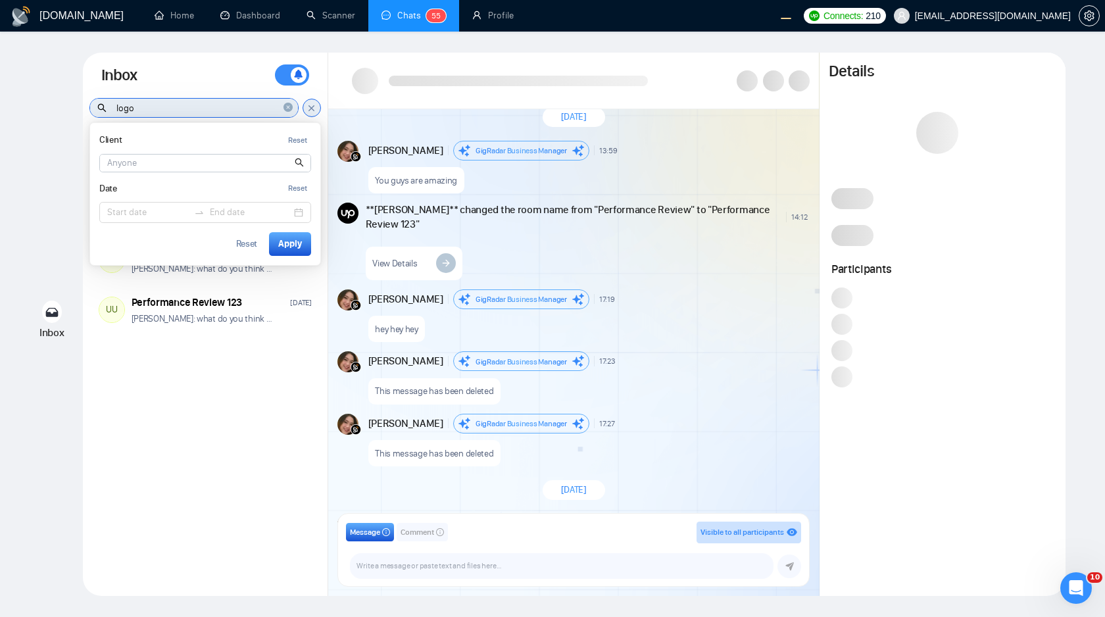
type input "logo"
click at [313, 109] on icon at bounding box center [312, 108] width 10 height 11
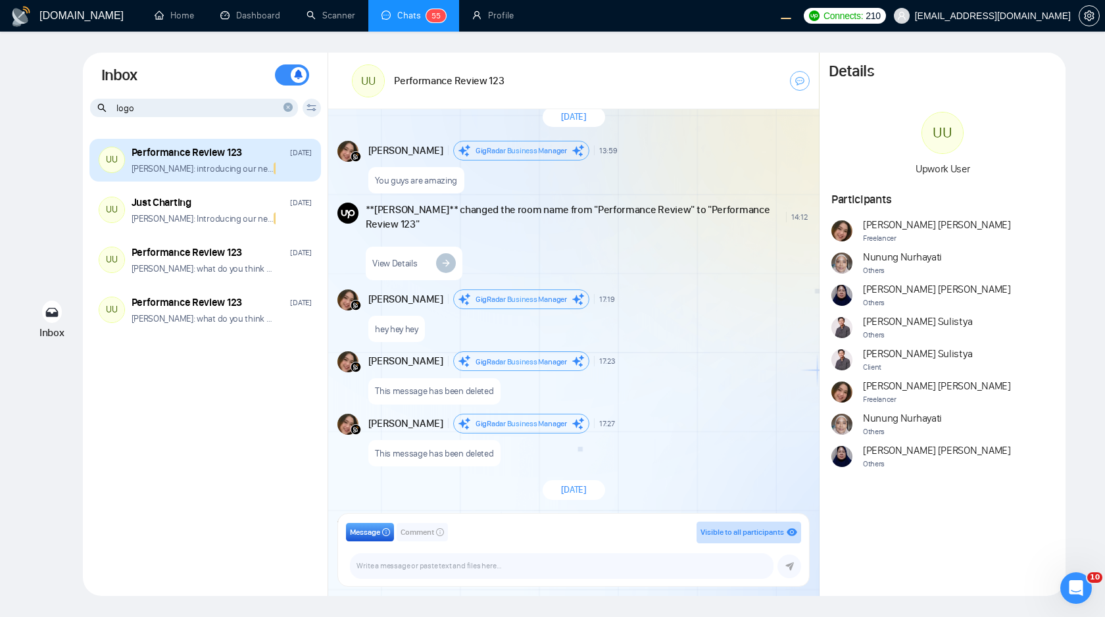
click at [262, 159] on div "Performance Review 123 Oct 8" at bounding box center [222, 152] width 180 height 14
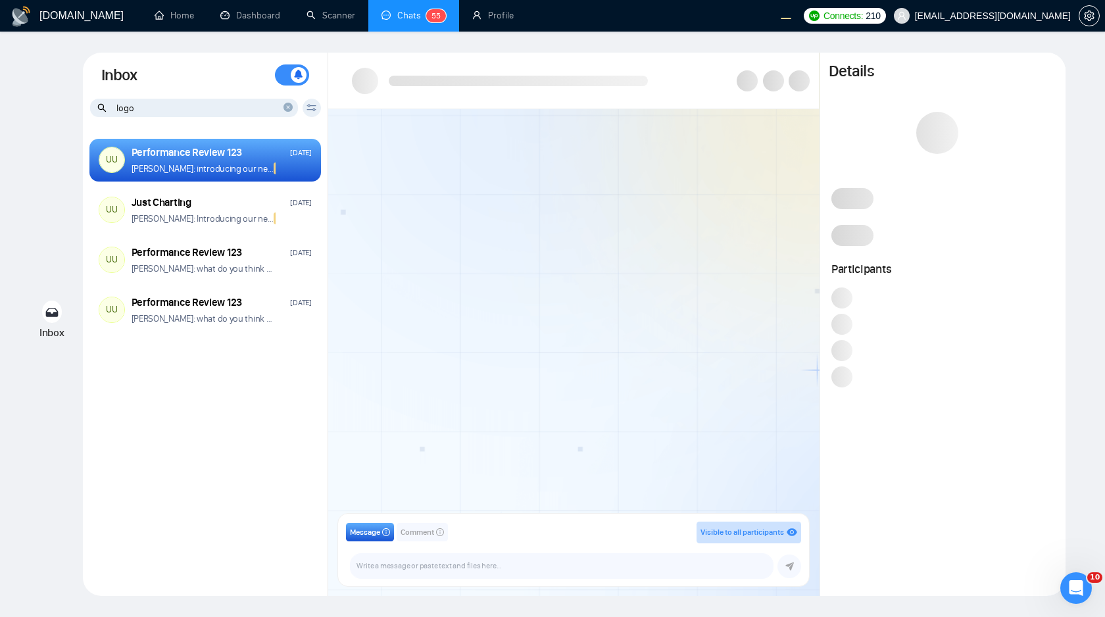
scroll to position [72, 0]
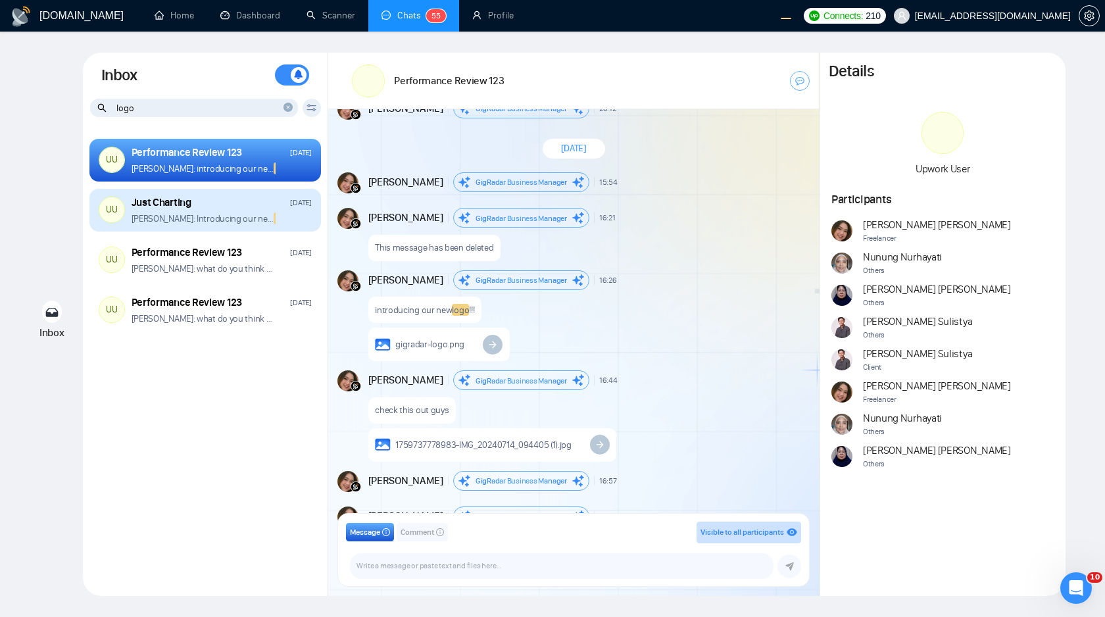
click at [239, 204] on div "Just Charting Oct 7" at bounding box center [222, 202] width 180 height 14
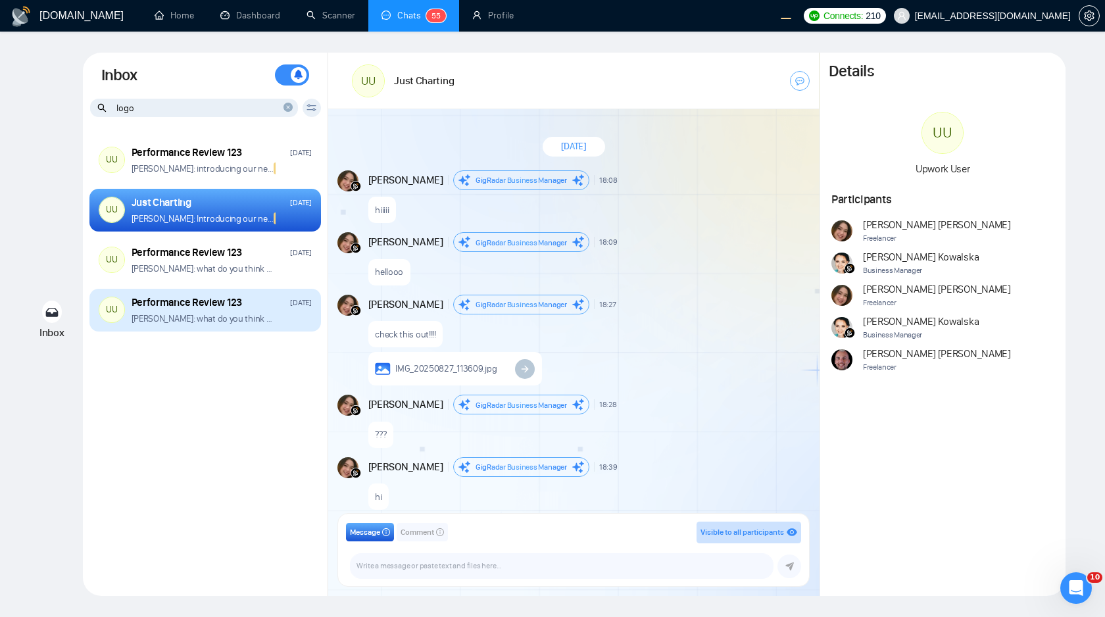
click at [265, 310] on div "Performance Review 123 Oct 7 Andrian Marsella: what do you think of our new LOG…" at bounding box center [222, 310] width 180 height 30
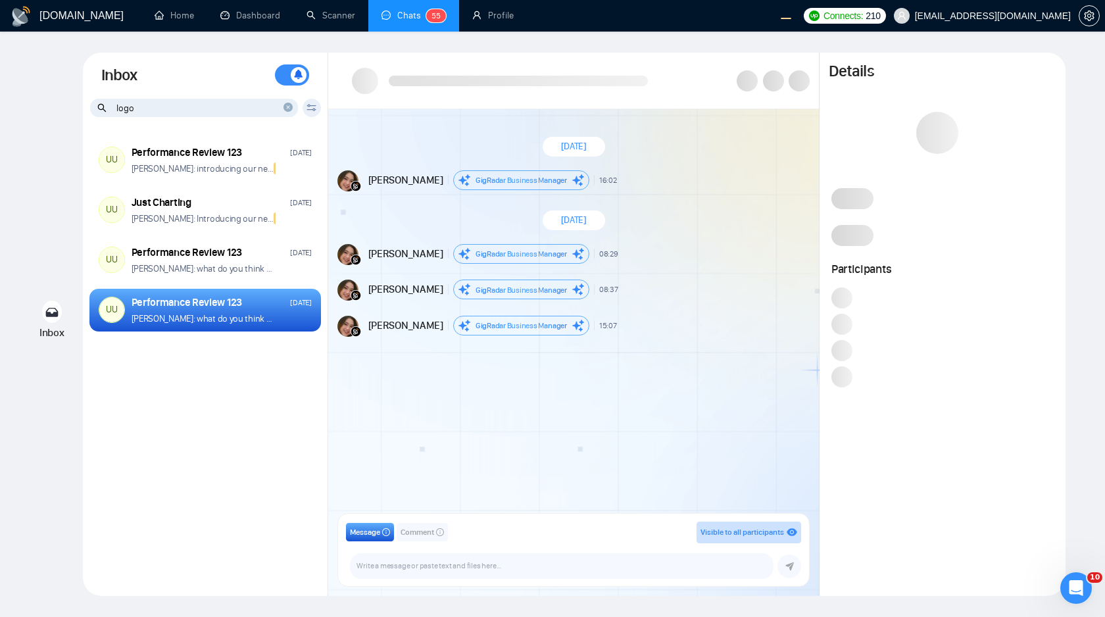
scroll to position [146, 0]
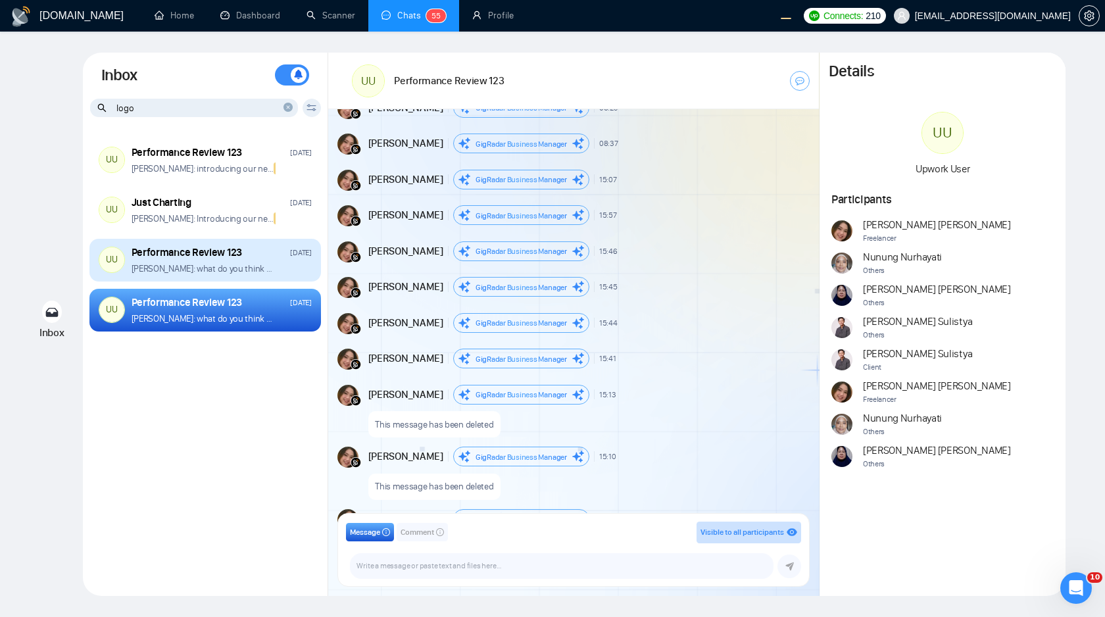
click at [279, 268] on div "Andrian Marsella: what do you think of our new LOGO !!!" at bounding box center [222, 269] width 180 height 13
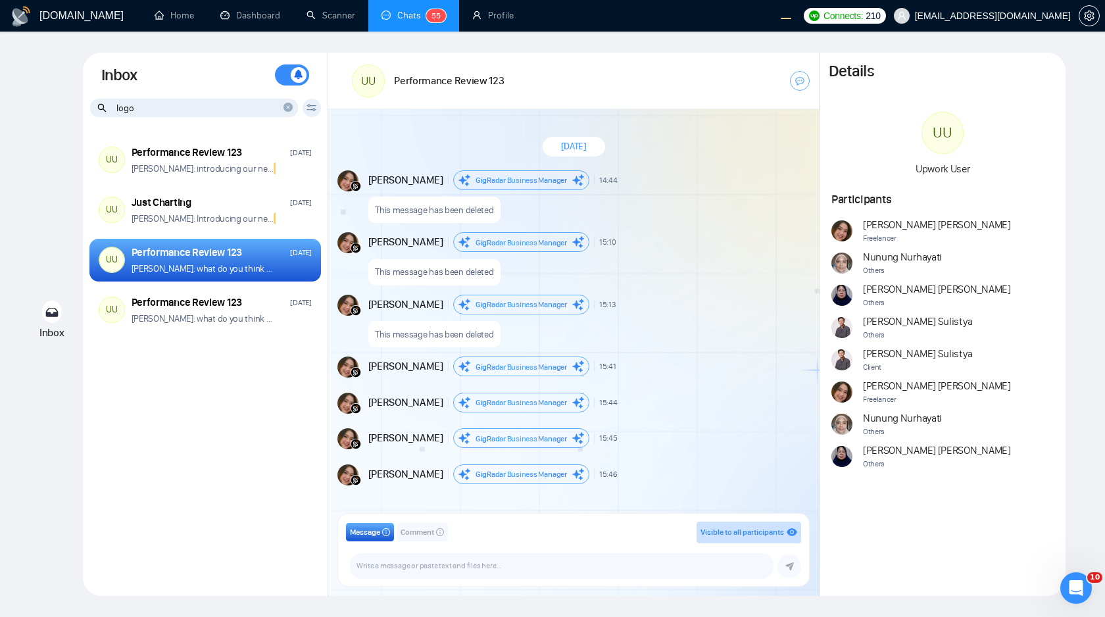
click at [288, 109] on icon "close-circle" at bounding box center [288, 107] width 9 height 9
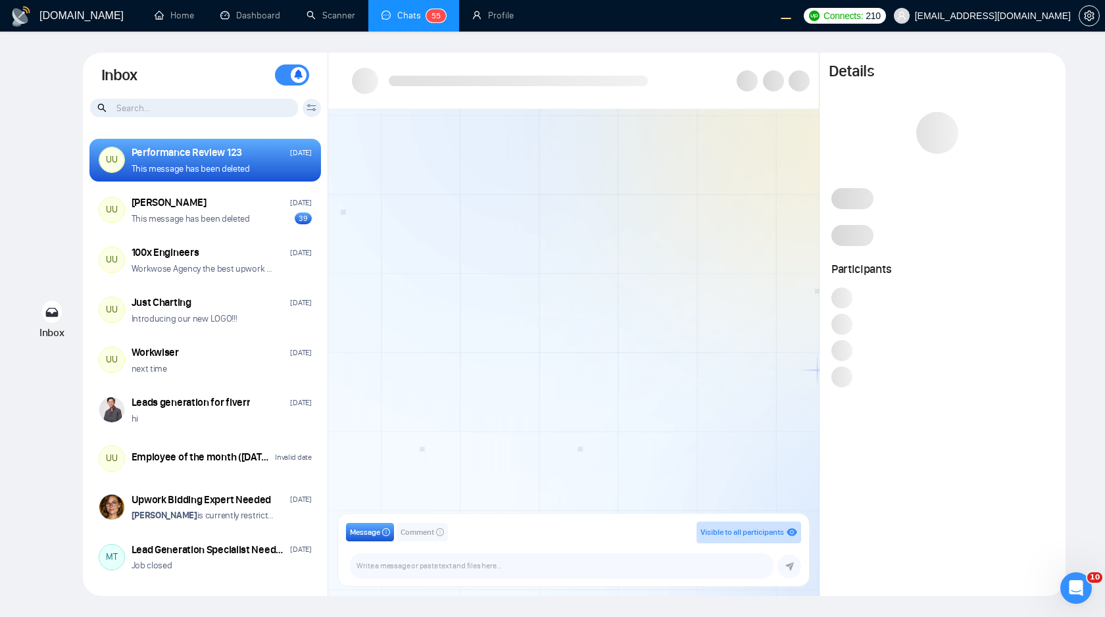
click at [241, 110] on input at bounding box center [194, 108] width 208 height 18
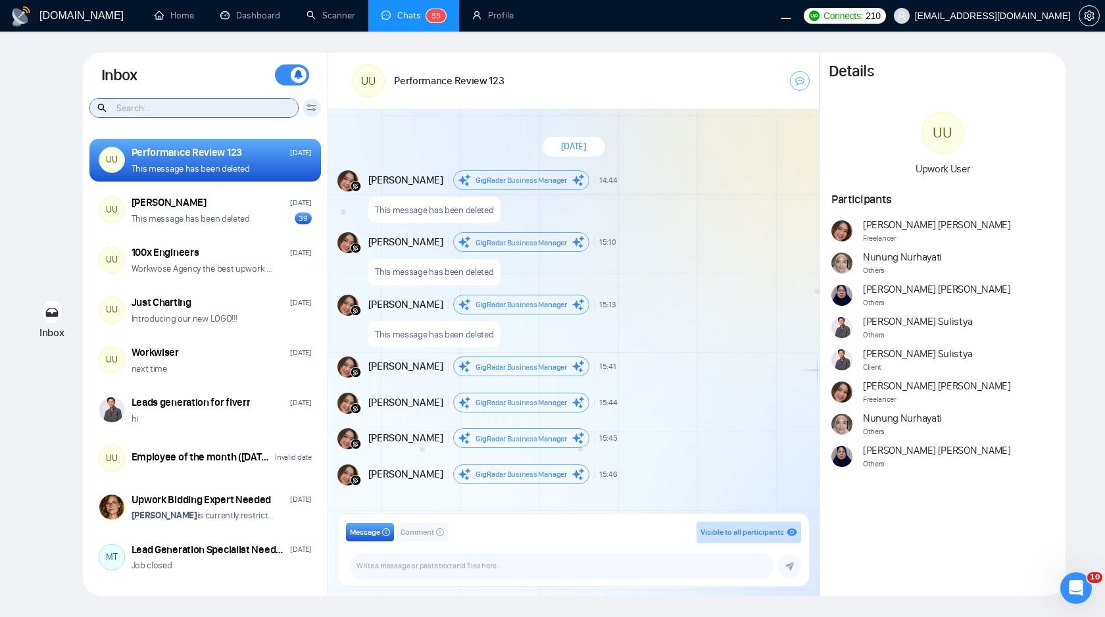
click at [312, 108] on icon at bounding box center [312, 107] width 10 height 7
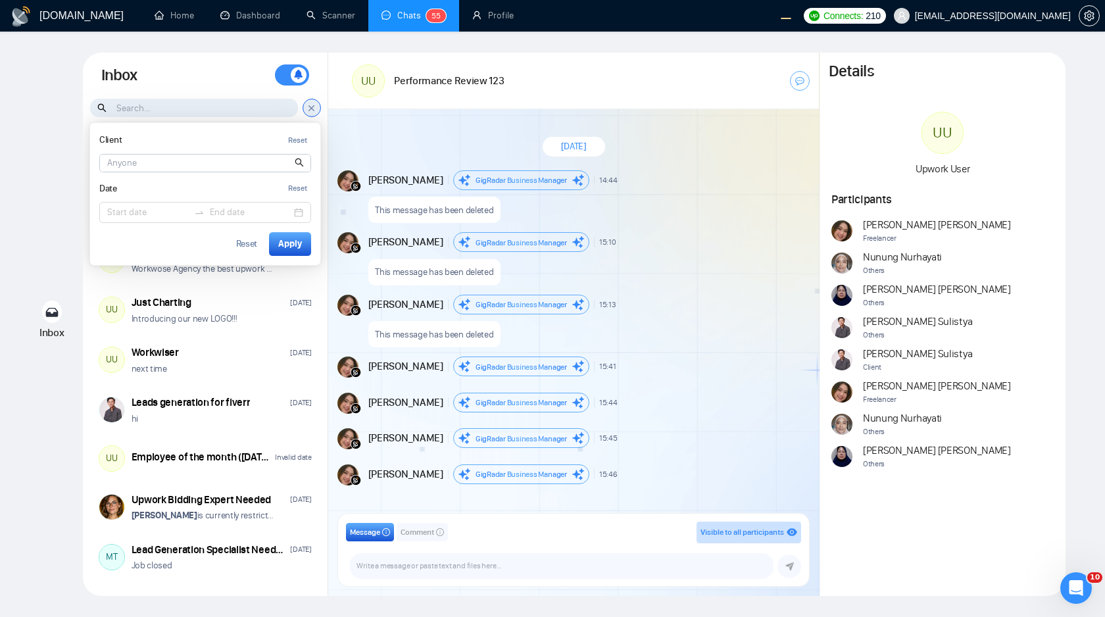
click at [222, 158] on input at bounding box center [205, 163] width 211 height 17
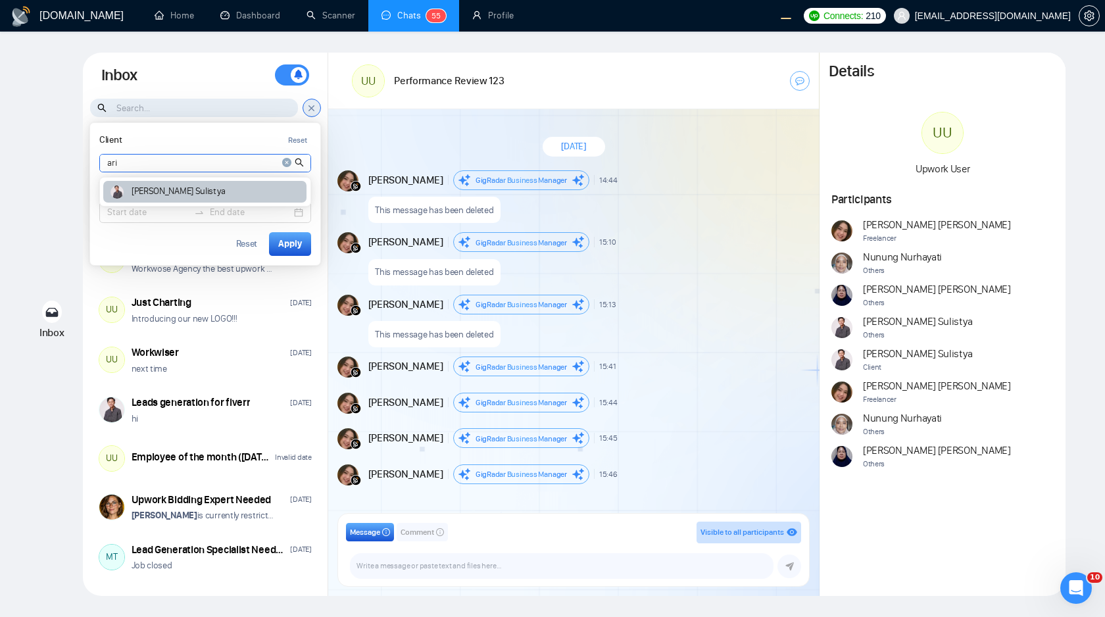
type input "ari"
click at [161, 190] on article "Ari Sulistya" at bounding box center [178, 191] width 93 height 9
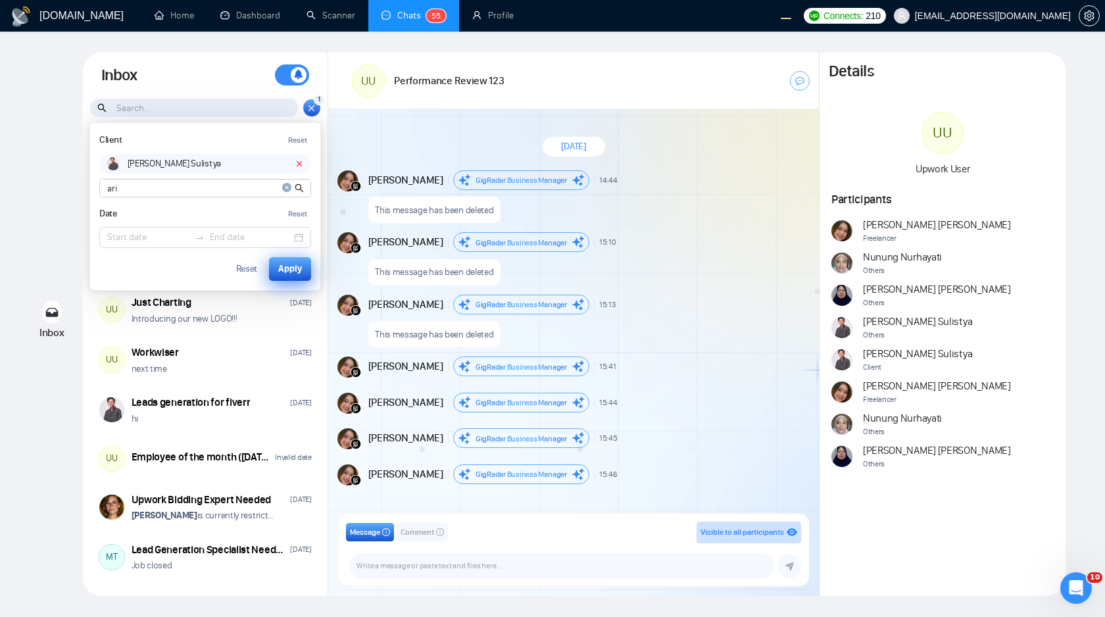
click at [284, 267] on div "Apply" at bounding box center [290, 269] width 24 height 14
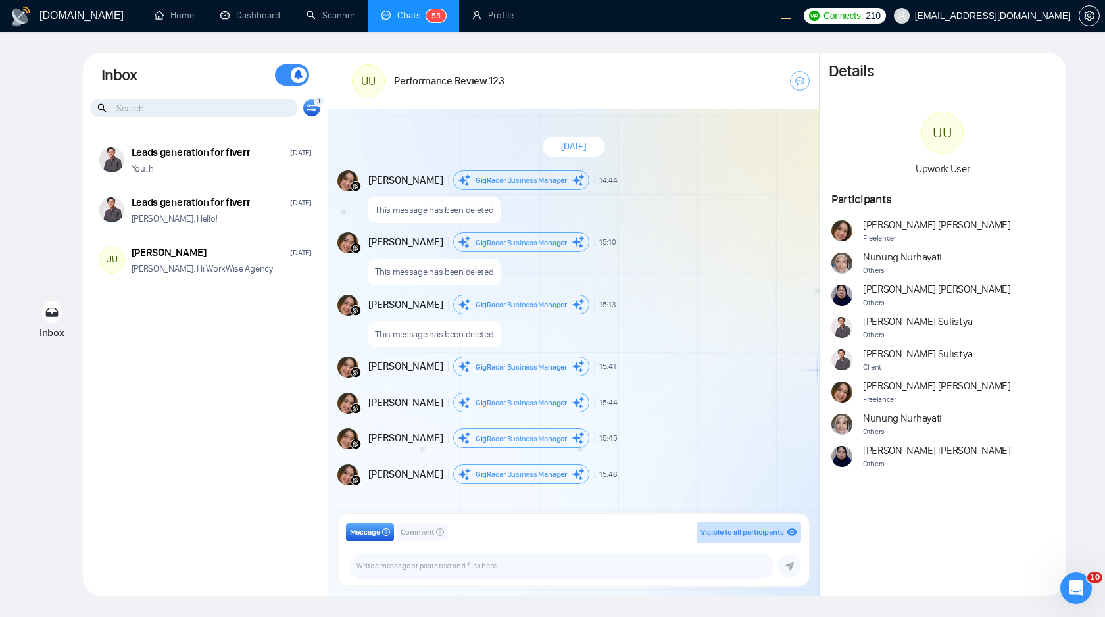
click at [311, 105] on icon at bounding box center [312, 107] width 10 height 7
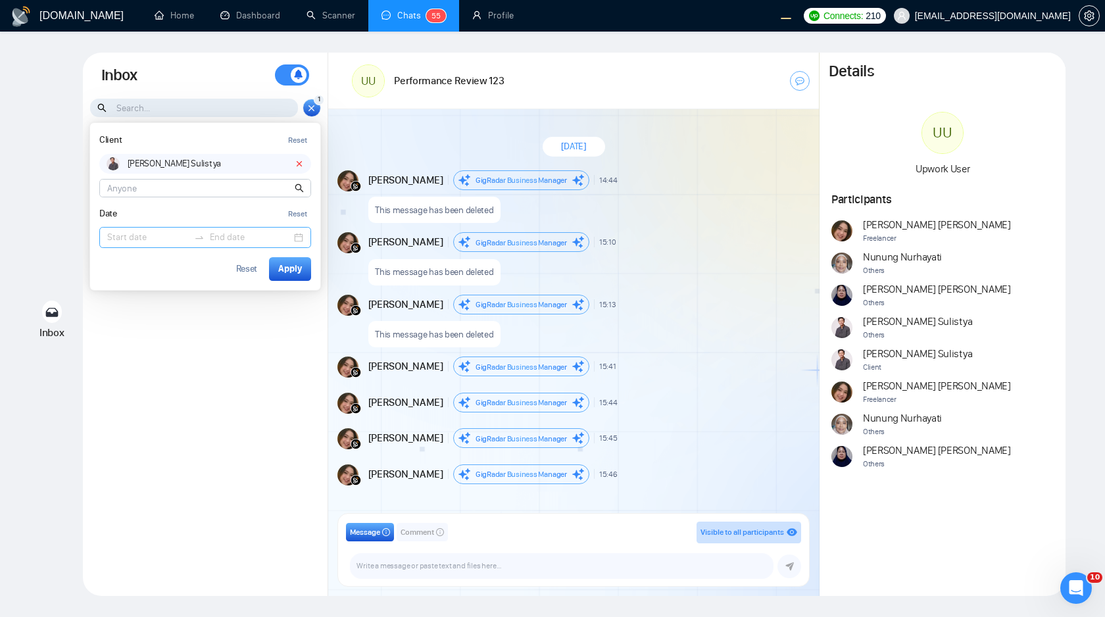
click at [138, 240] on input at bounding box center [148, 237] width 82 height 14
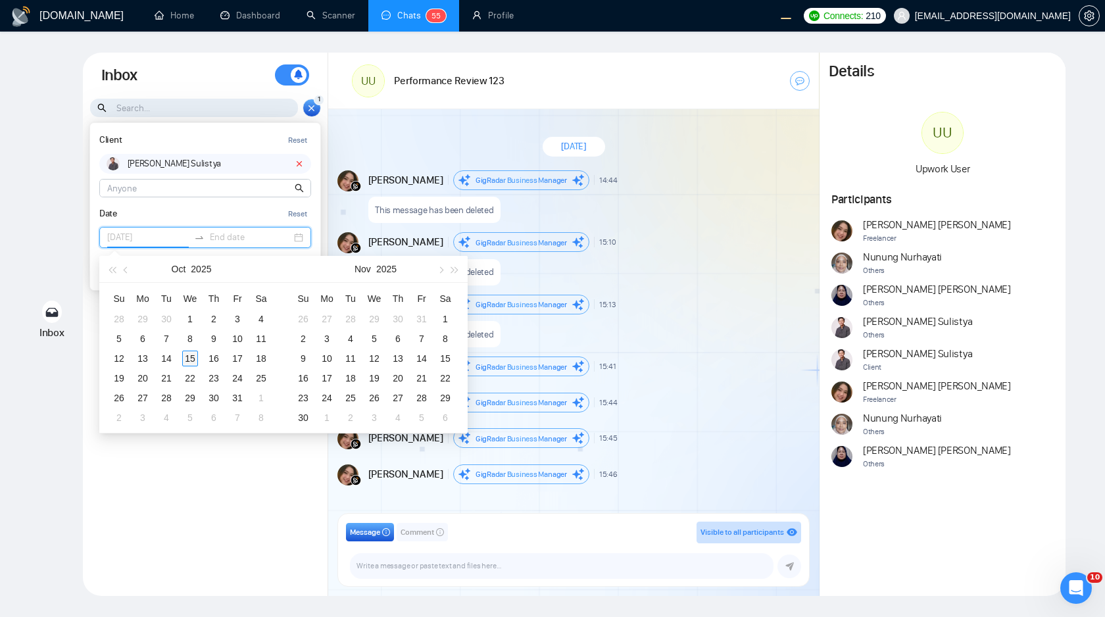
type input "2025-10-15"
click at [191, 359] on div "15" at bounding box center [190, 359] width 16 height 16
type input "2025-10-30"
click at [218, 398] on div "30" at bounding box center [214, 398] width 16 height 16
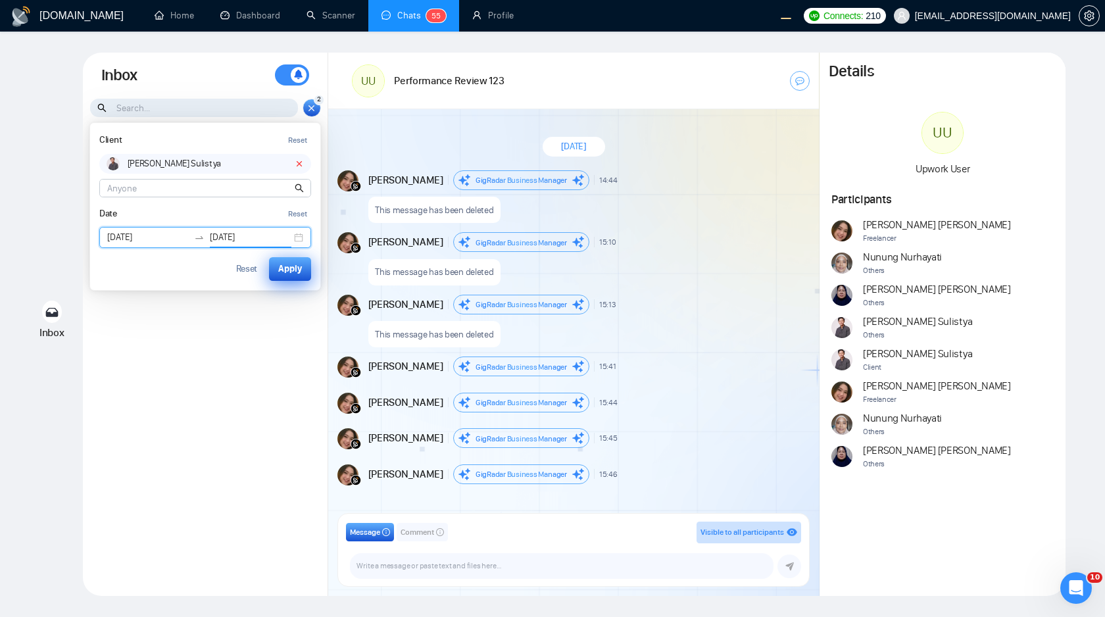
click at [299, 272] on div "Apply" at bounding box center [290, 269] width 24 height 14
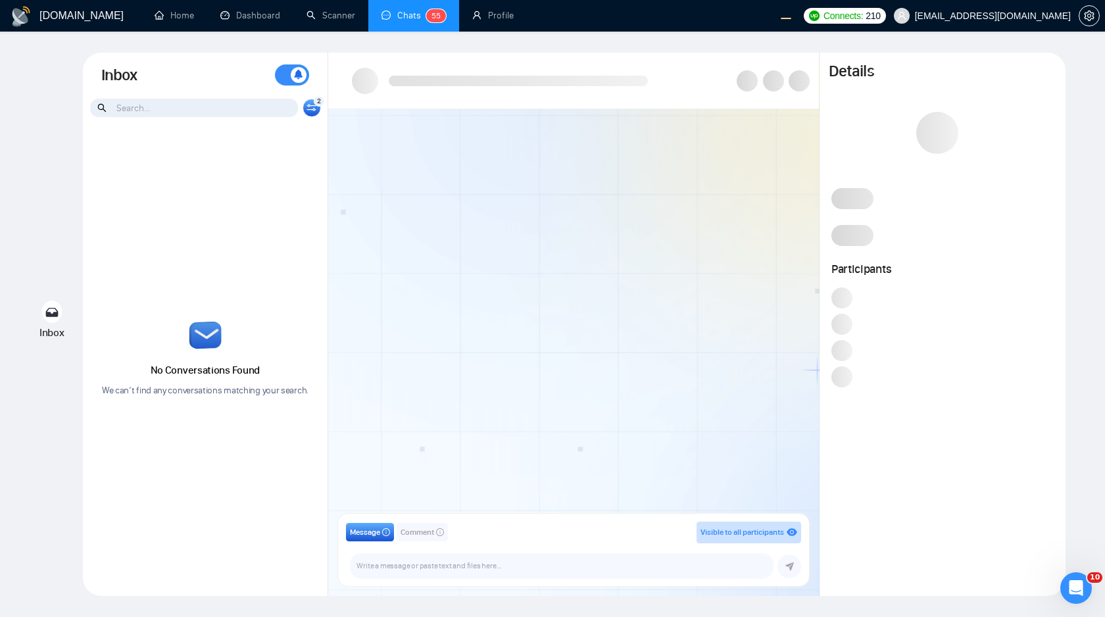
click at [315, 110] on icon at bounding box center [311, 110] width 9 height 3
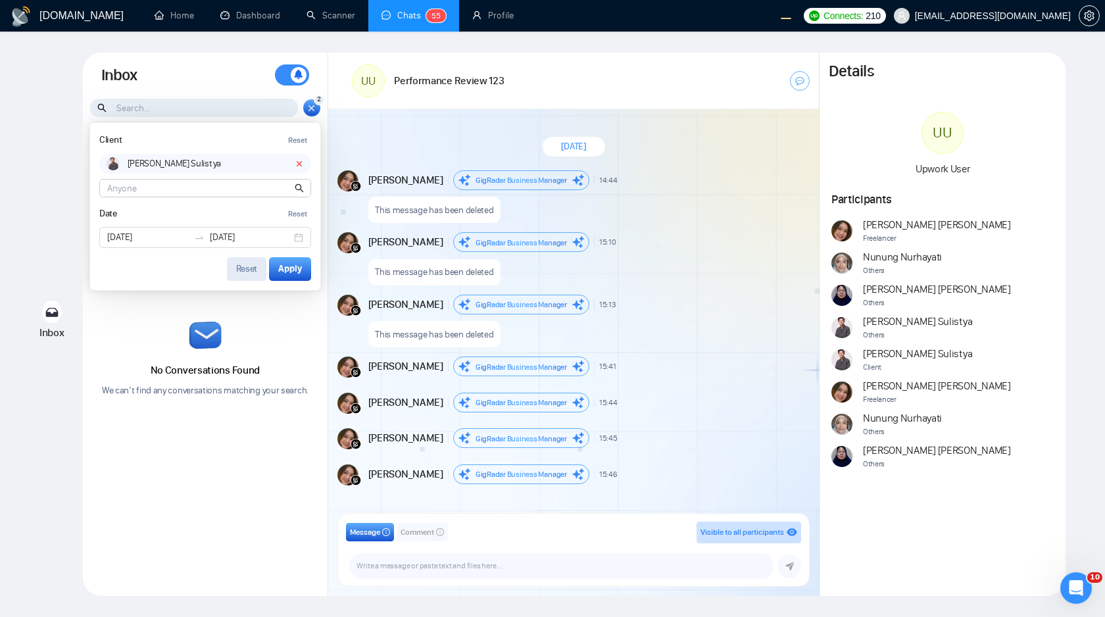
click at [241, 267] on div "Reset" at bounding box center [247, 269] width 22 height 9
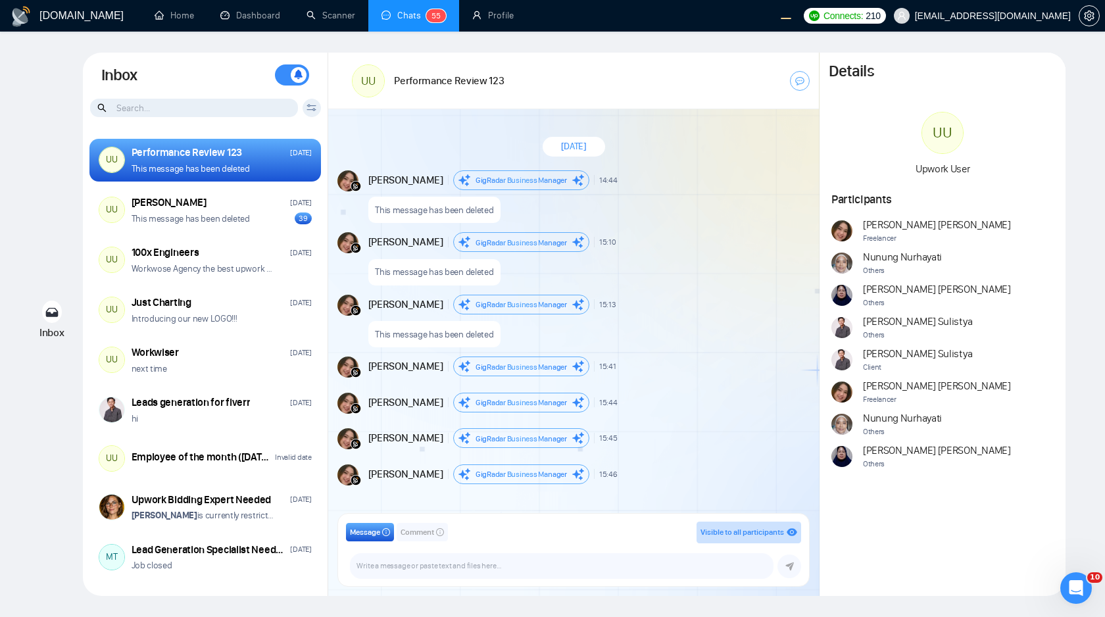
click at [228, 106] on input at bounding box center [194, 108] width 208 height 18
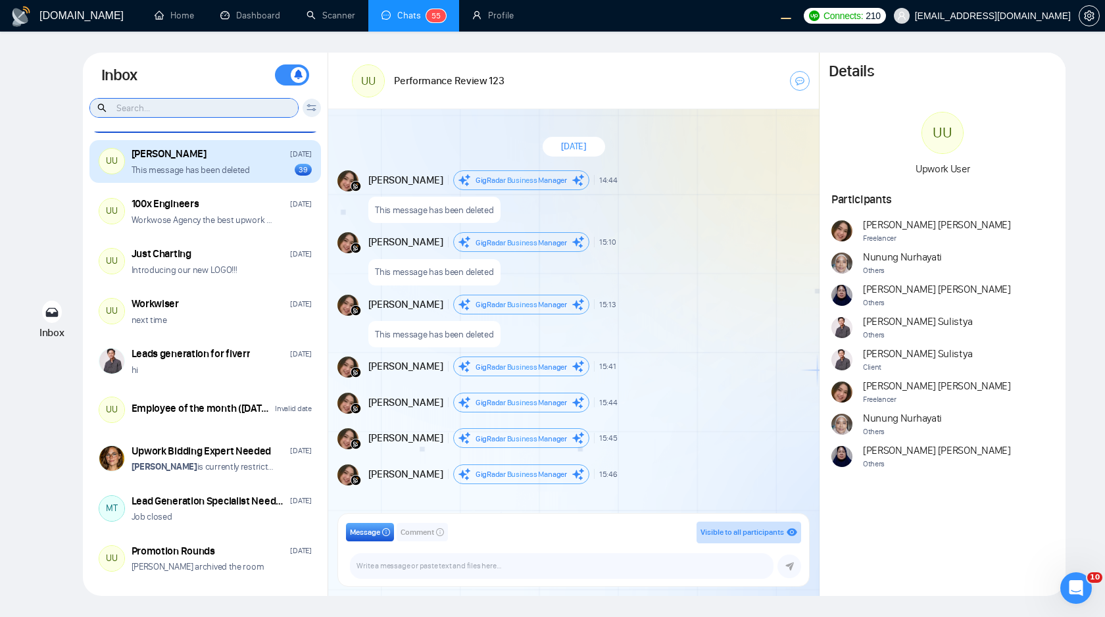
scroll to position [47, 0]
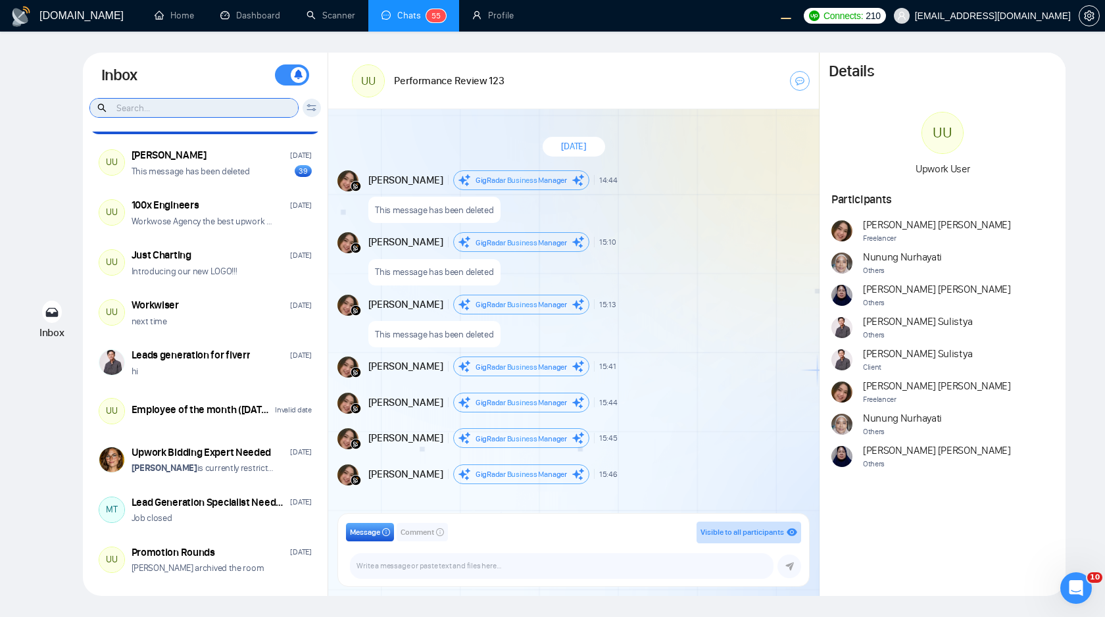
click at [190, 107] on input at bounding box center [194, 108] width 208 height 18
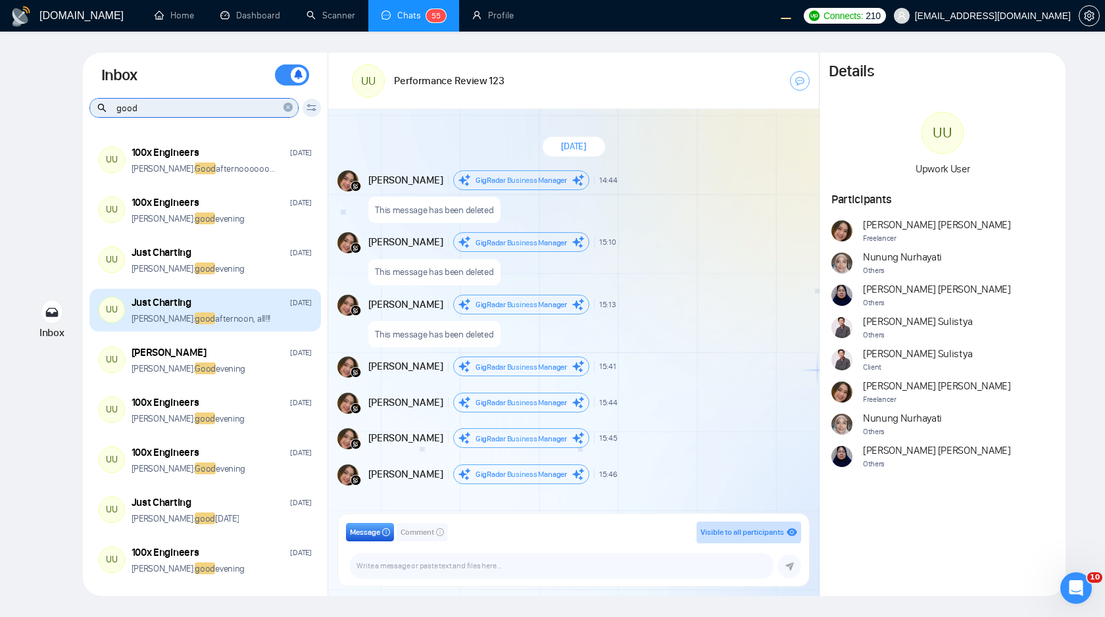
type input "good"
click at [255, 305] on div "Just Charting Sep 16" at bounding box center [222, 302] width 180 height 14
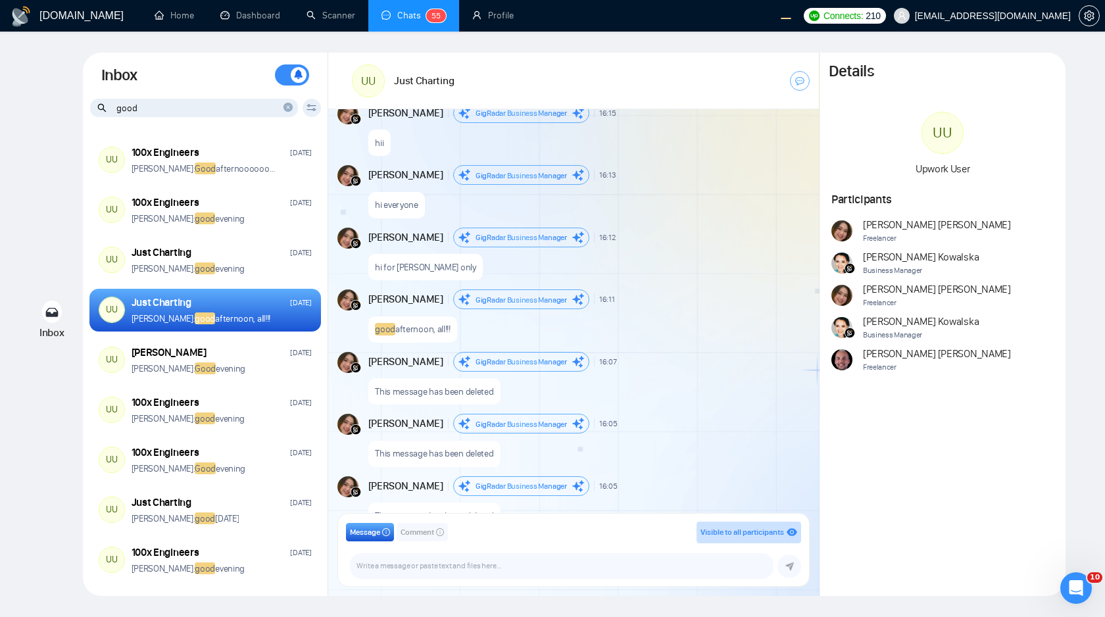
scroll to position [1887, 0]
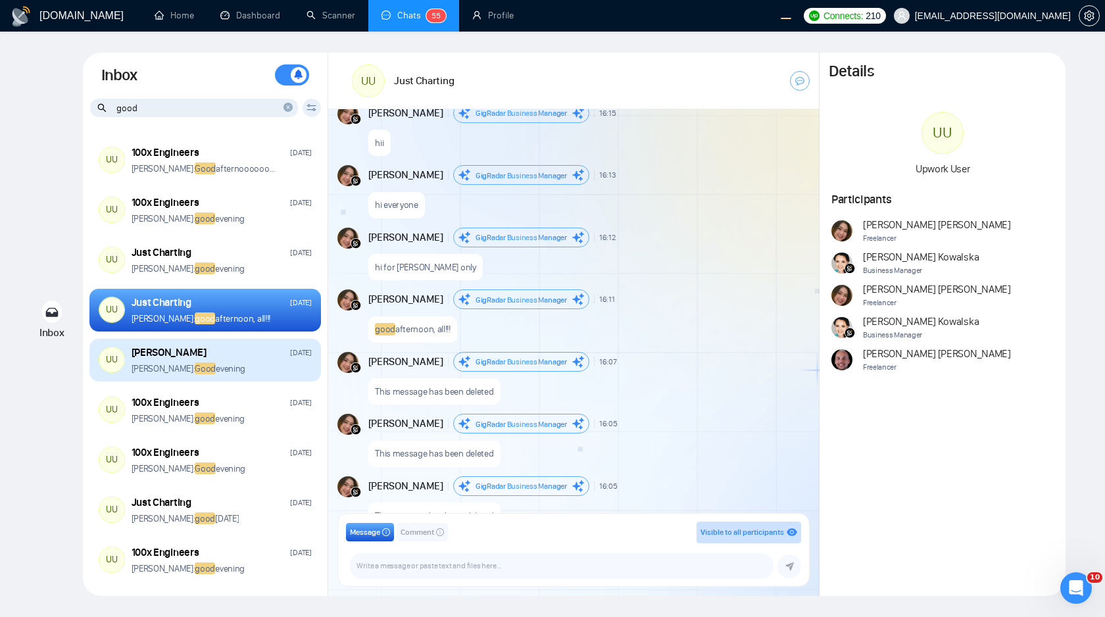
click at [257, 369] on div "Andrian Marsella: Good evening" at bounding box center [222, 369] width 180 height 13
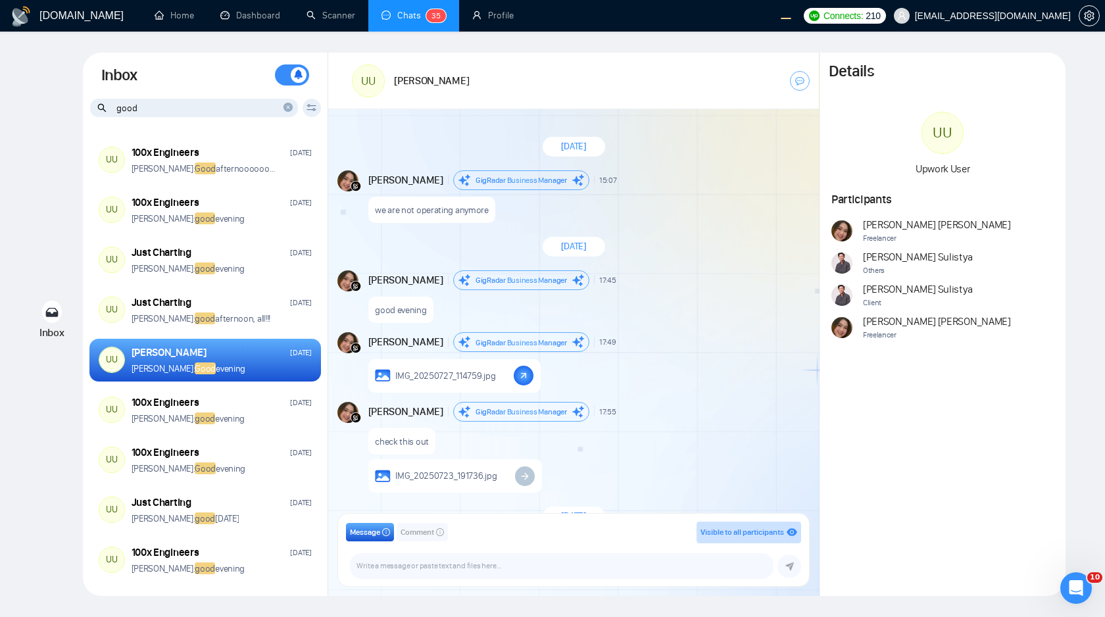
scroll to position [437, 0]
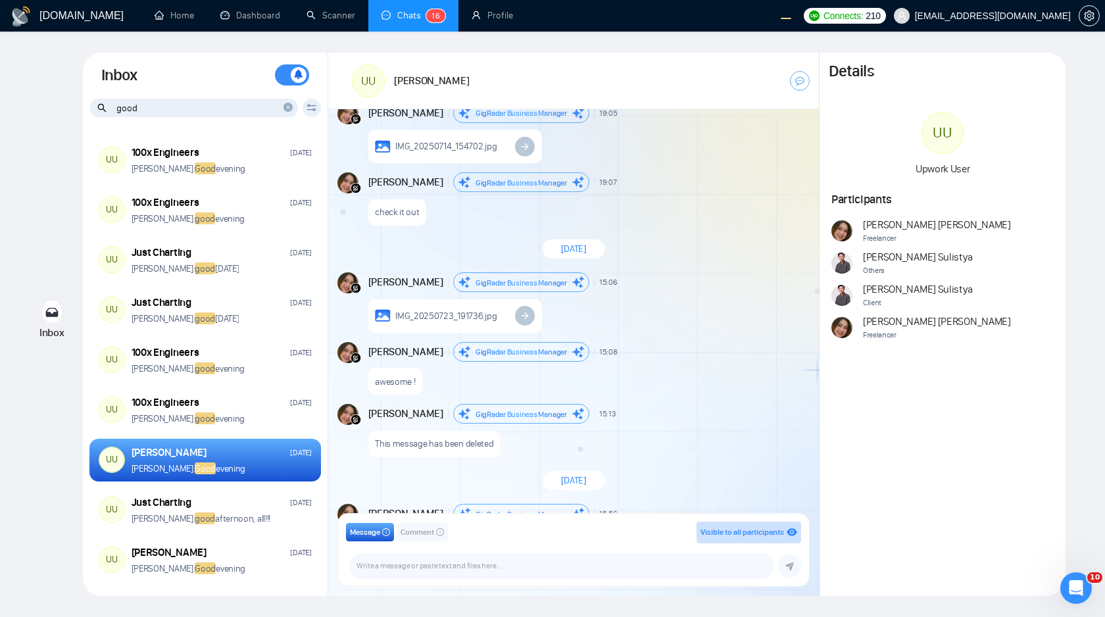
scroll to position [1477, 0]
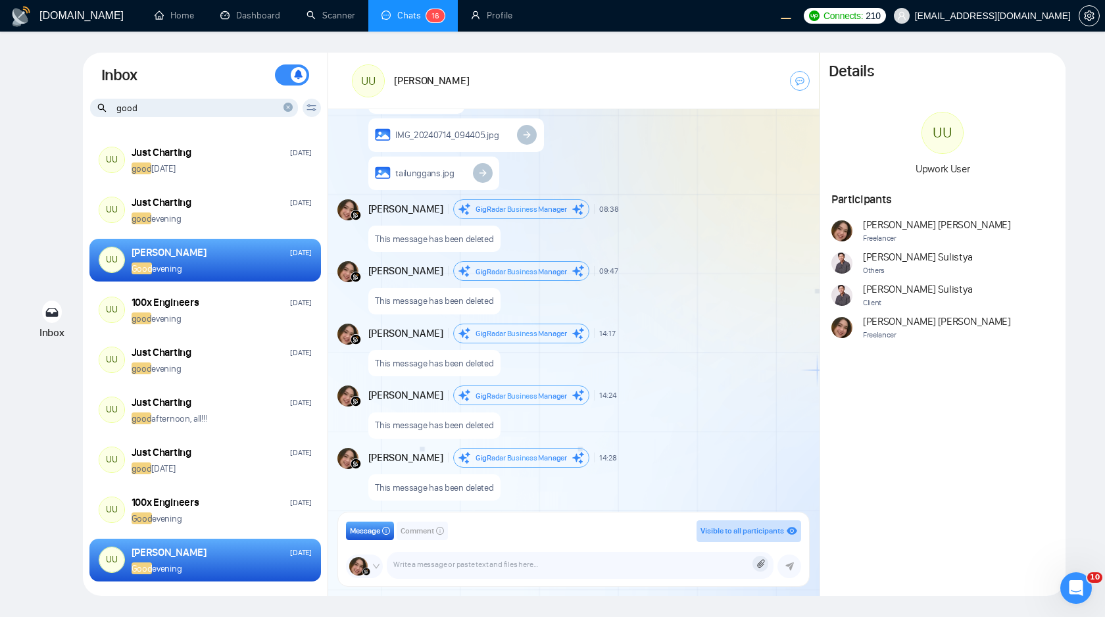
scroll to position [2408, 0]
click at [625, 220] on div "This message has been deleted" at bounding box center [588, 235] width 440 height 34
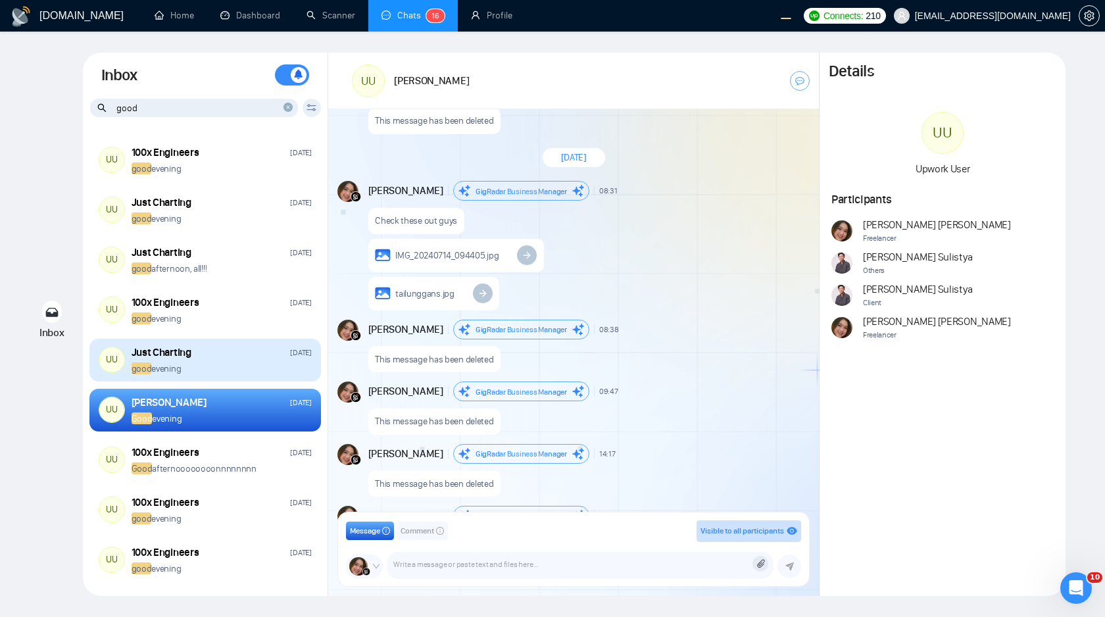
scroll to position [2408, 0]
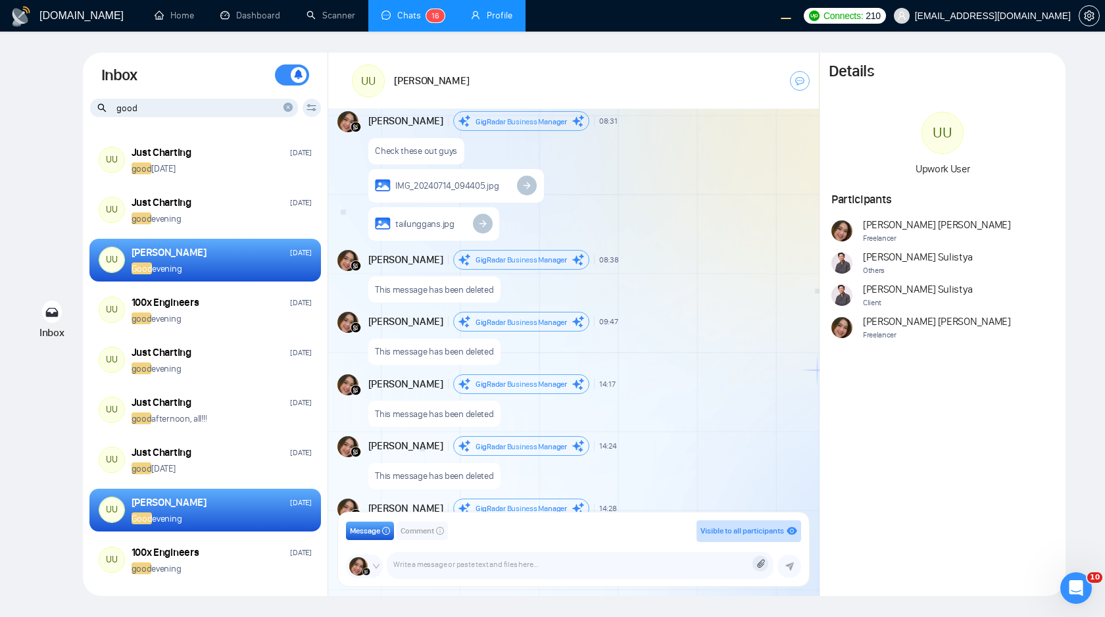
scroll to position [2408, 0]
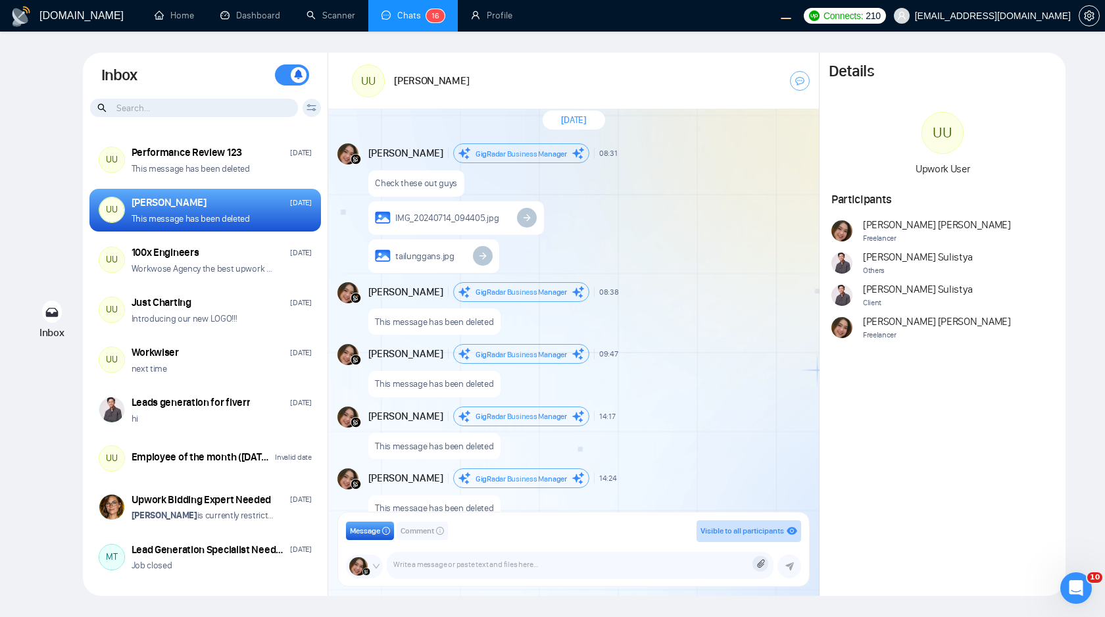
scroll to position [2540, 0]
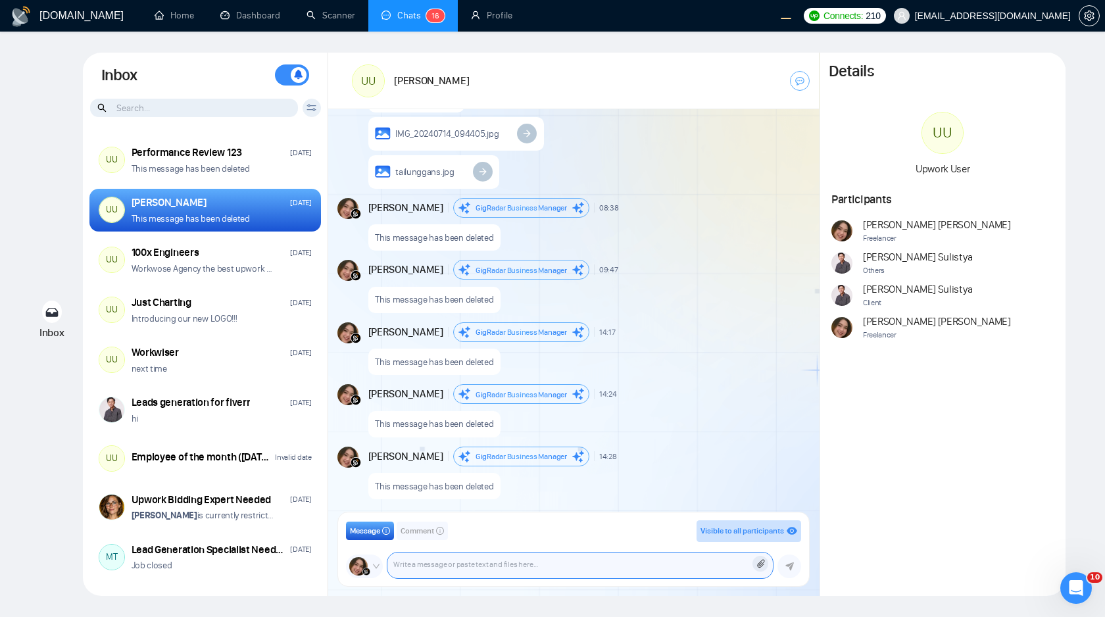
click at [615, 567] on textarea at bounding box center [581, 566] width 386 height 26
paste textarea "[URL][DOMAIN_NAME]"
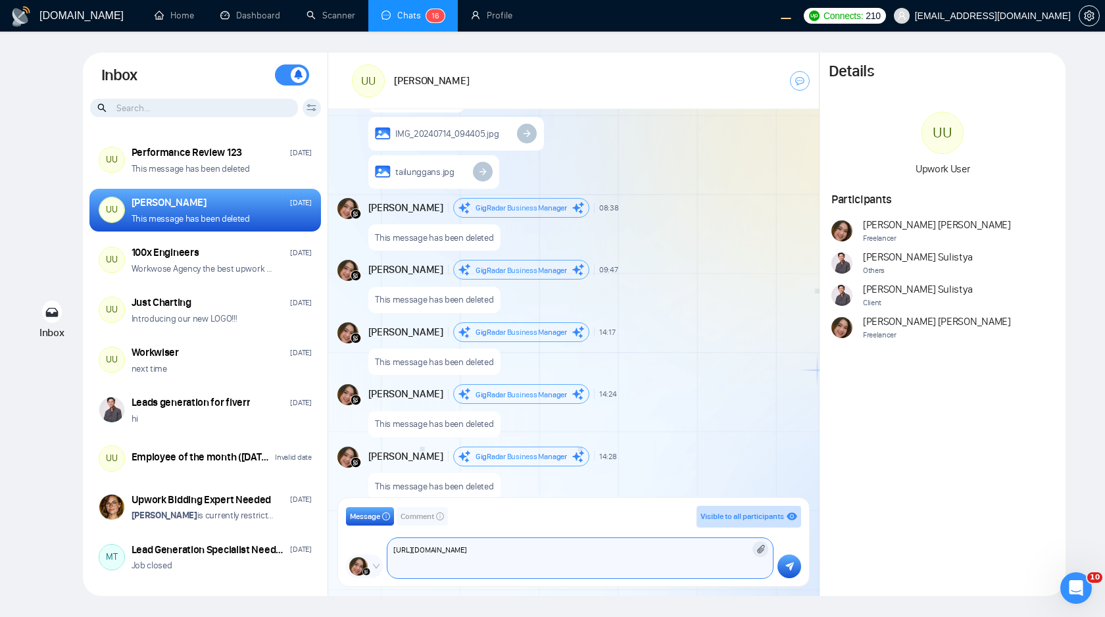
scroll to position [2553, 0]
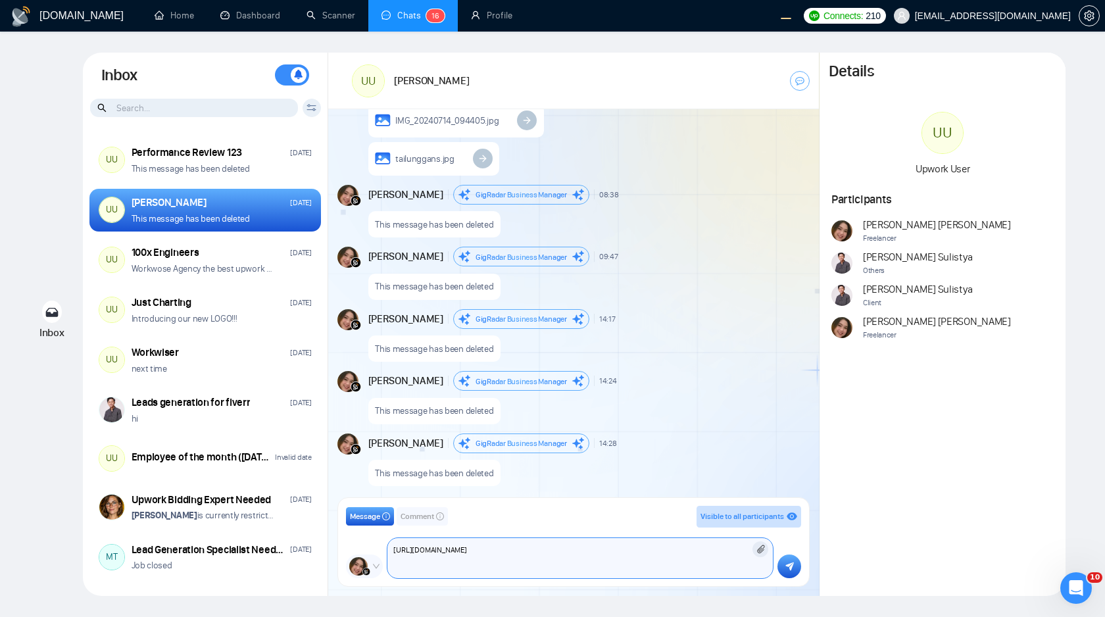
paste textarea "[URL][DOMAIN_NAME]"
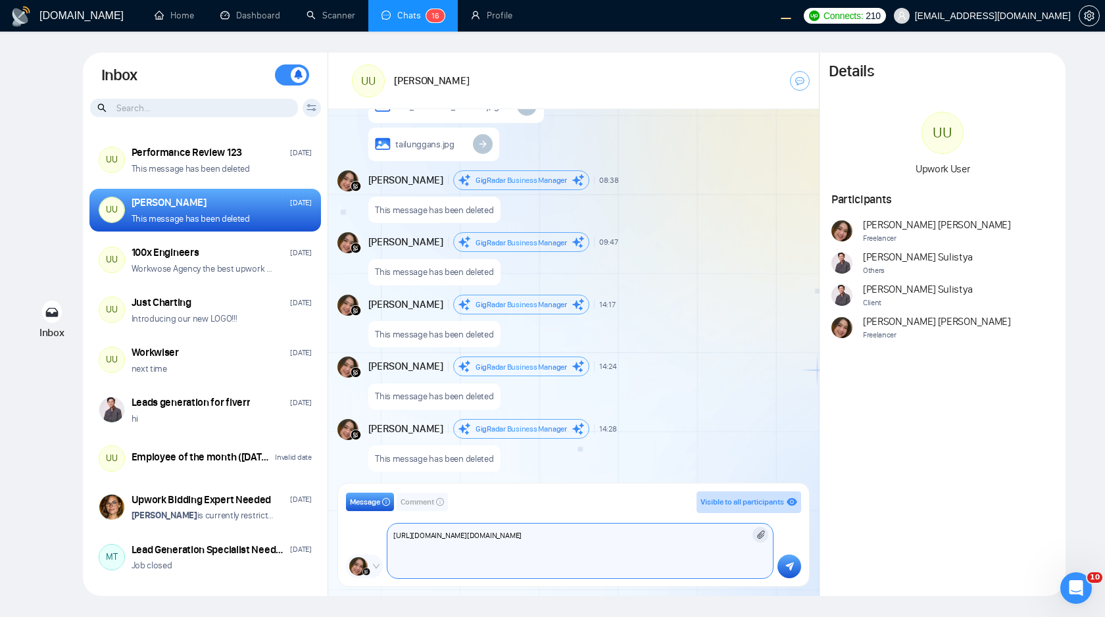
paste textarea "[URL][DOMAIN_NAME]"
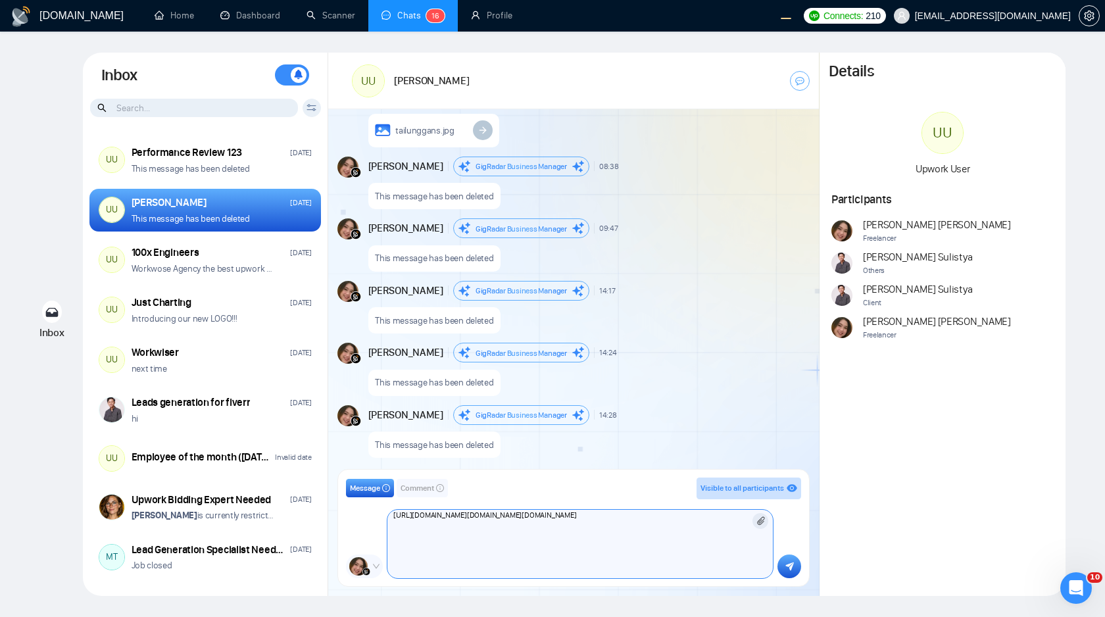
type textarea "[URL][DOMAIN_NAME][DOMAIN_NAME][DOMAIN_NAME]"
click at [755, 519] on form "Attach files to this message Upload file from your device" at bounding box center [761, 521] width 16 height 16
click at [761, 520] on icon at bounding box center [760, 521] width 7 height 9
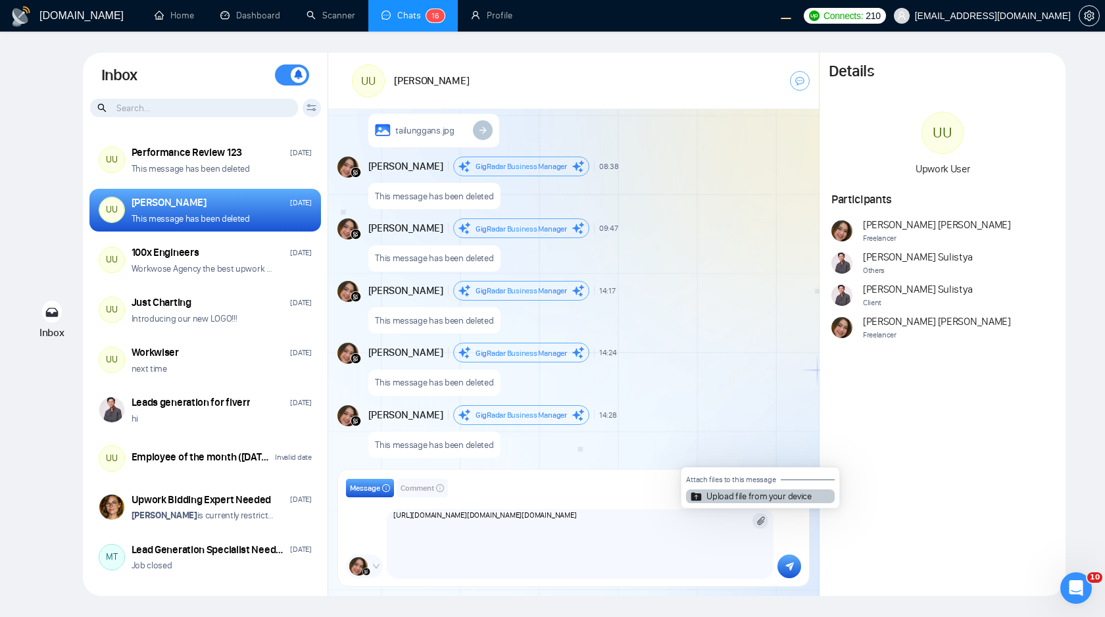
click at [775, 499] on article "Upload file from your device" at bounding box center [759, 496] width 105 height 9
click at [761, 521] on input "Upload file from your device" at bounding box center [761, 521] width 0 height 0
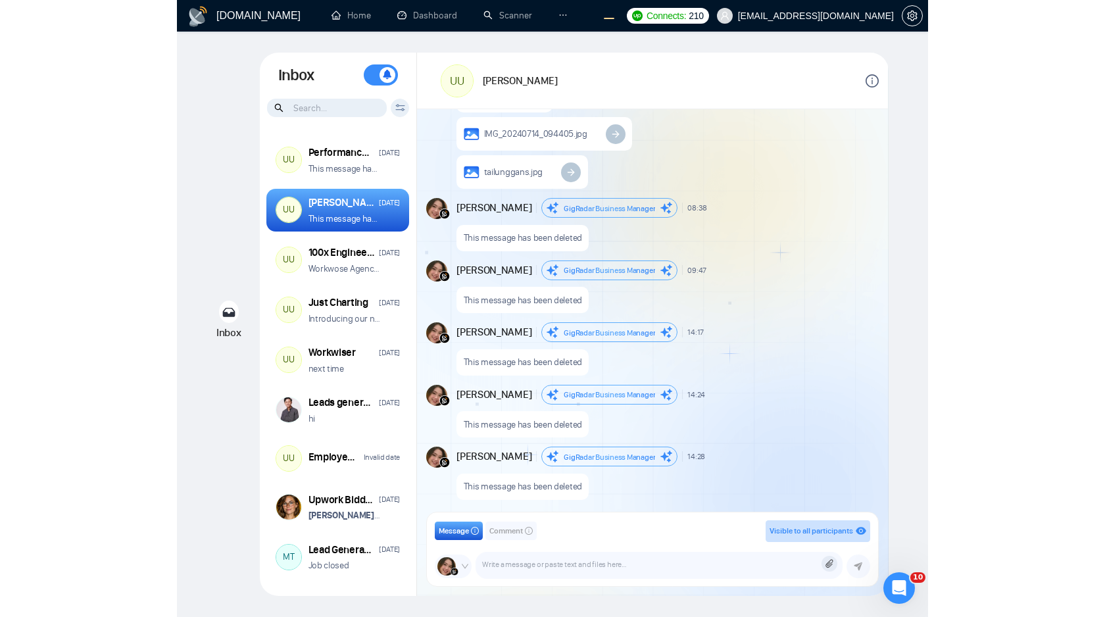
scroll to position [1261, 0]
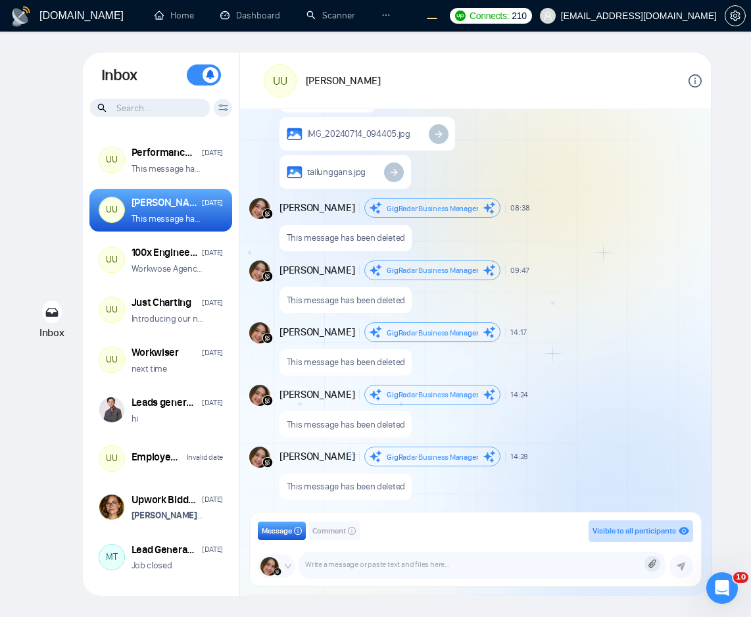
click at [646, 562] on form "Attach files to this message Upload file from your device" at bounding box center [653, 564] width 16 height 16
click at [653, 566] on icon at bounding box center [652, 564] width 7 height 9
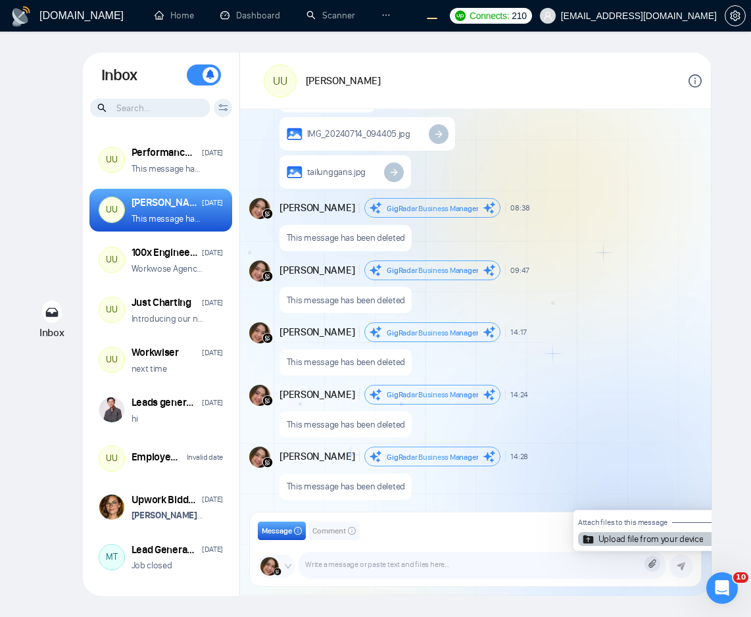
click at [652, 538] on article "Upload file from your device" at bounding box center [651, 539] width 105 height 9
click at [653, 564] on input "Upload file from your device" at bounding box center [653, 564] width 0 height 0
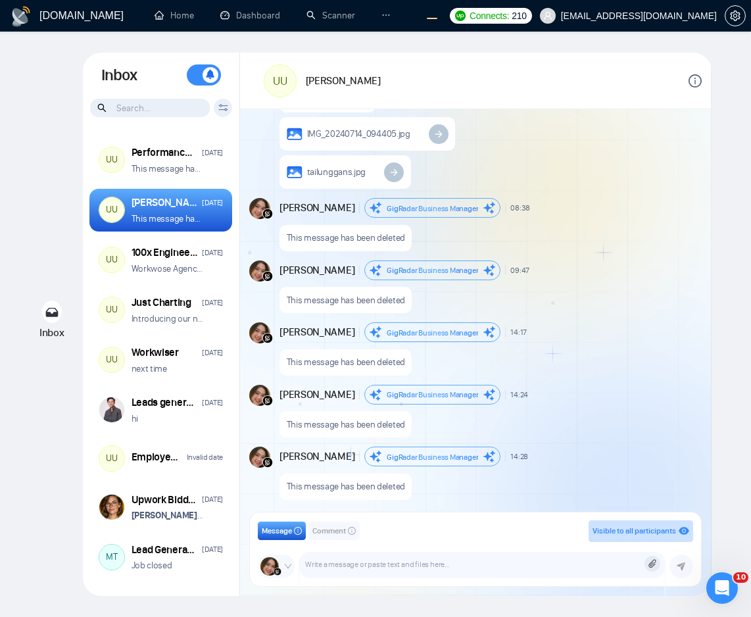
click at [652, 569] on form "Attach files to this message Upload file from your device" at bounding box center [653, 564] width 16 height 16
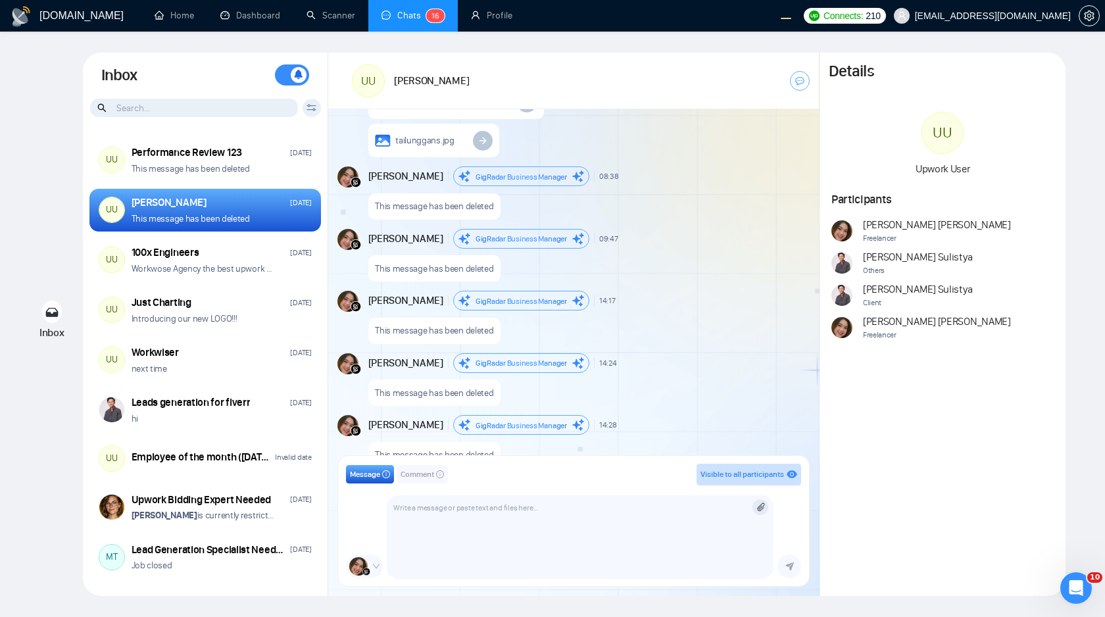
scroll to position [1317, 0]
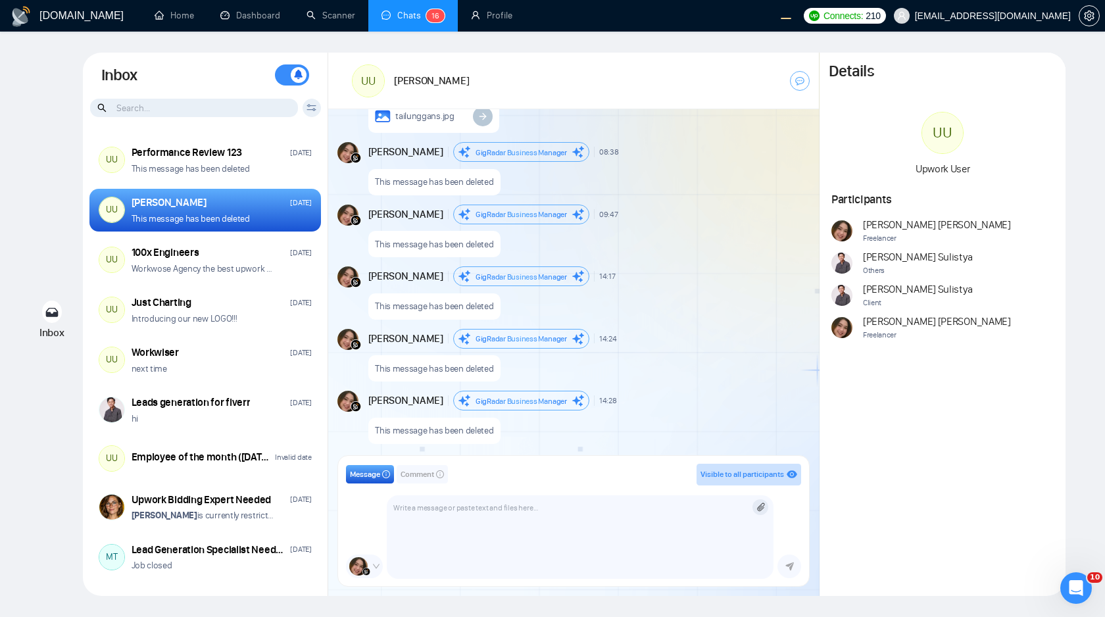
click at [763, 504] on icon at bounding box center [761, 507] width 9 height 9
click at [723, 485] on article "Upload file from your device" at bounding box center [759, 482] width 105 height 9
click at [761, 507] on input "Upload file from your device" at bounding box center [761, 507] width 0 height 0
